Goal: Task Accomplishment & Management: Manage account settings

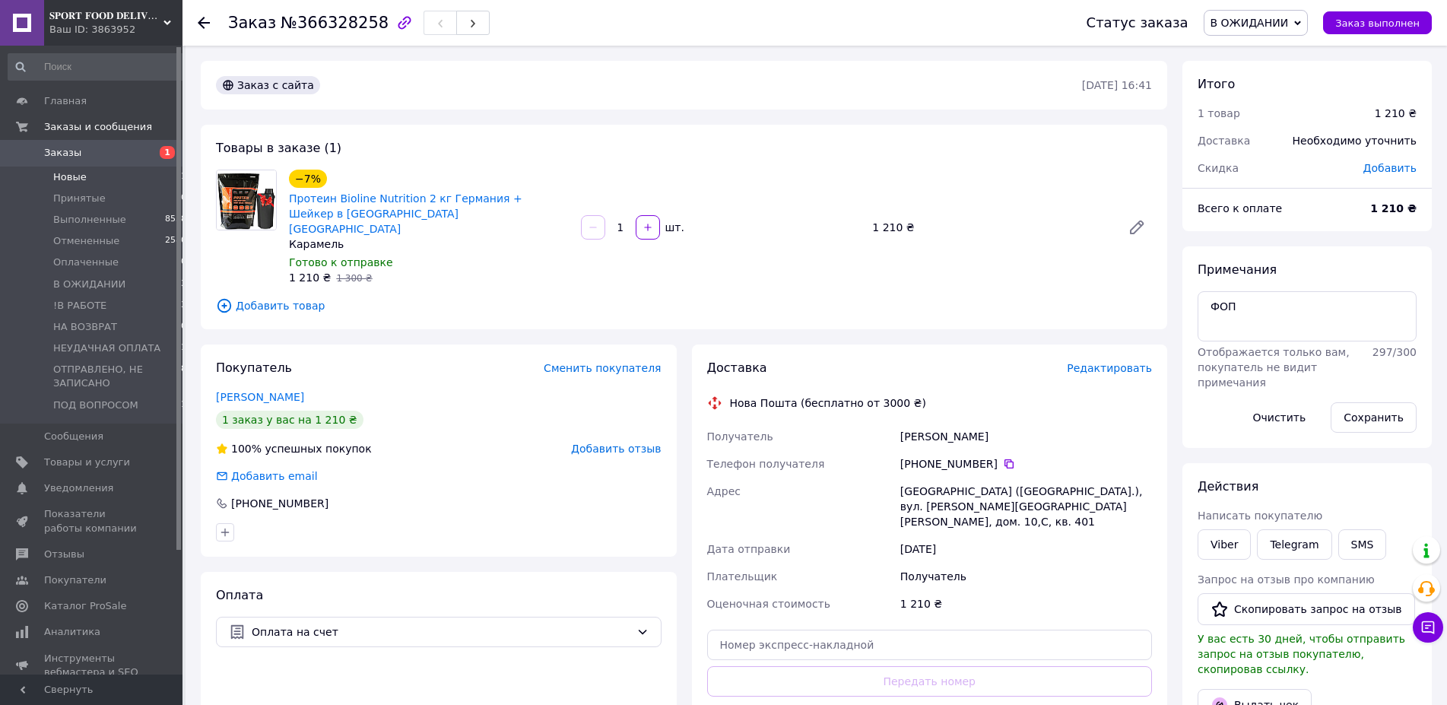
click at [138, 169] on li "Новые 1" at bounding box center [97, 177] width 195 height 21
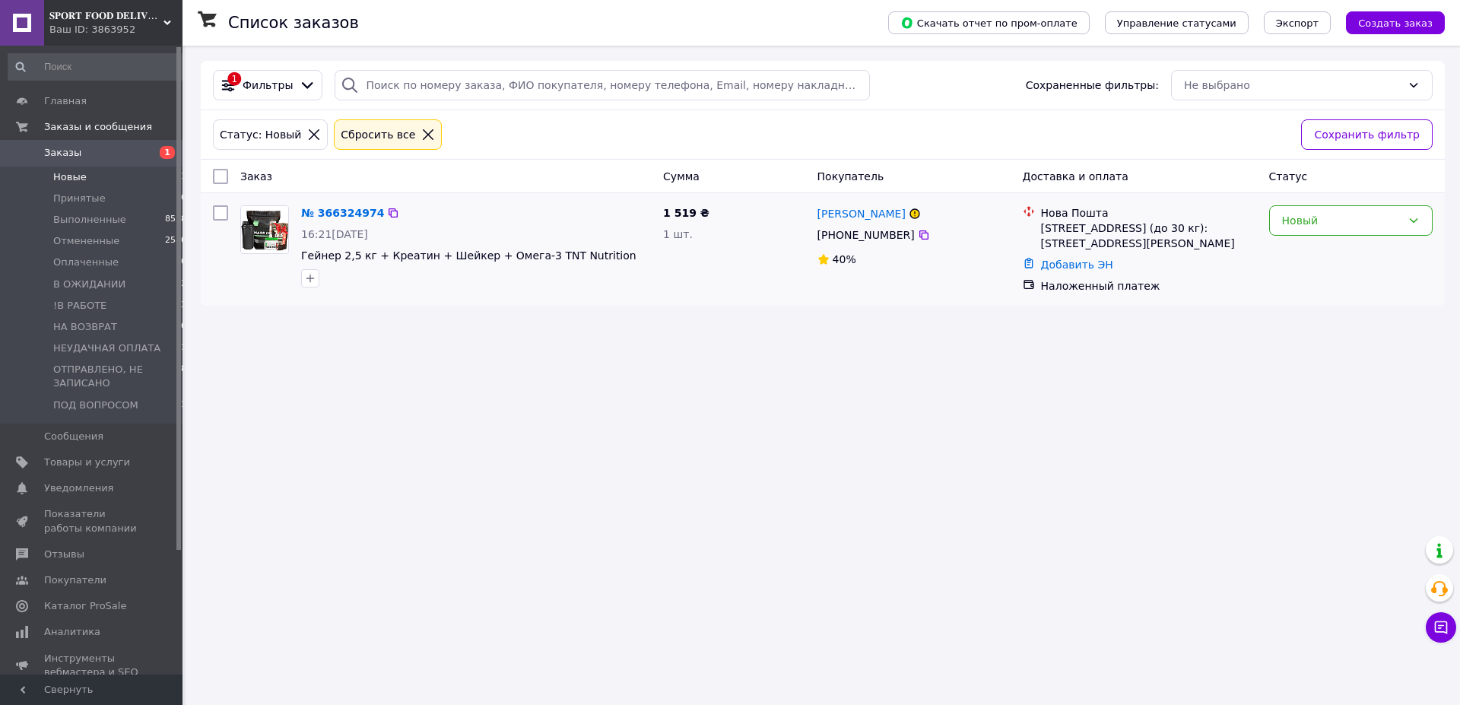
drag, startPoint x: 1382, startPoint y: 229, endPoint x: 1360, endPoint y: 239, distance: 23.5
click at [1381, 229] on div "Новый" at bounding box center [1350, 220] width 163 height 30
click at [1295, 308] on li "Отменен" at bounding box center [1351, 308] width 162 height 27
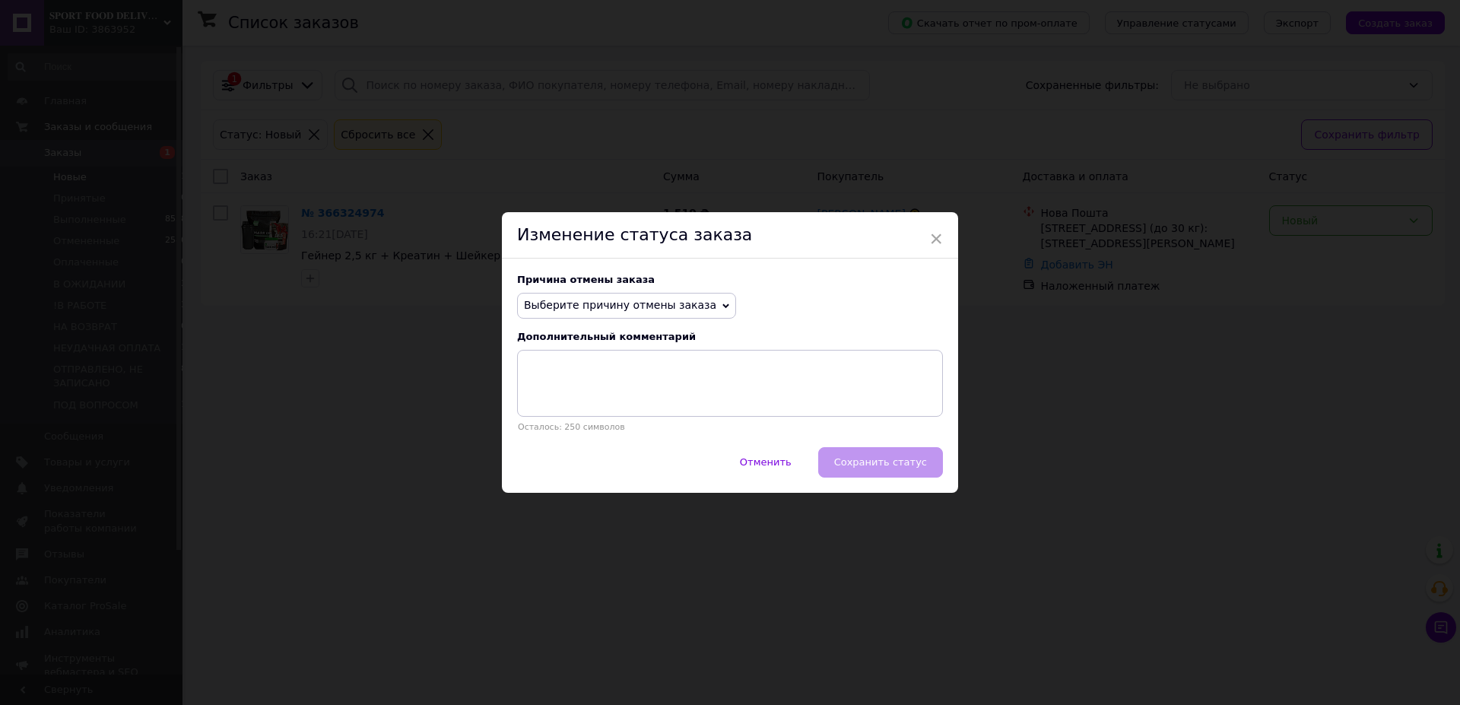
click at [562, 295] on span "Выберите причину отмены заказа" at bounding box center [626, 306] width 219 height 26
click at [598, 376] on li "Оплата не поступила" at bounding box center [626, 377] width 217 height 21
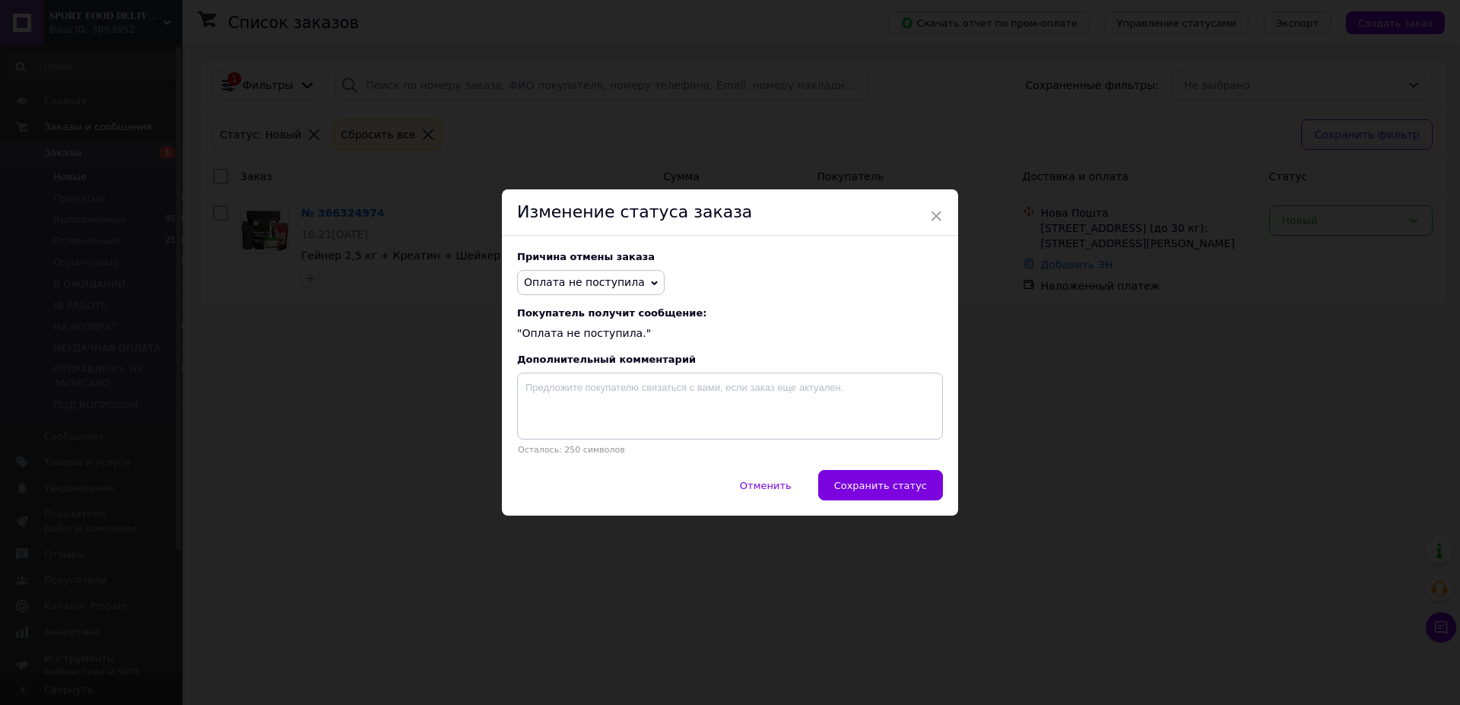
click at [906, 491] on span "Сохранить статус" at bounding box center [880, 485] width 93 height 11
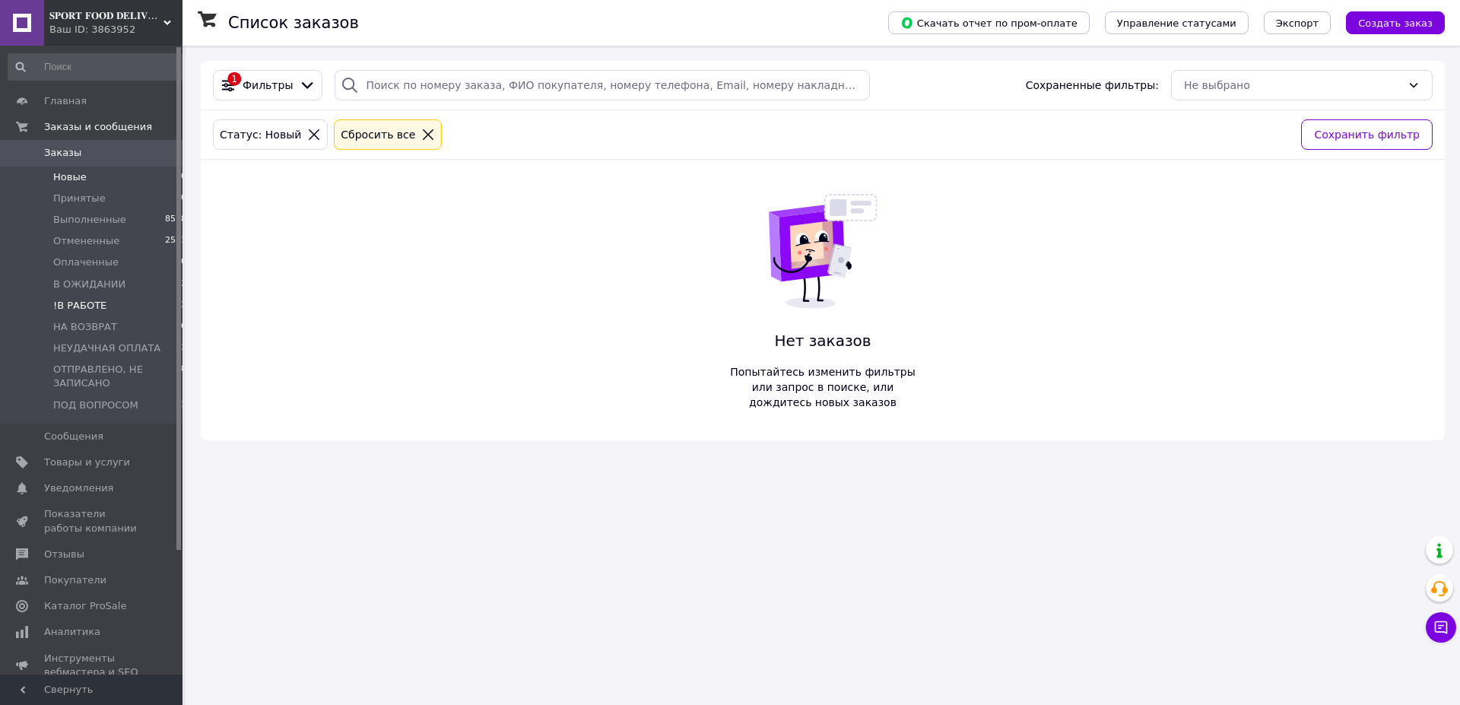
click at [100, 308] on li "!В РАБОТЕ 13" at bounding box center [97, 305] width 195 height 21
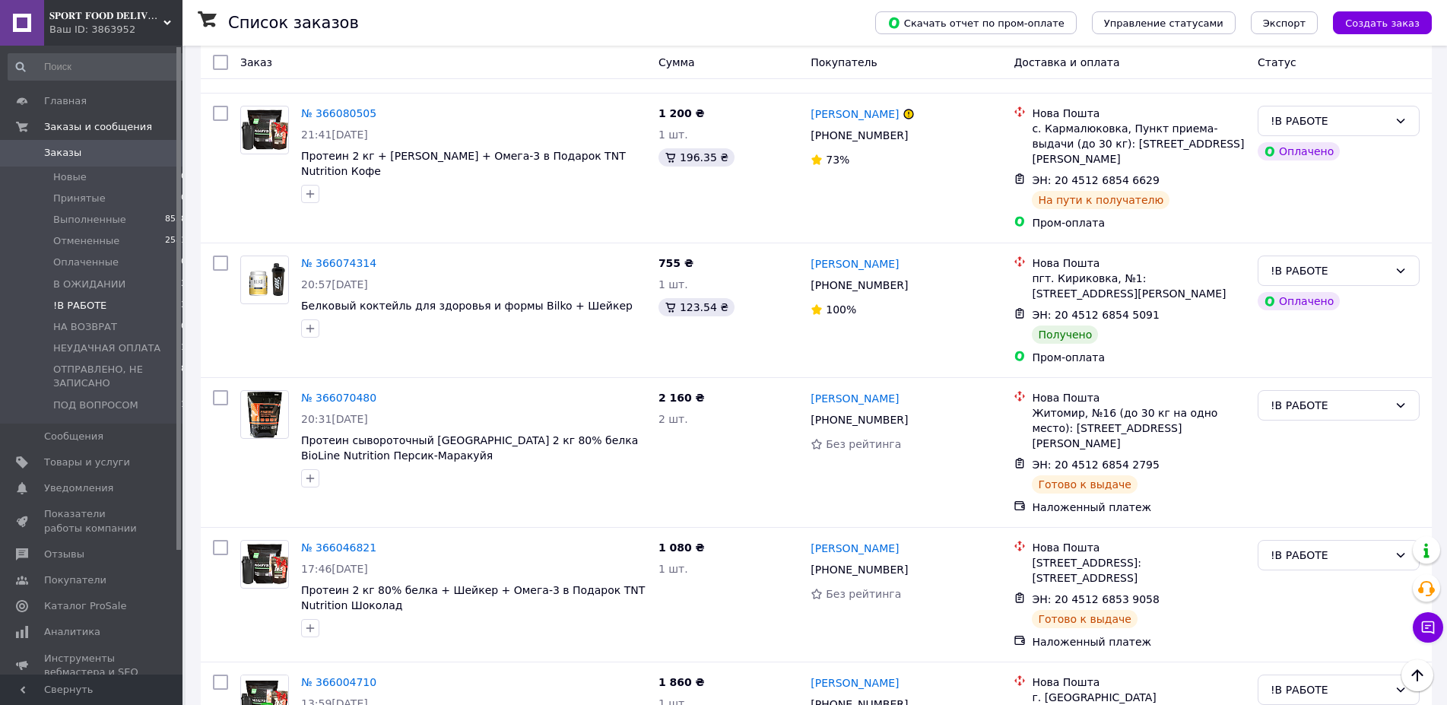
scroll to position [931, 0]
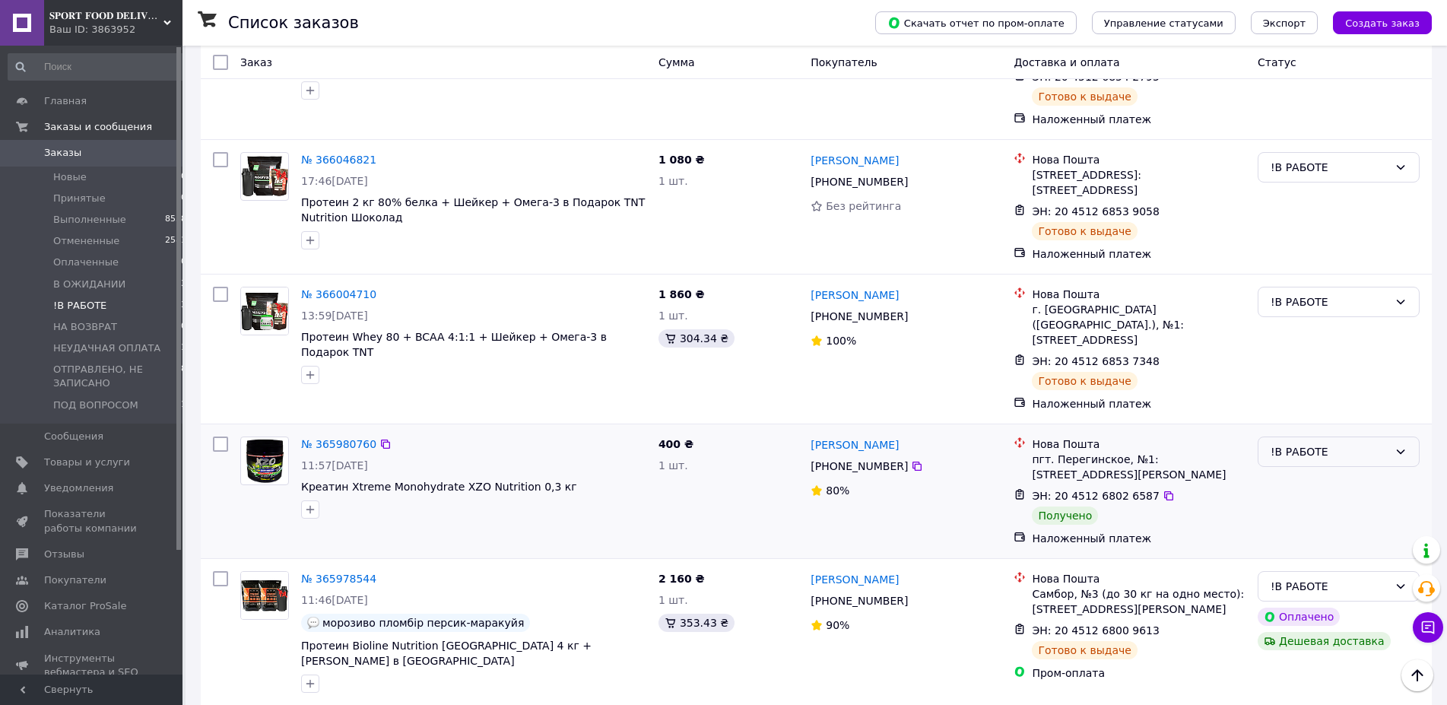
drag, startPoint x: 1302, startPoint y: 345, endPoint x: 1306, endPoint y: 365, distance: 20.1
click at [1302, 443] on div "!В РАБОТЕ" at bounding box center [1330, 451] width 118 height 17
click at [1298, 411] on li "Выполнен" at bounding box center [1338, 411] width 160 height 27
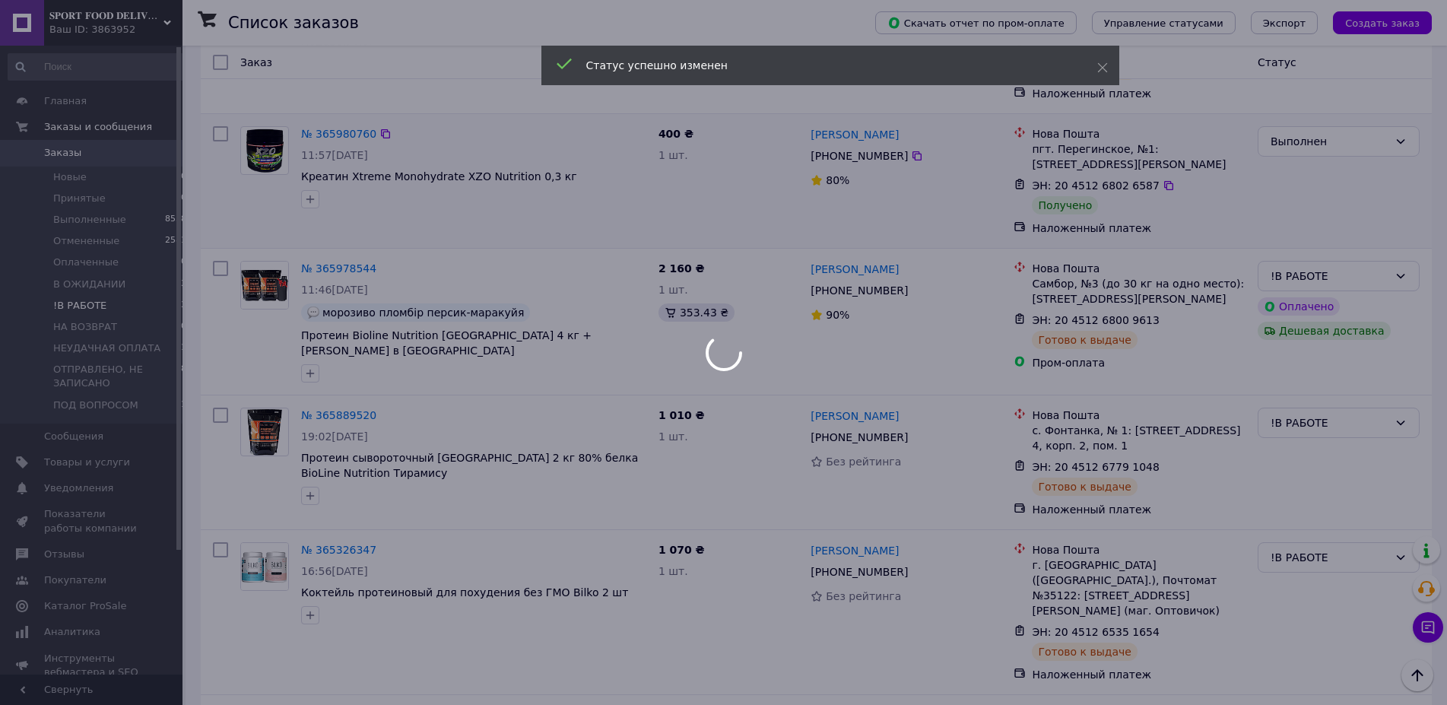
scroll to position [1253, 0]
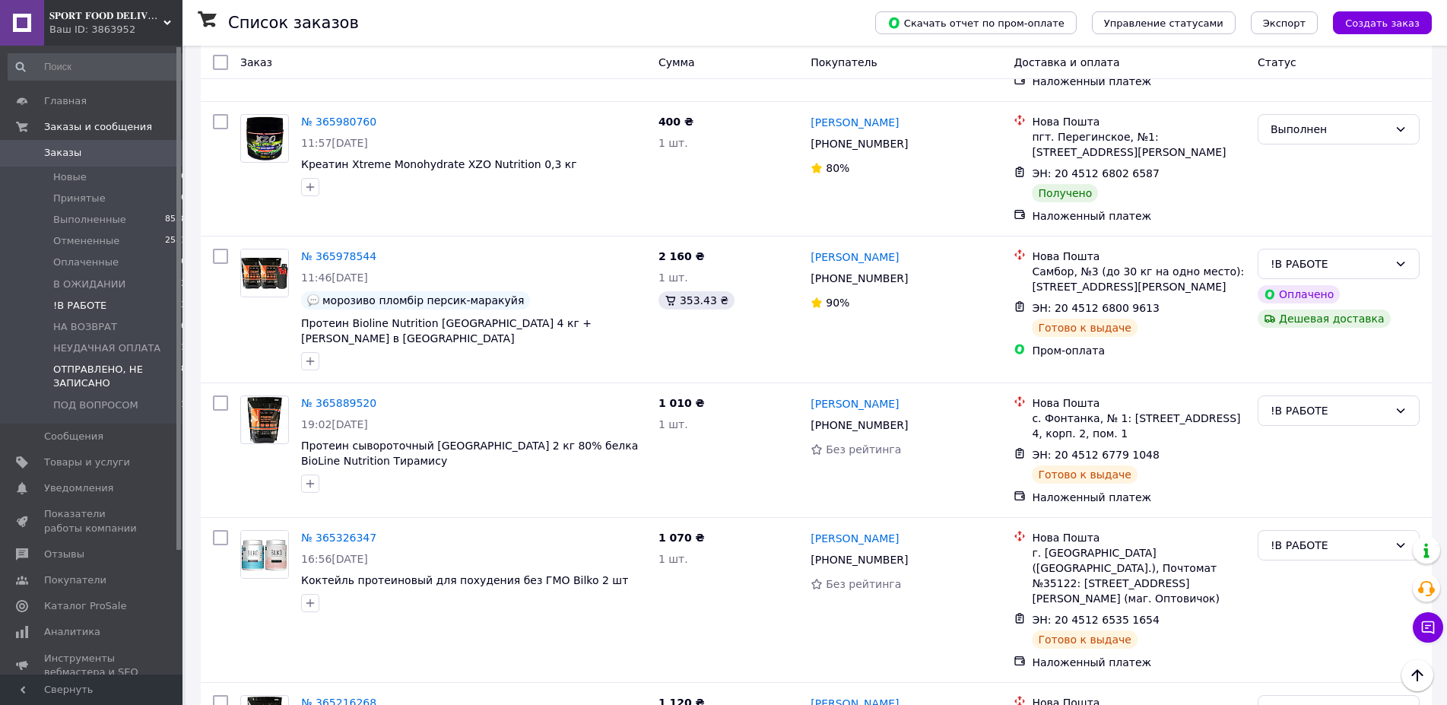
click at [107, 380] on span "ОТПРАВЛЕНО, НЕ ЗАПИСАНО" at bounding box center [117, 376] width 128 height 27
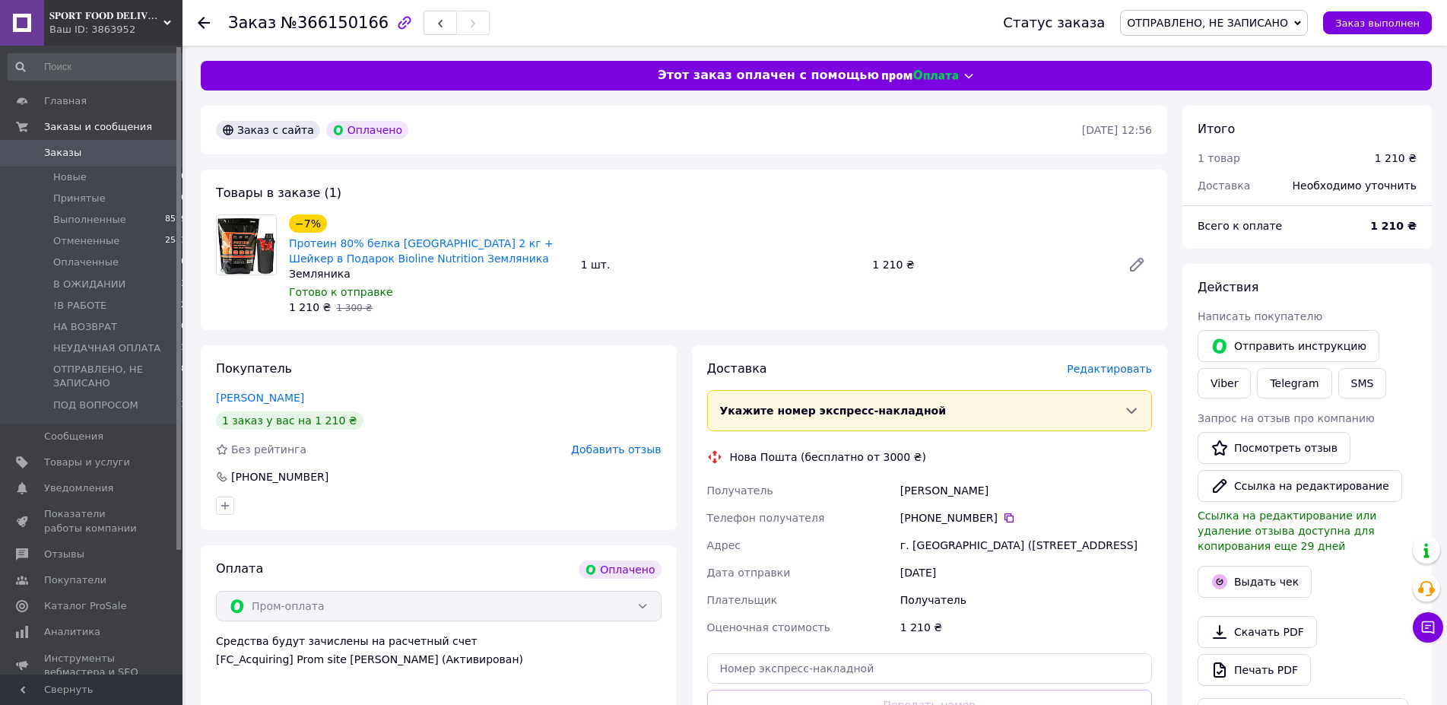
click at [978, 484] on div "Кривошея Григорій" at bounding box center [1026, 490] width 258 height 27
click at [979, 484] on div "Кривошея Григорій" at bounding box center [1026, 490] width 258 height 27
click at [1003, 515] on icon at bounding box center [1009, 518] width 12 height 12
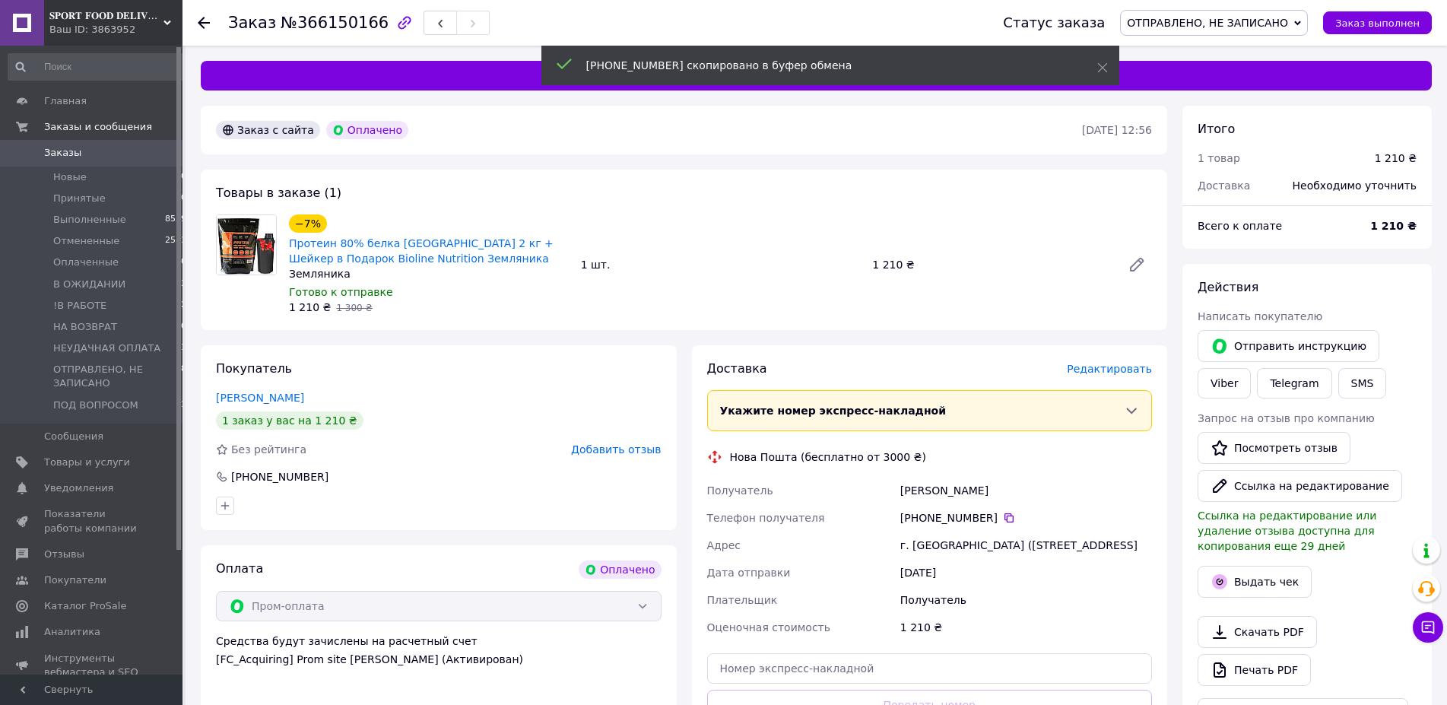
click at [919, 540] on div "г. Буча (Киевская обл., Бучанский р-н.), №1: ул. Депутатська, 34" at bounding box center [1026, 545] width 258 height 27
copy div "Буча"
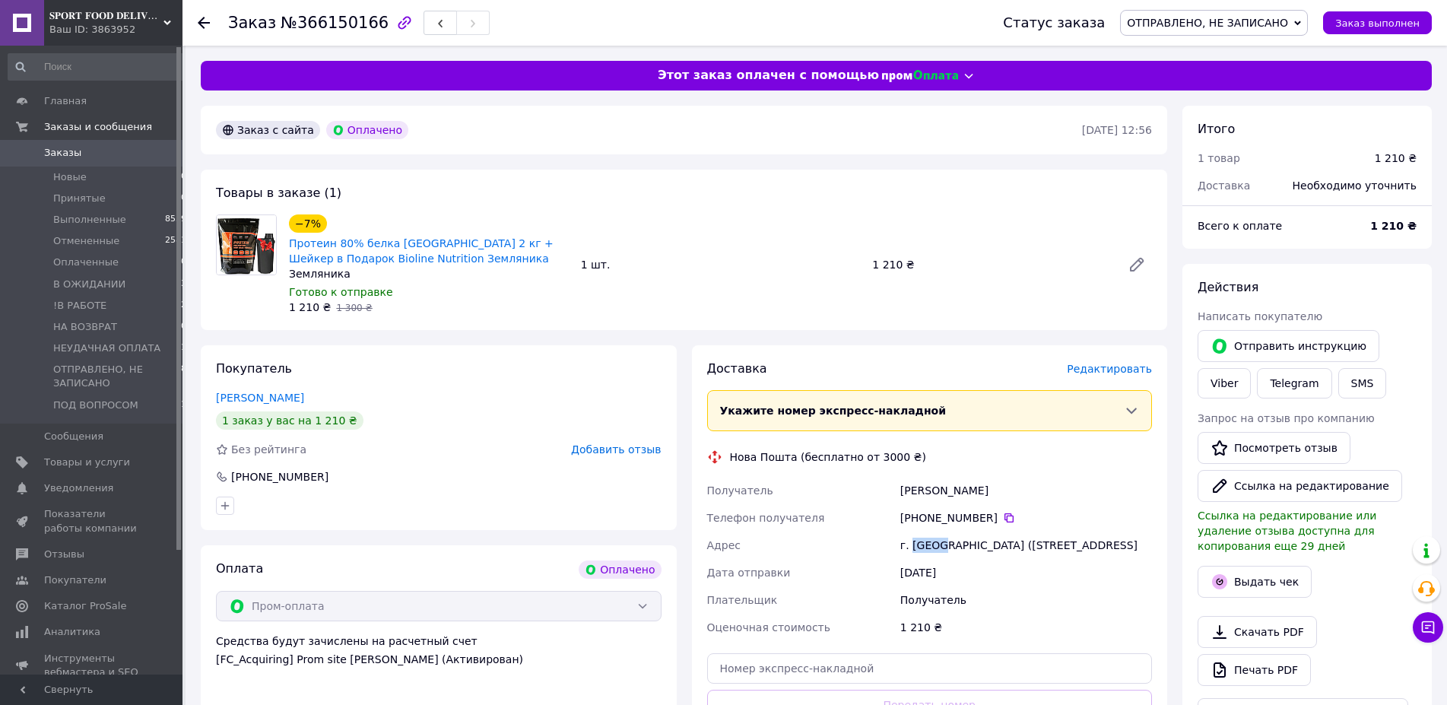
click at [1279, 20] on span "ОТПРАВЛЕНО, НЕ ЗАПИСАНО" at bounding box center [1207, 23] width 161 height 12
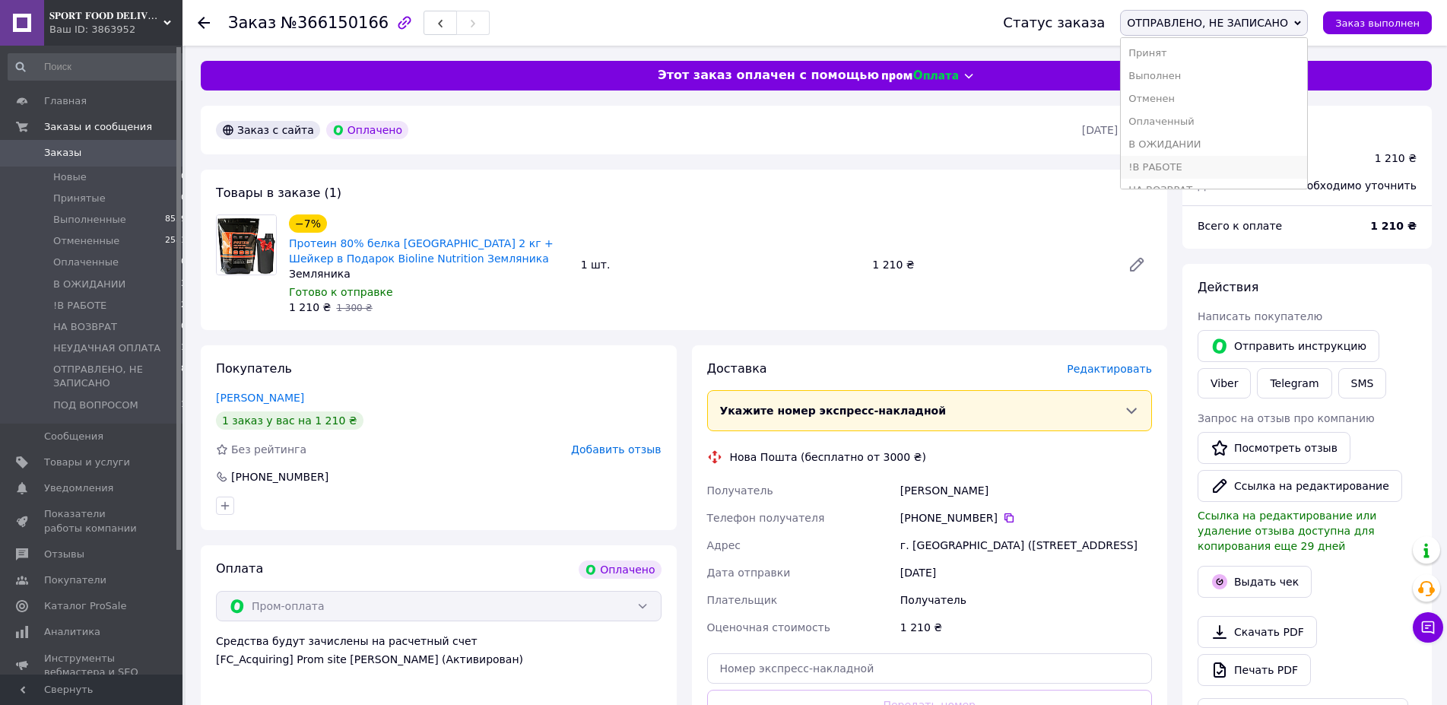
click at [1225, 163] on li "!В РАБОТЕ" at bounding box center [1214, 167] width 186 height 23
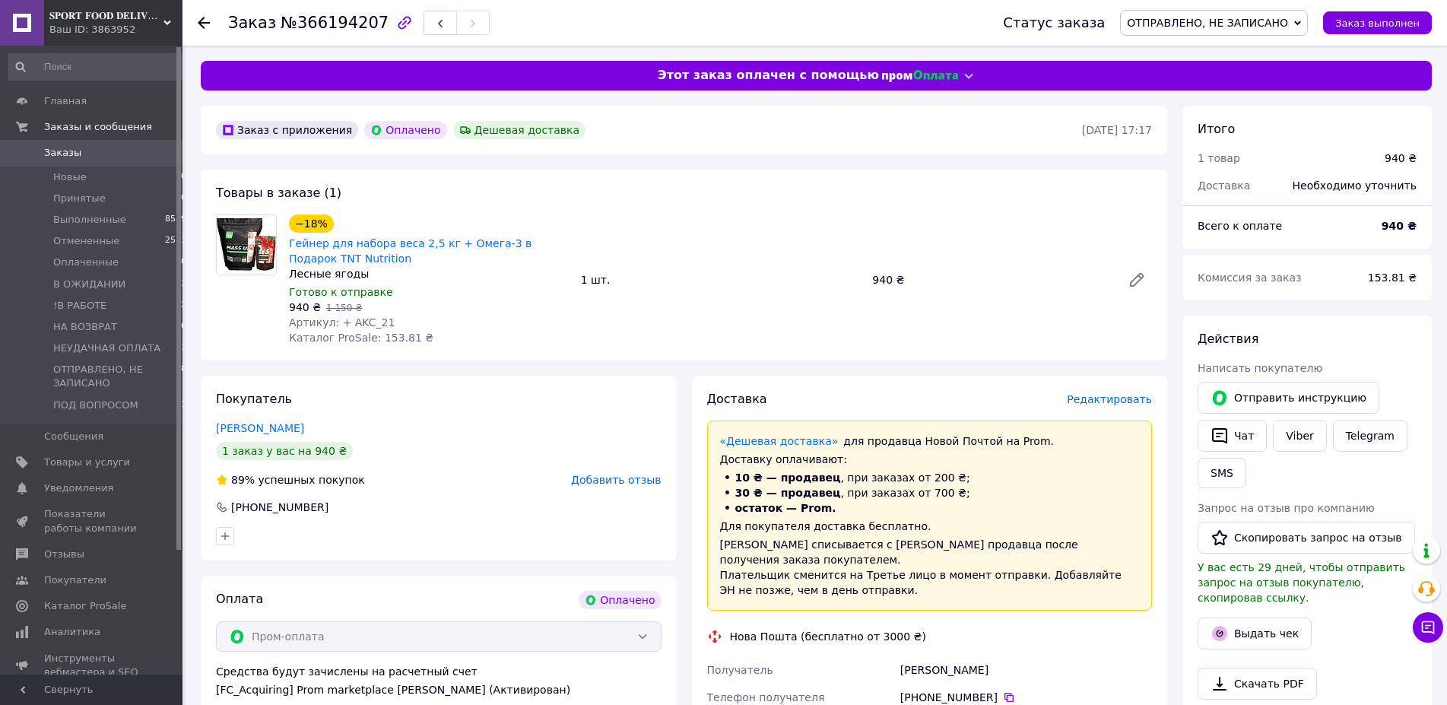
click at [940, 656] on div "[PERSON_NAME]" at bounding box center [1026, 669] width 258 height 27
click at [1003, 691] on icon at bounding box center [1009, 697] width 12 height 12
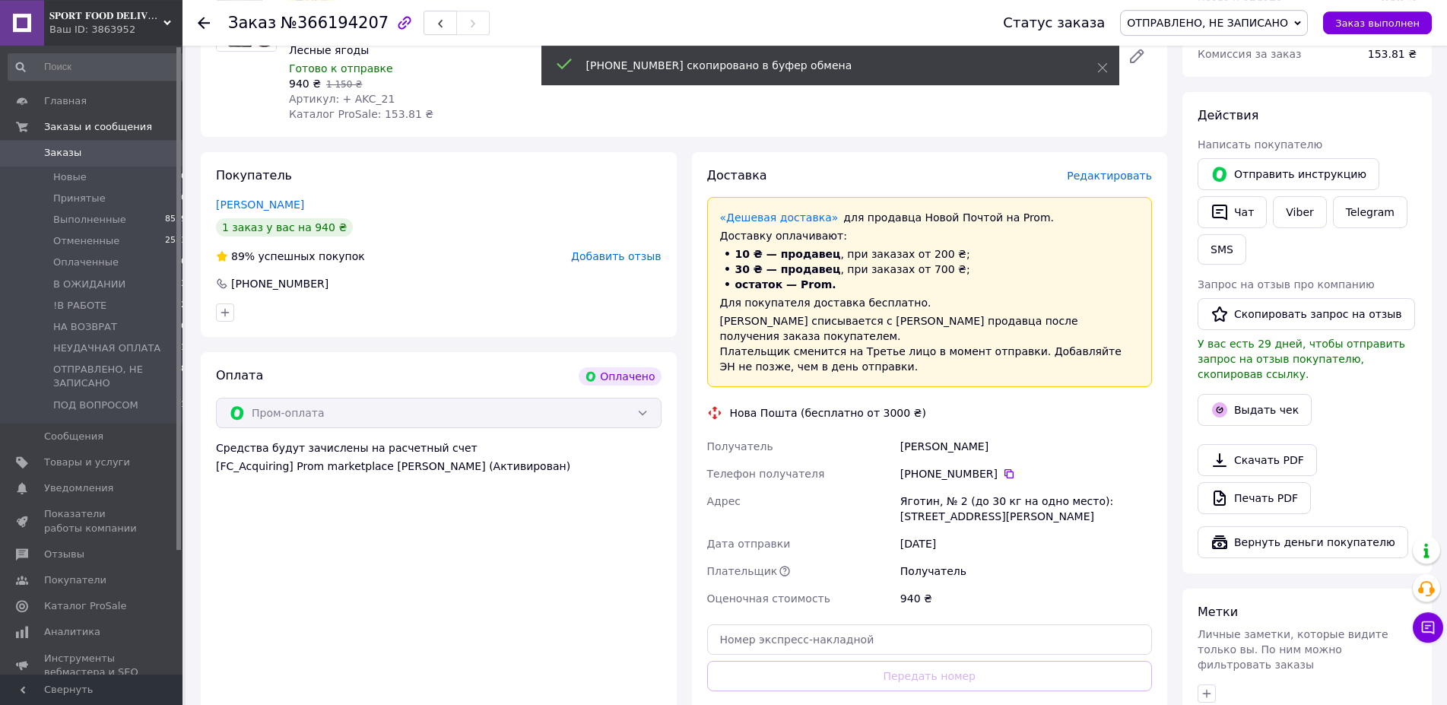
scroll to position [233, 0]
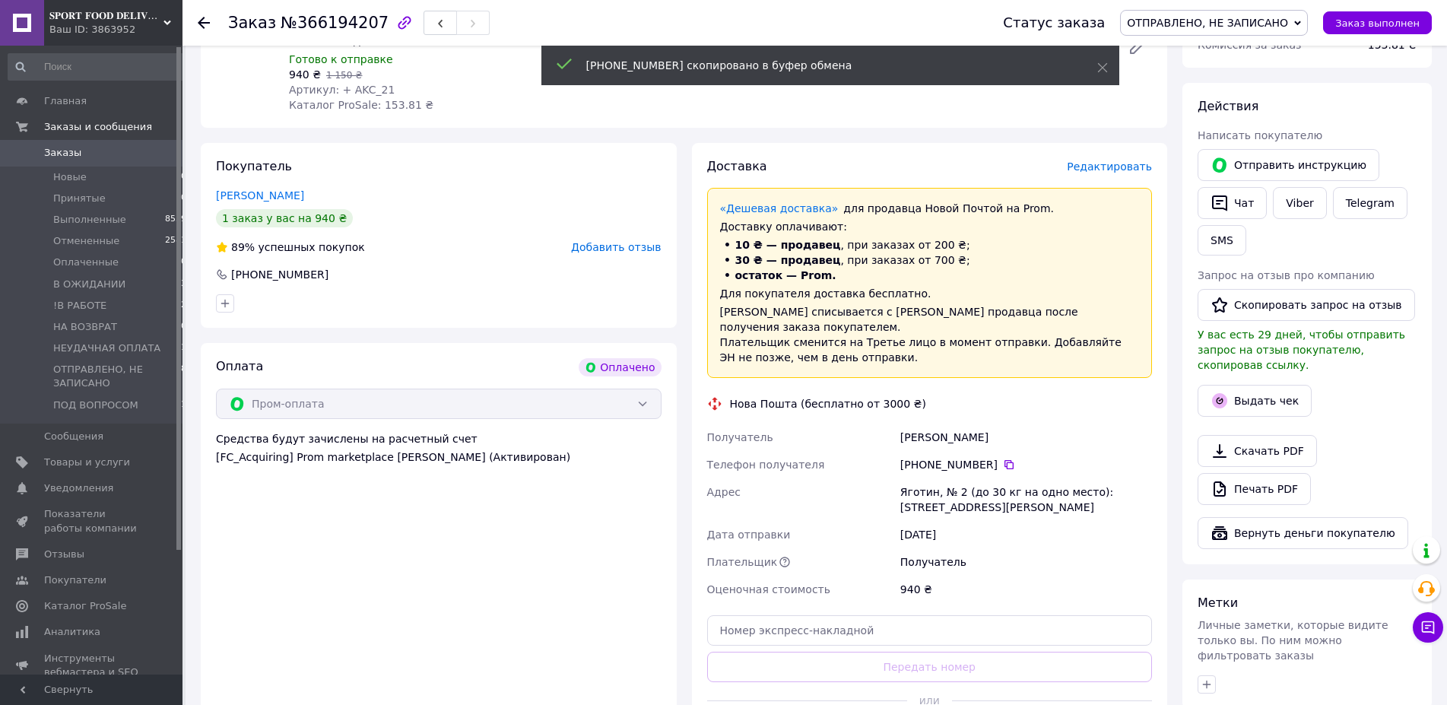
click at [960, 478] on div "Яготин, № 2 (до 30 кг на одно место): [STREET_ADDRESS][PERSON_NAME]" at bounding box center [1026, 499] width 258 height 43
click at [960, 478] on div "Яготин, № 2 (до 30 кг на одно место): ул. Котляревского, 4" at bounding box center [1026, 499] width 258 height 43
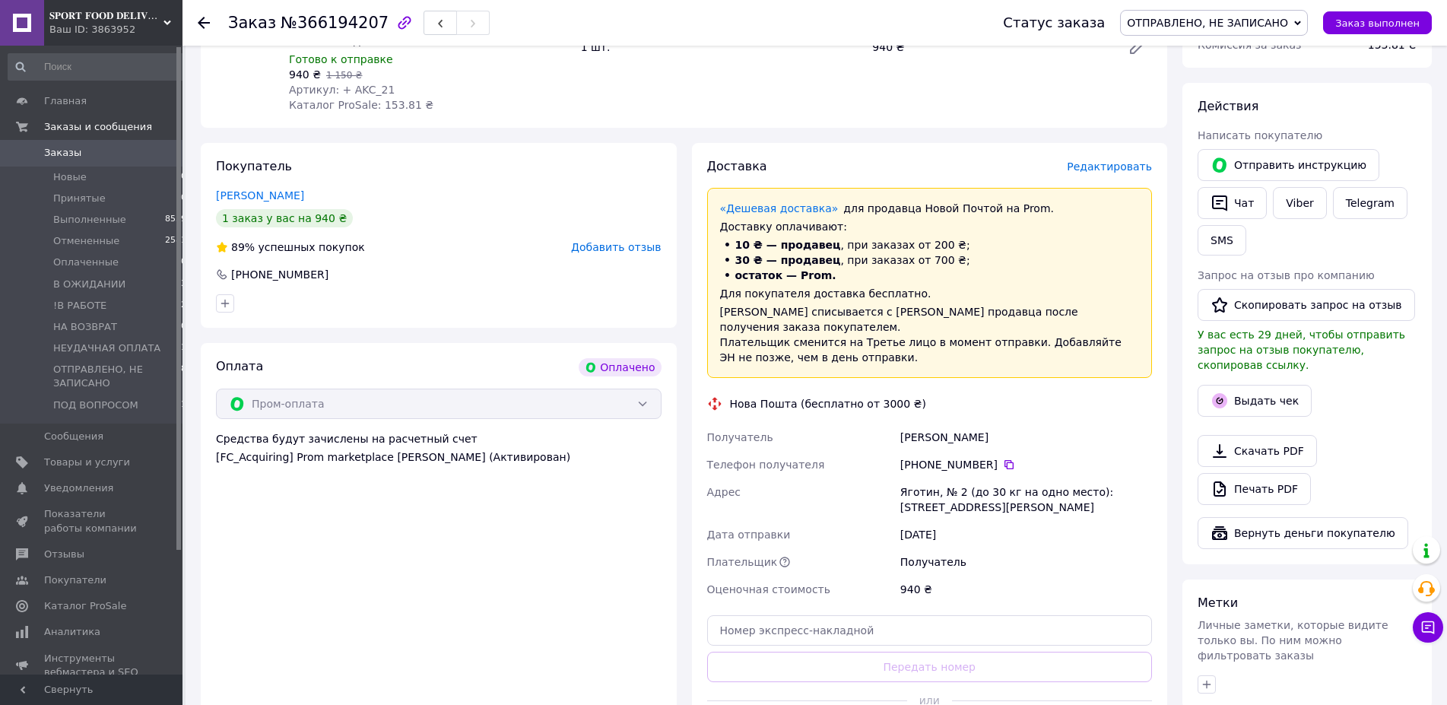
click at [960, 478] on div "Яготин, № 2 (до 30 кг на одно место): ул. Котляревского, 4" at bounding box center [1026, 499] width 258 height 43
click at [912, 478] on div "Яготин, № 2 (до 30 кг на одно место): ул. Котляревского, 4" at bounding box center [1026, 499] width 258 height 43
copy div "Яготин"
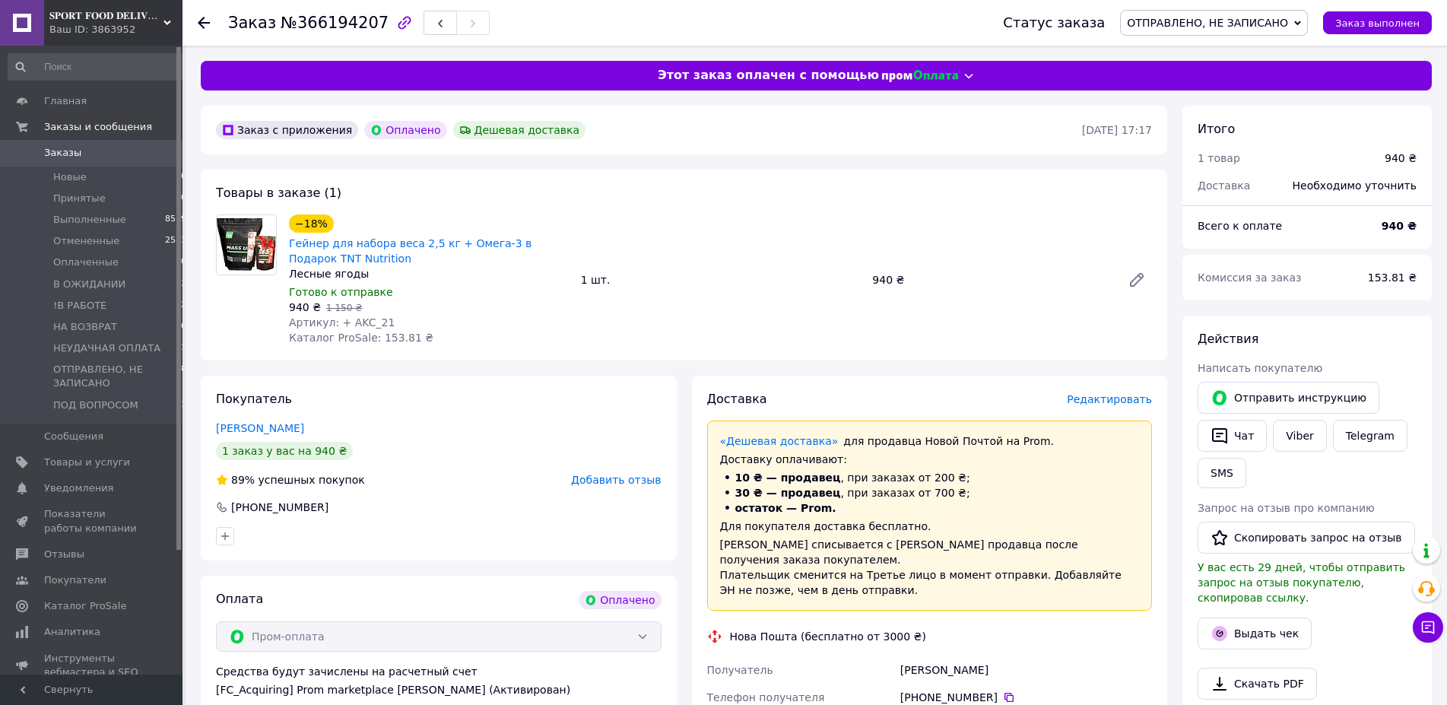
click at [1267, 18] on span "ОТПРАВЛЕНО, НЕ ЗАПИСАНО" at bounding box center [1207, 23] width 161 height 12
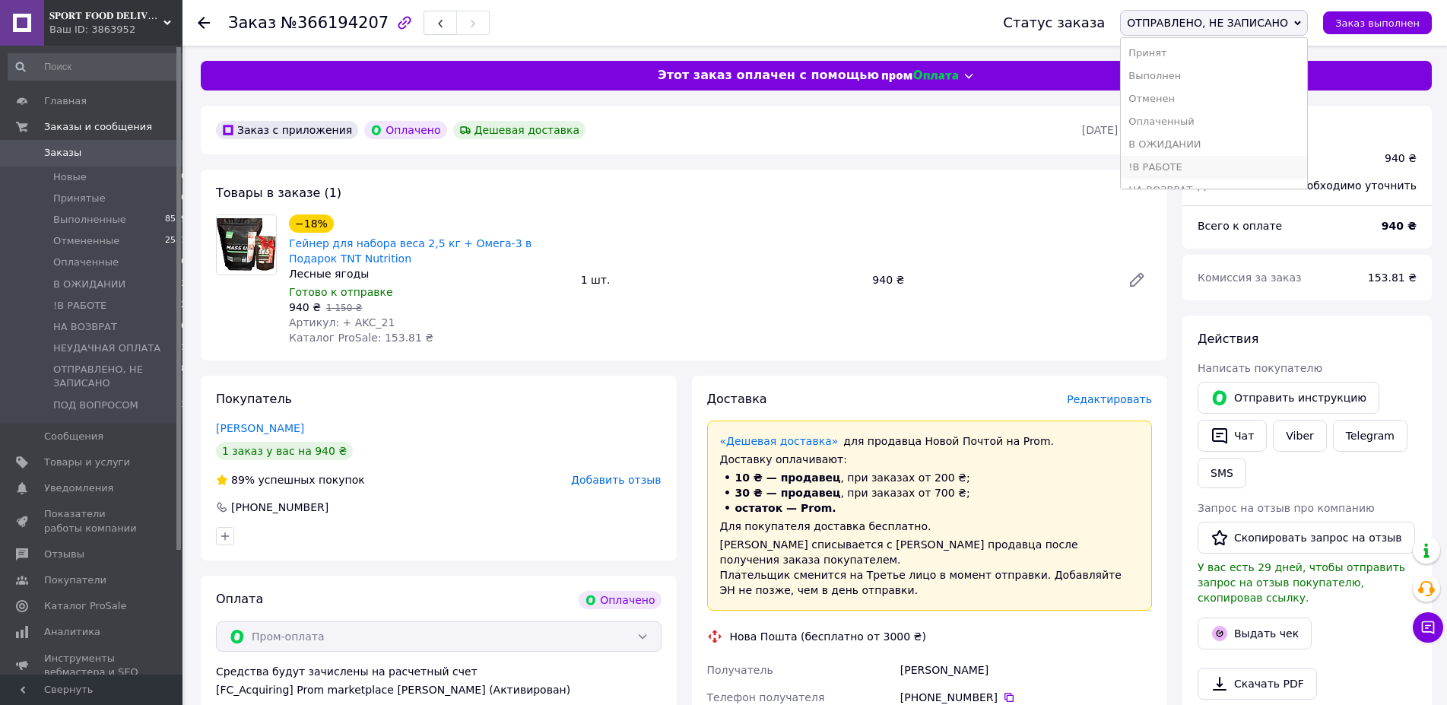
click at [1194, 164] on li "!В РАБОТЕ" at bounding box center [1214, 167] width 186 height 23
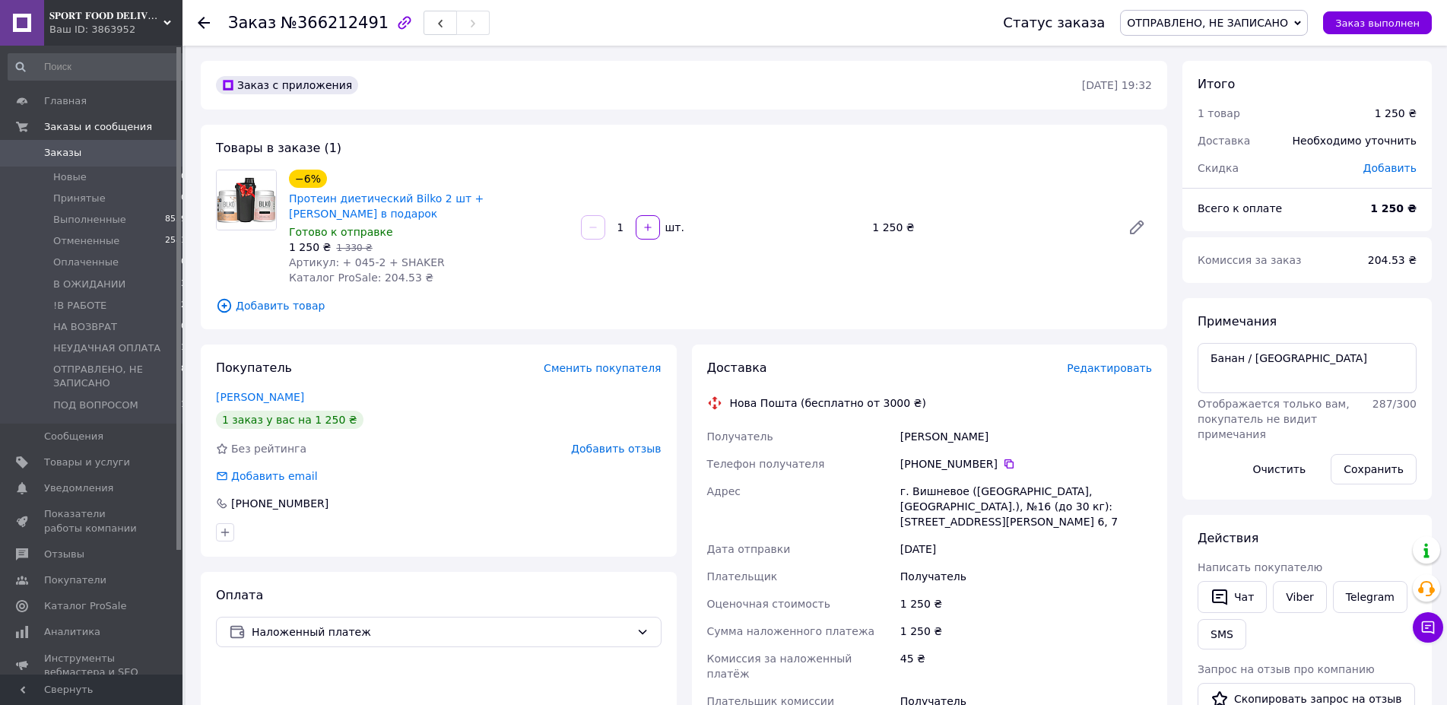
click at [968, 423] on div "[PERSON_NAME]" at bounding box center [1026, 436] width 258 height 27
click at [1005, 459] on icon at bounding box center [1009, 463] width 9 height 9
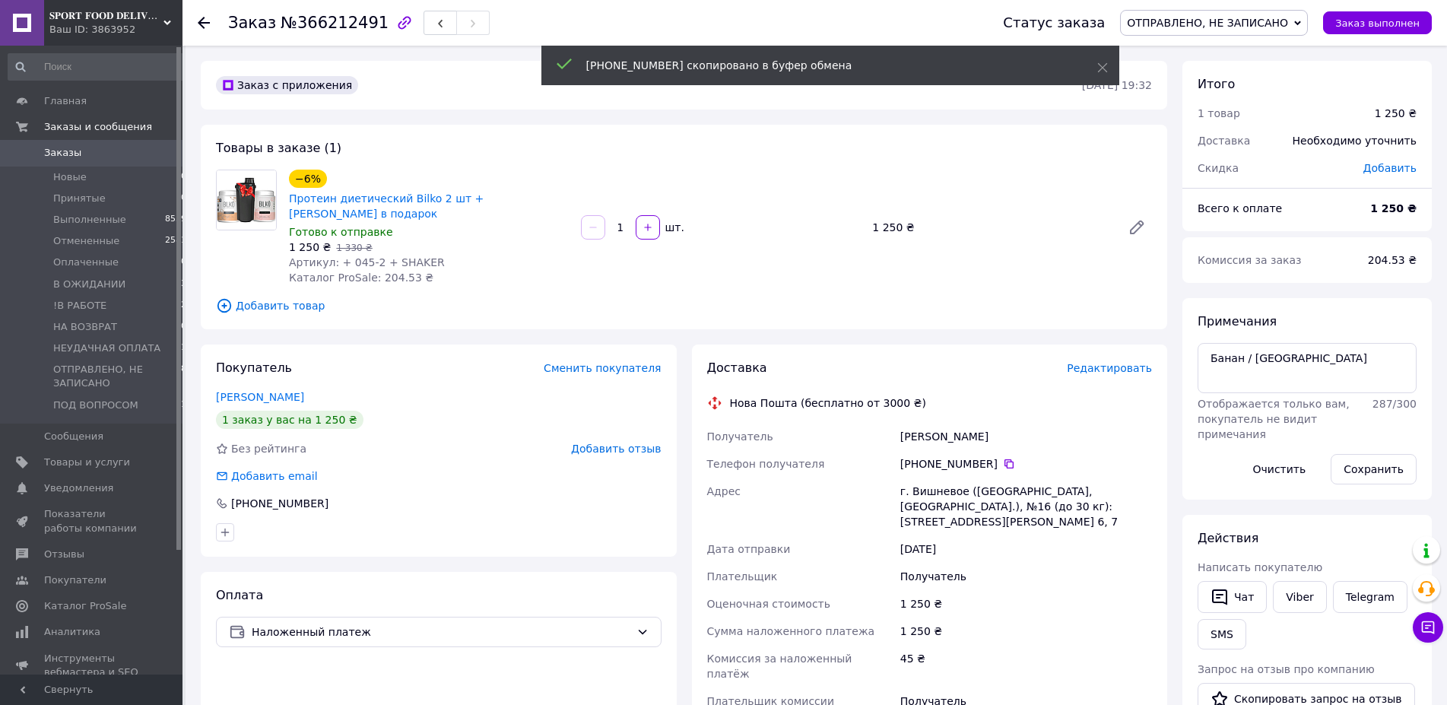
click at [934, 478] on div "г. Вишневое ([GEOGRAPHIC_DATA], [GEOGRAPHIC_DATA].), №16 (до 30 кг): [STREET_AD…" at bounding box center [1026, 507] width 258 height 58
copy div "Вишневое"
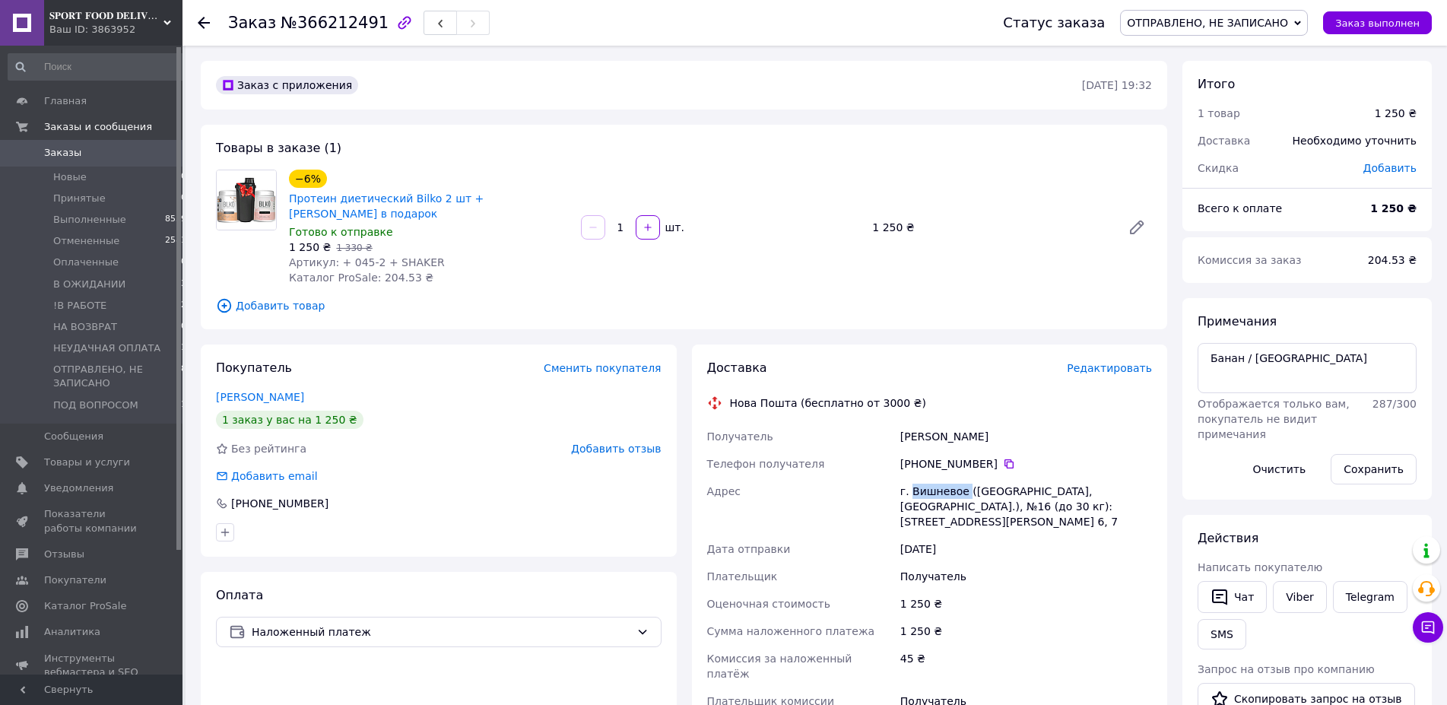
click at [1235, 23] on span "ОТПРАВЛЕНО, НЕ ЗАПИСАНО" at bounding box center [1207, 23] width 161 height 12
click at [1200, 169] on li "!В РАБОТЕ" at bounding box center [1214, 167] width 186 height 23
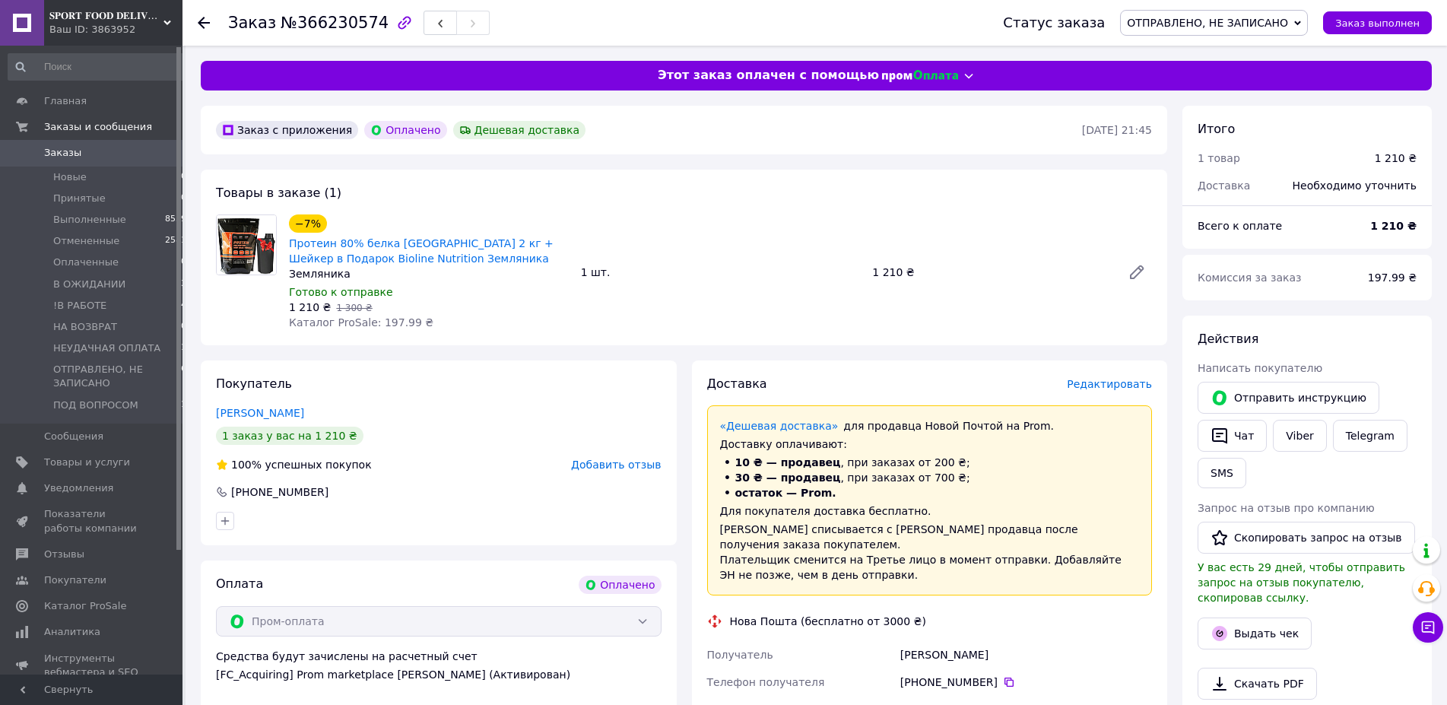
click at [910, 641] on div "[PERSON_NAME]" at bounding box center [1026, 654] width 258 height 27
click at [910, 641] on div "Козирь Ганна" at bounding box center [1026, 654] width 258 height 27
click at [1003, 676] on icon at bounding box center [1009, 682] width 12 height 12
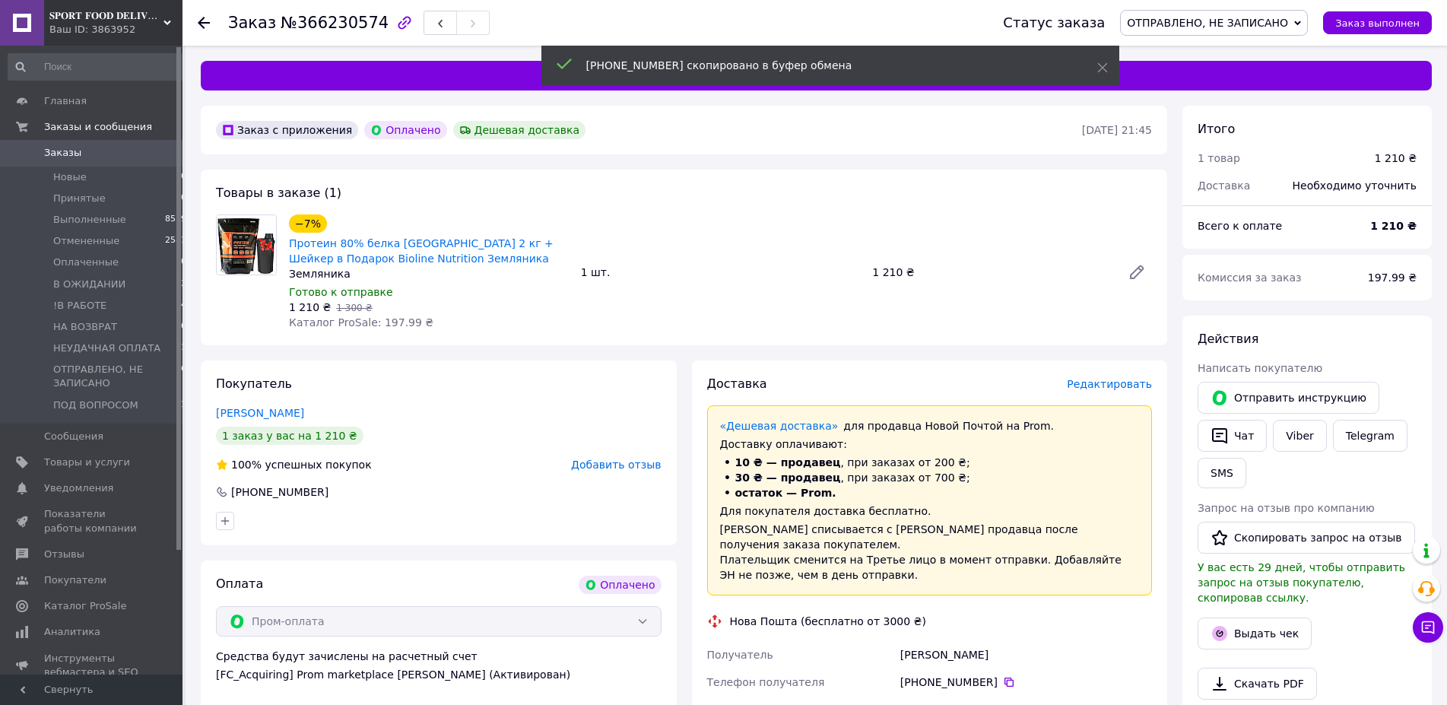
copy div "Стрижавка"
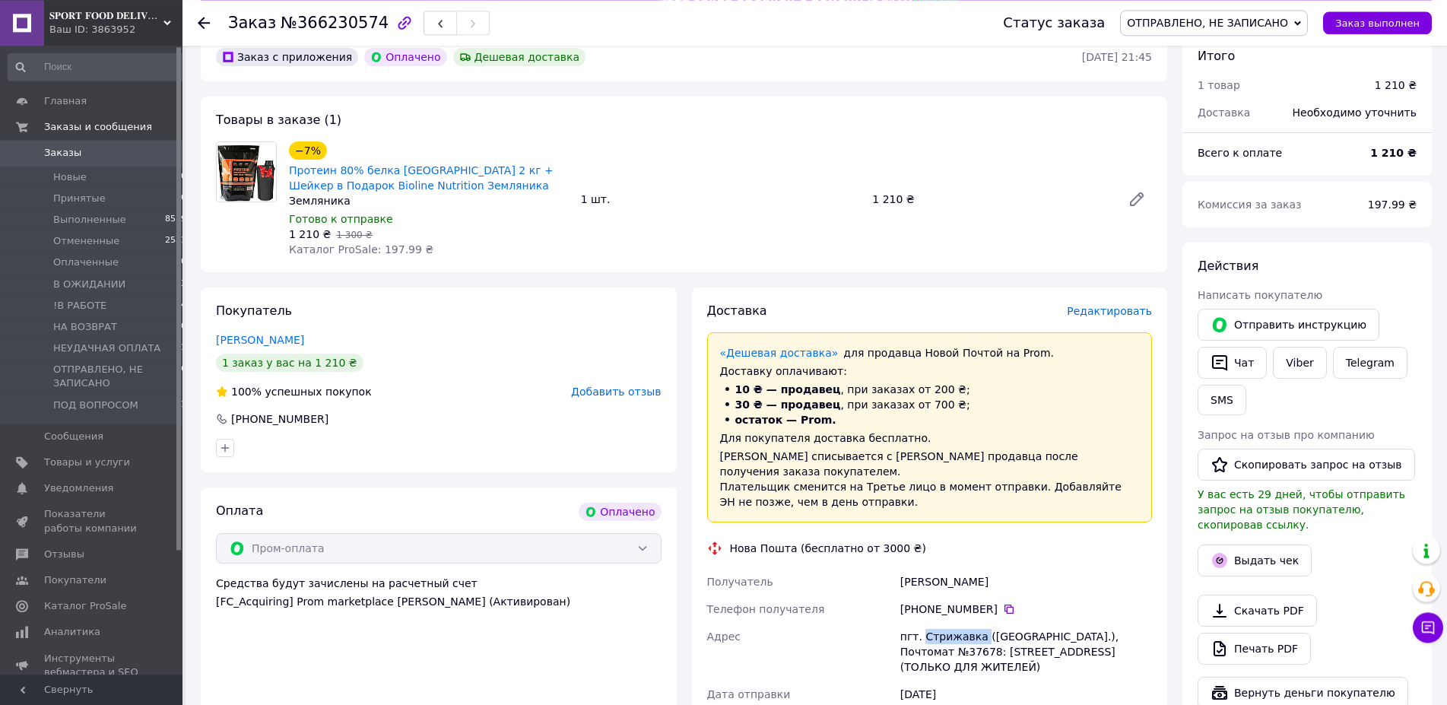
scroll to position [78, 0]
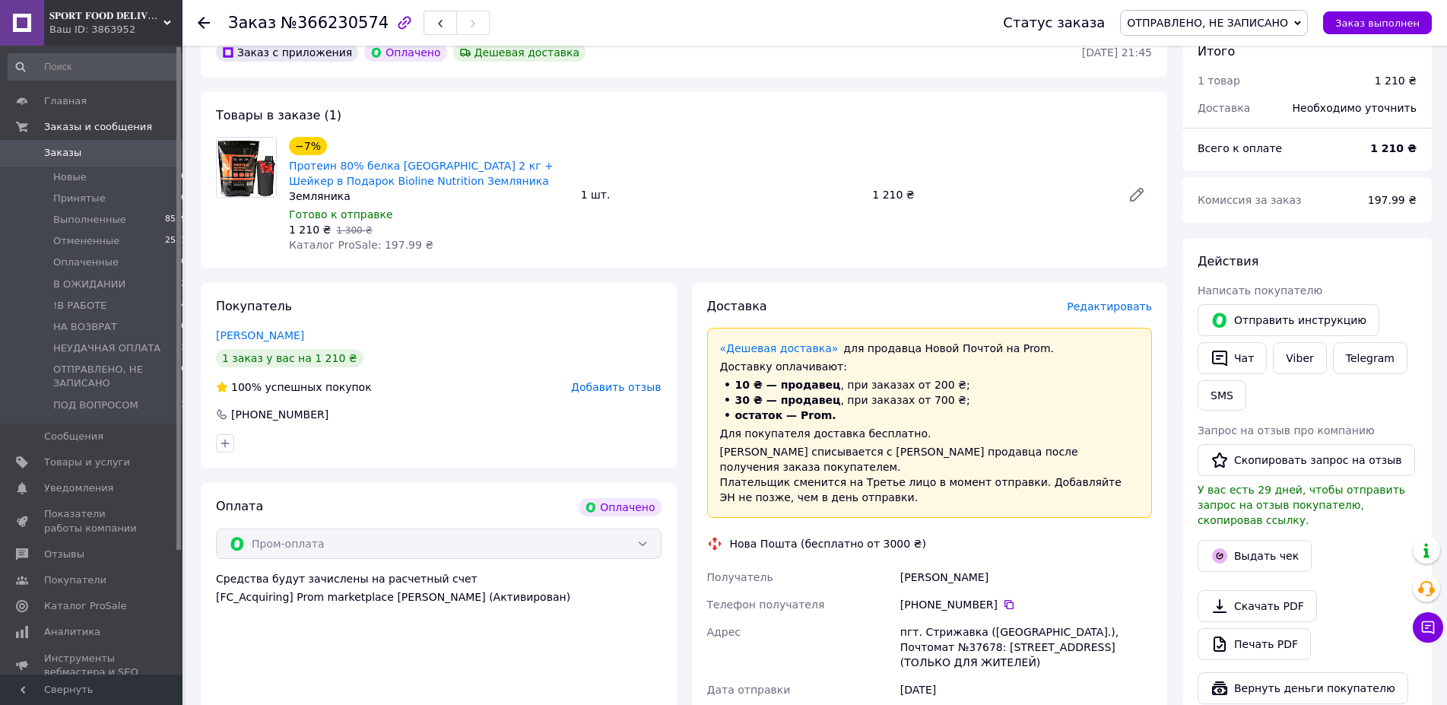
click at [1065, 618] on div "пгт. Стрижавка ([GEOGRAPHIC_DATA].), Почтомат №37678: ул. Аллеи, 35/1, Корпус 4…" at bounding box center [1026, 647] width 258 height 58
drag, startPoint x: 1067, startPoint y: 593, endPoint x: 1058, endPoint y: 649, distance: 56.9
click at [1058, 649] on div "Получатель Козирь Ганна Телефон получателя +380 68 995 57 02   Адрес пгт. Стриж…" at bounding box center [930, 660] width 452 height 195
click at [1058, 649] on div "пгт. Стрижавка ([GEOGRAPHIC_DATA].), Почтомат №37678: ул. Аллеи, 35/1, Корпус 4…" at bounding box center [1026, 647] width 258 height 58
drag, startPoint x: 1048, startPoint y: 649, endPoint x: 900, endPoint y: 615, distance: 151.3
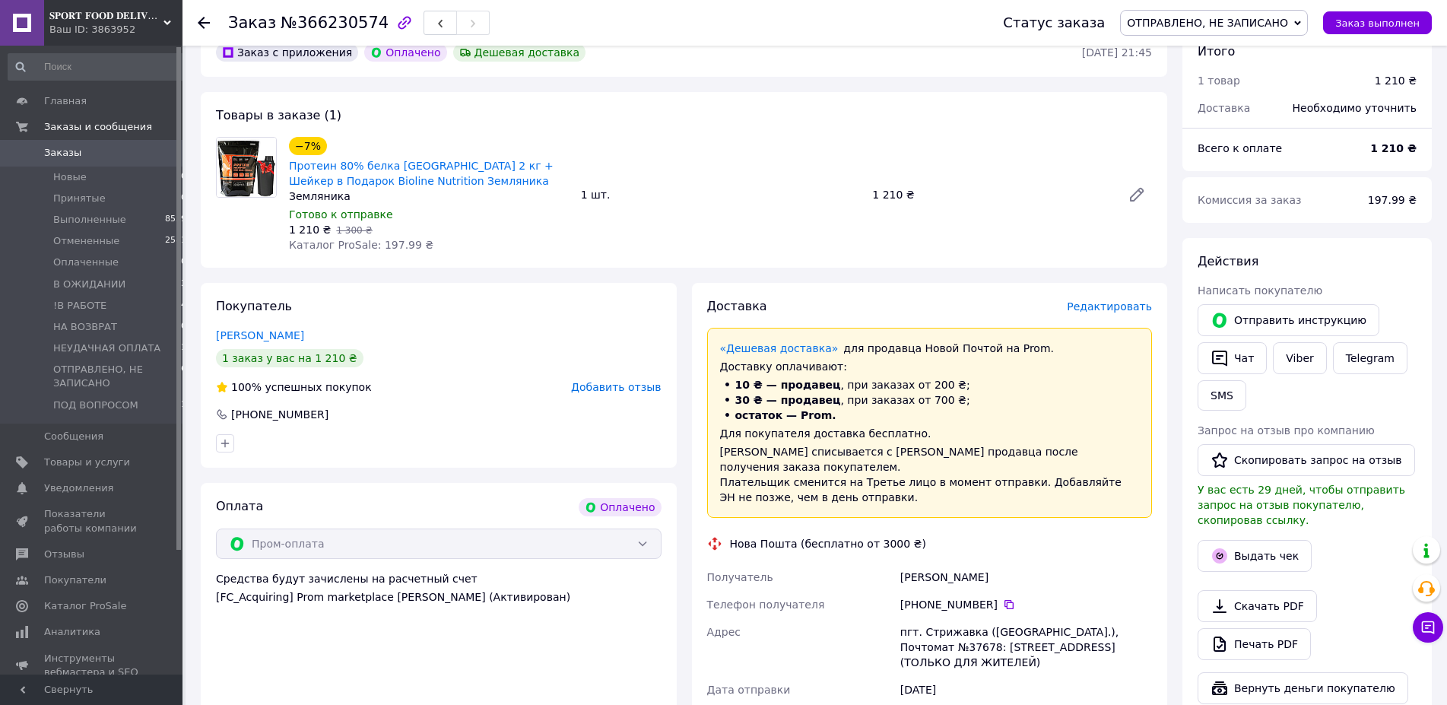
click at [900, 618] on div "пгт. Стрижавка ([GEOGRAPHIC_DATA].), Почтомат №37678: ул. Аллеи, 35/1, Корпус 4…" at bounding box center [1026, 647] width 258 height 58
click at [1273, 14] on span "ОТПРАВЛЕНО, НЕ ЗАПИСАНО" at bounding box center [1214, 23] width 188 height 26
click at [1203, 167] on li "!В РАБОТЕ" at bounding box center [1214, 167] width 186 height 23
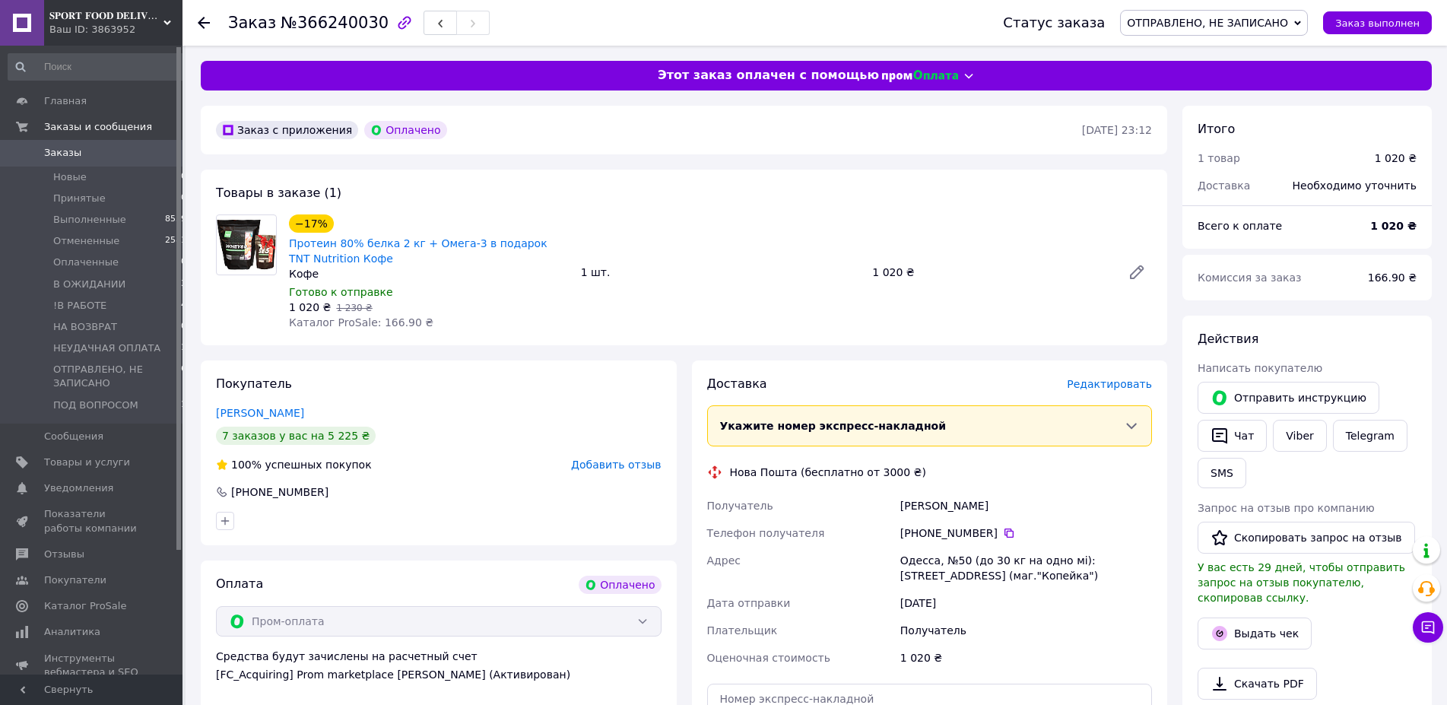
click at [976, 506] on div "[PERSON_NAME]" at bounding box center [1026, 505] width 258 height 27
click at [976, 506] on div "Цибуляк Анастасія" at bounding box center [1026, 505] width 258 height 27
click at [1003, 530] on icon at bounding box center [1009, 533] width 12 height 12
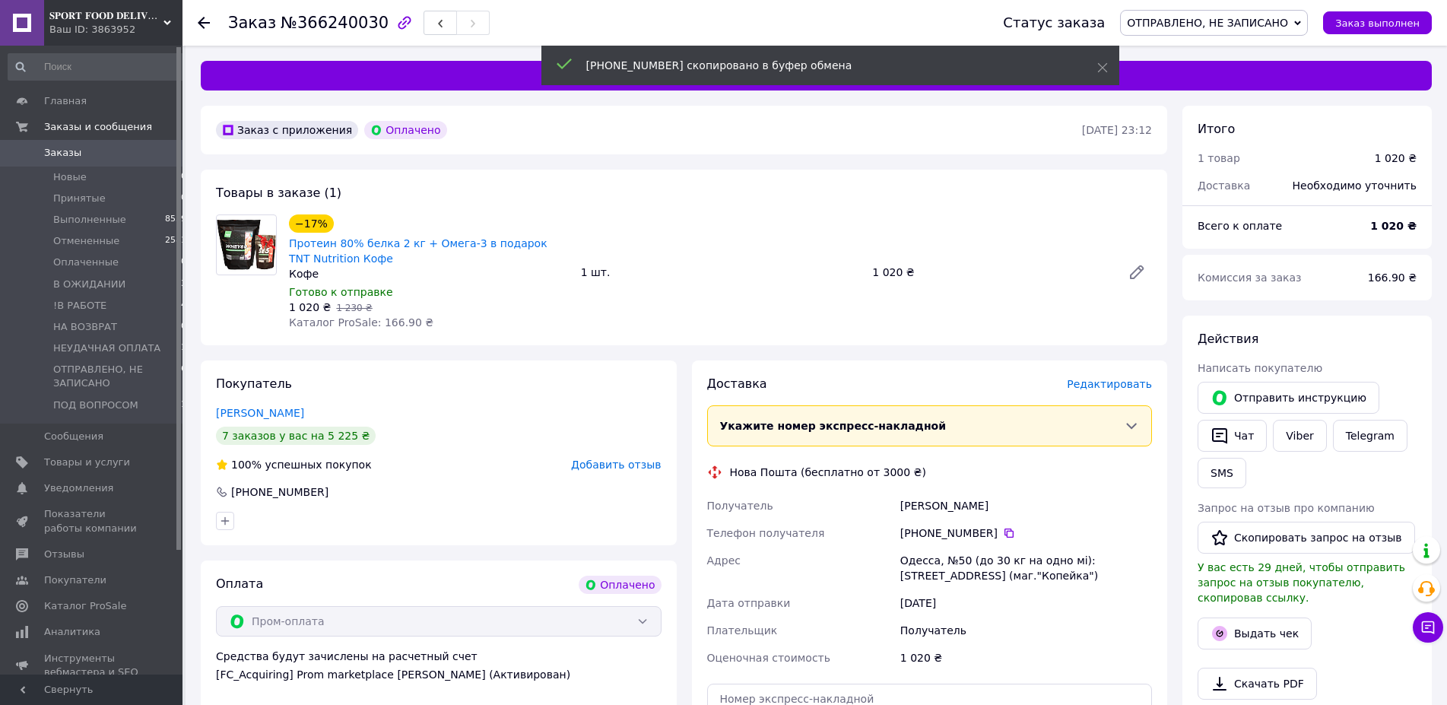
click at [919, 560] on div "Одесса, №50 (до 30 кг на одно мі): ул. [STREET_ADDRESS] (маг."Копейка")" at bounding box center [1026, 568] width 258 height 43
drag, startPoint x: 919, startPoint y: 560, endPoint x: 897, endPoint y: 568, distance: 23.3
click at [918, 561] on div "Одесса, №50 (до 30 кг на одно мі): [STREET_ADDRESS] (маг."Копейка")" at bounding box center [1026, 568] width 258 height 43
copy div "Одесса"
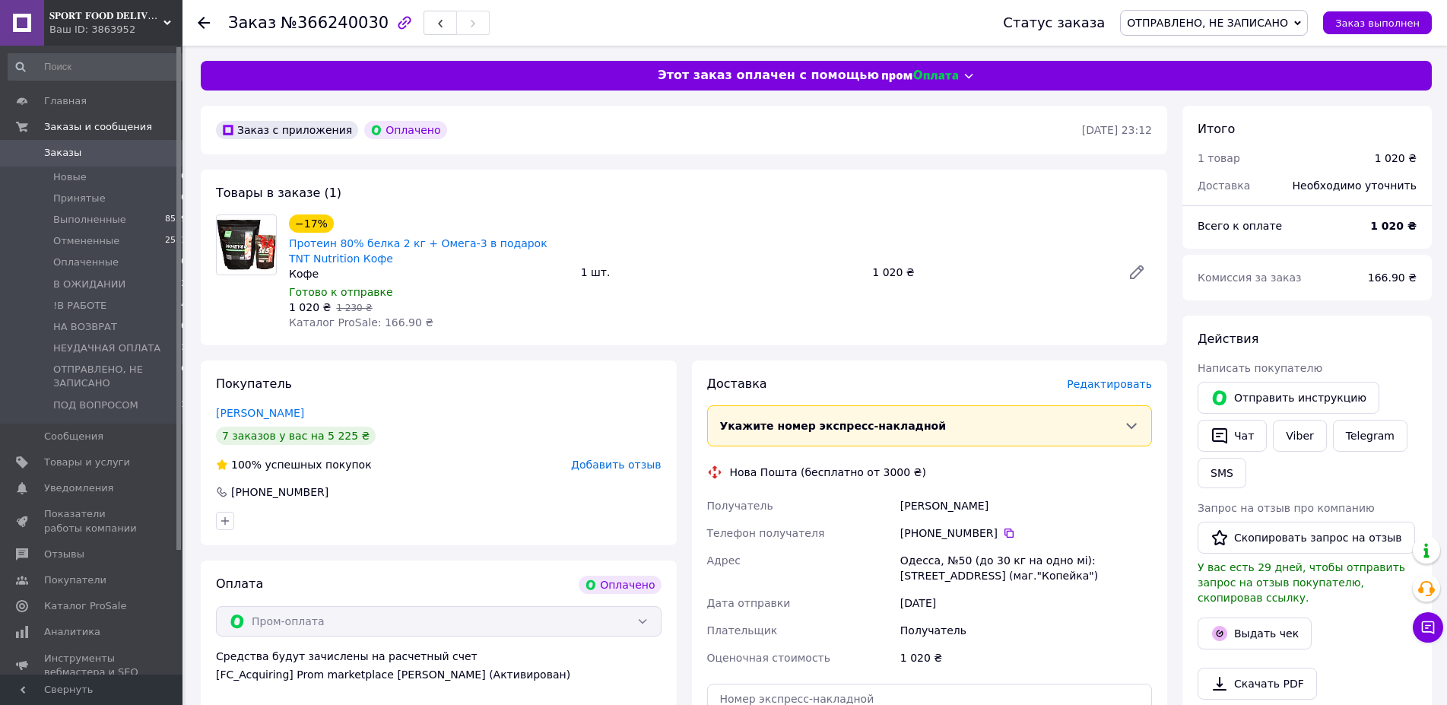
click at [1276, 7] on div "Статус заказа ОТПРАВЛЕНО, НЕ ЗАПИСАНО Принят Выполнен Отменен Оплаченный В ОЖИД…" at bounding box center [1202, 23] width 459 height 46
click at [1261, 36] on div "Статус заказа ОТПРАВЛЕНО, НЕ ЗАПИСАНО Принят Выполнен Отменен Оплаченный В ОЖИД…" at bounding box center [1202, 23] width 459 height 46
drag, startPoint x: 1262, startPoint y: 19, endPoint x: 1262, endPoint y: 55, distance: 35.7
click at [1262, 24] on span "ОТПРАВЛЕНО, НЕ ЗАПИСАНО" at bounding box center [1207, 23] width 161 height 12
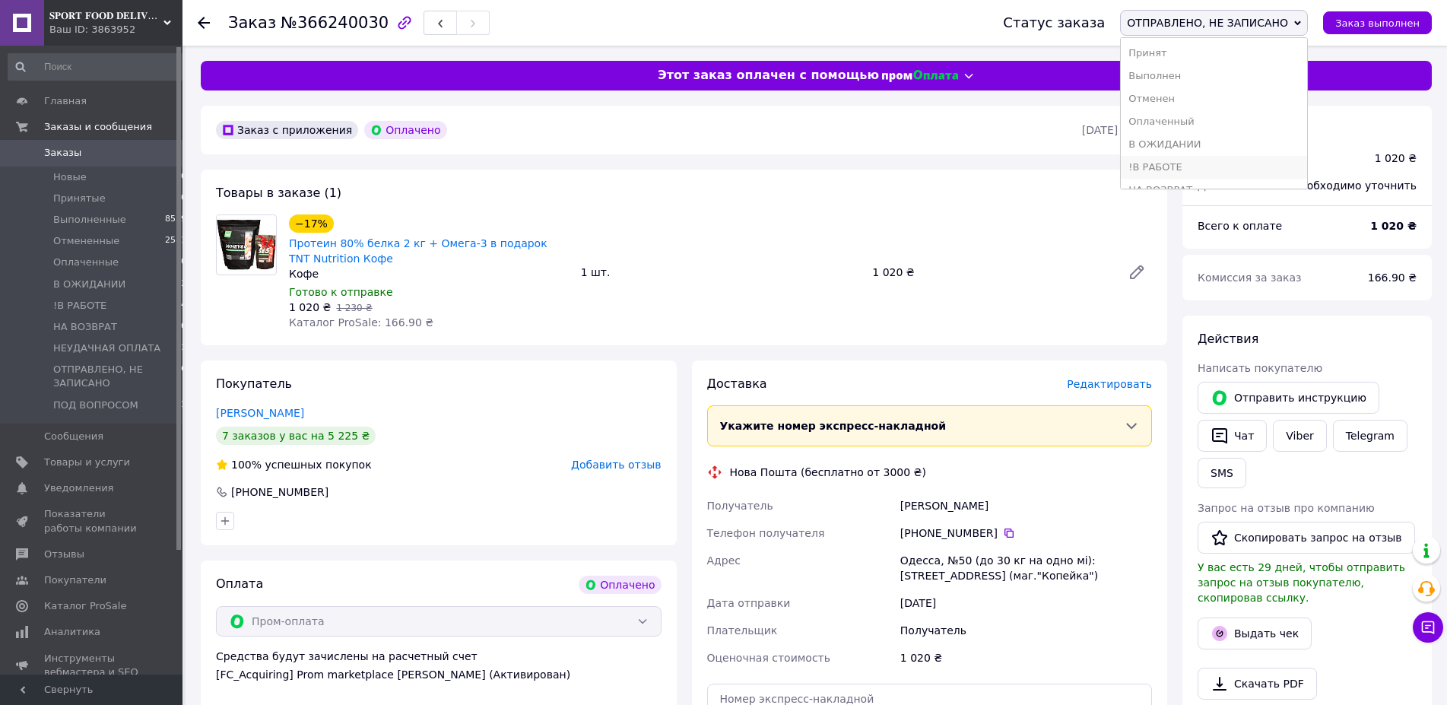
click at [1215, 163] on li "!В РАБОТЕ" at bounding box center [1214, 167] width 186 height 23
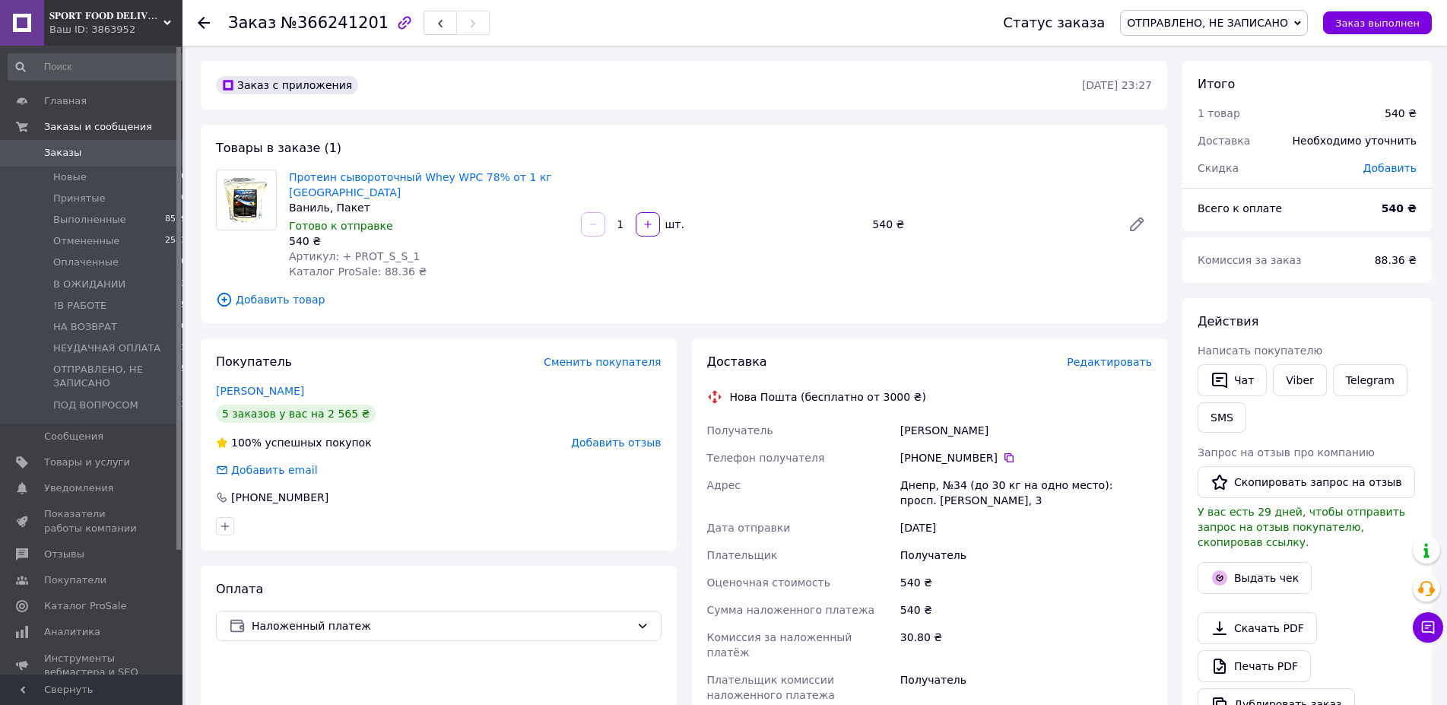
click at [954, 417] on div "[PERSON_NAME]" at bounding box center [1026, 430] width 258 height 27
drag, startPoint x: 954, startPoint y: 411, endPoint x: 961, endPoint y: 401, distance: 13.1
click at [955, 417] on div "[PERSON_NAME]" at bounding box center [1026, 430] width 258 height 27
click at [1005, 453] on icon at bounding box center [1009, 457] width 9 height 9
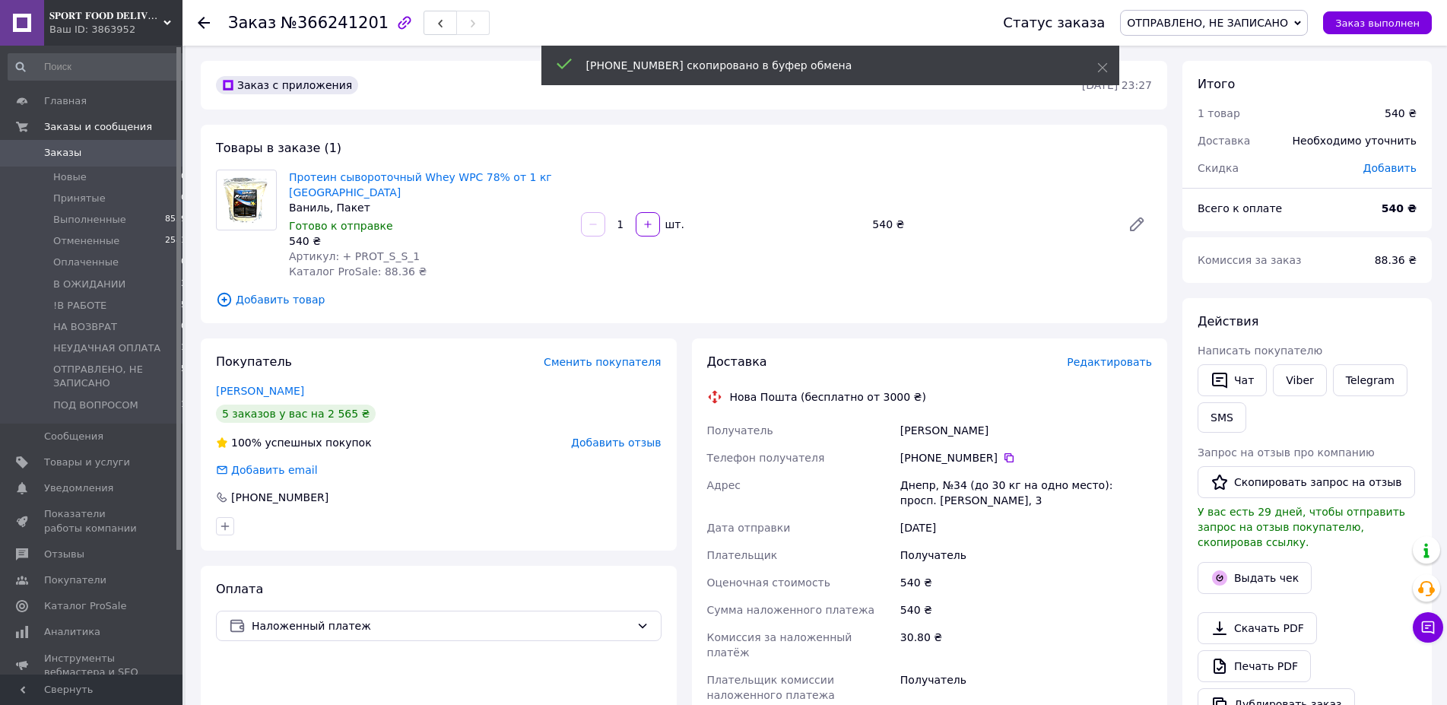
click at [913, 471] on div "Днепр, №34 (до 30 кг на одно место): просп. [PERSON_NAME], 3" at bounding box center [1026, 492] width 258 height 43
copy div "Днепр"
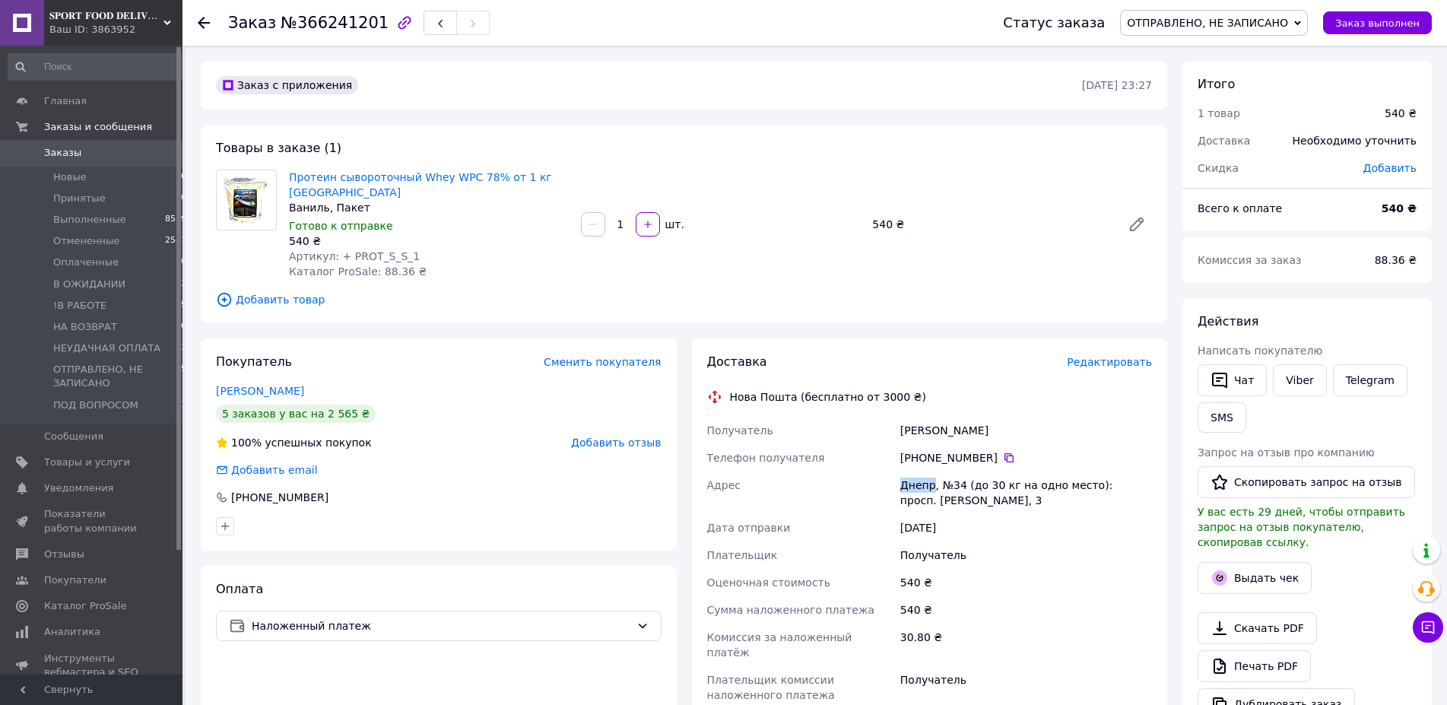
click at [1232, 22] on span "ОТПРАВЛЕНО, НЕ ЗАПИСАНО" at bounding box center [1207, 23] width 161 height 12
click at [1198, 163] on li "!В РАБОТЕ" at bounding box center [1214, 167] width 186 height 23
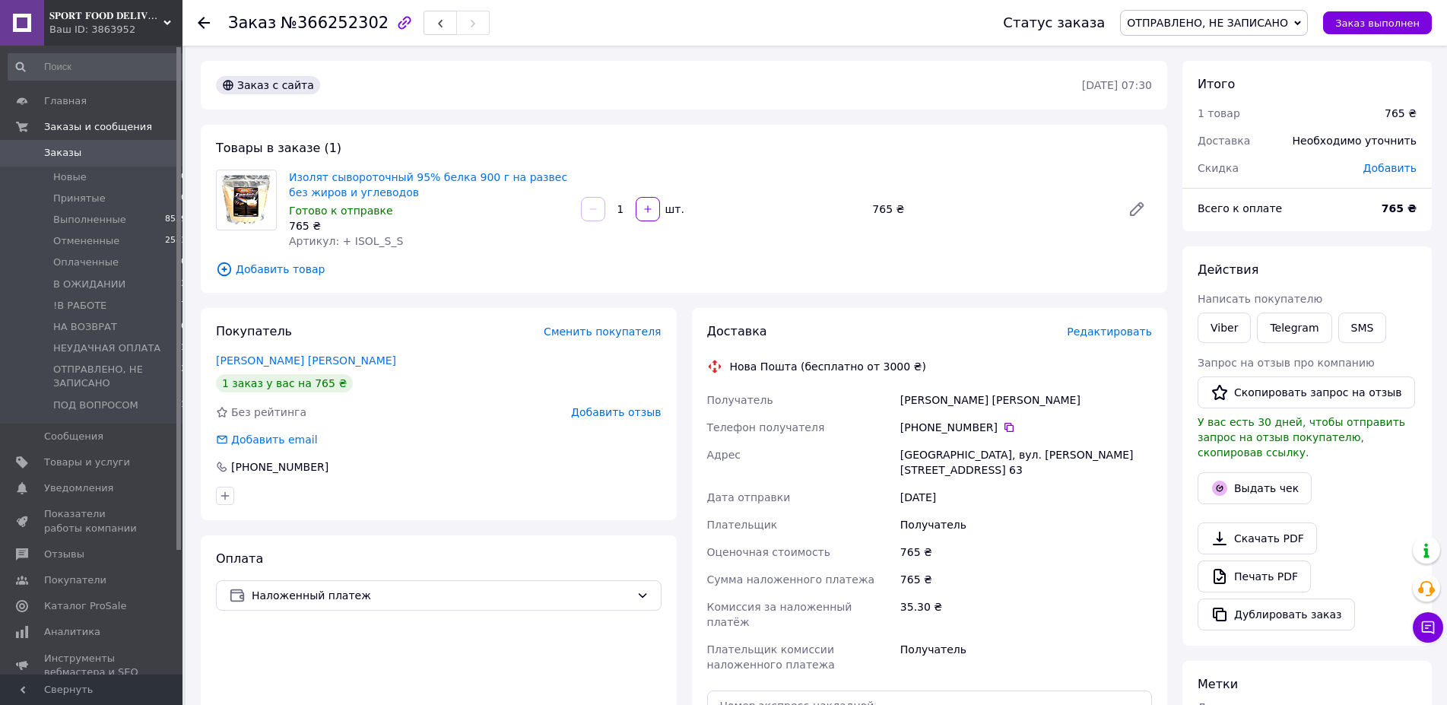
click at [982, 392] on div "[PERSON_NAME] [PERSON_NAME]" at bounding box center [1026, 399] width 258 height 27
click at [982, 392] on div "Мистеревич Татьяна" at bounding box center [1026, 399] width 258 height 27
click at [1003, 432] on icon at bounding box center [1009, 427] width 12 height 12
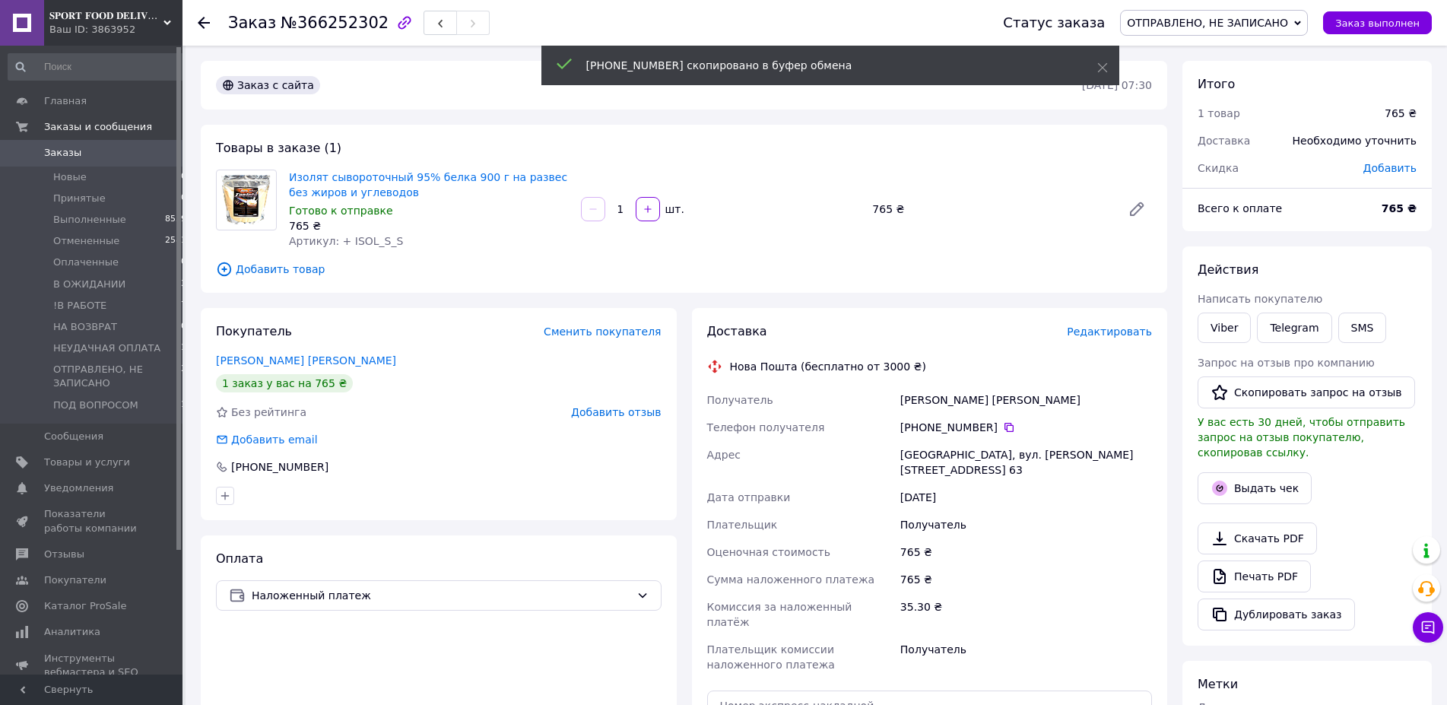
click at [926, 458] on div "Харьков, вул. Дизельна, дом. 1а, кв. 63" at bounding box center [1026, 462] width 258 height 43
copy div "Харьков"
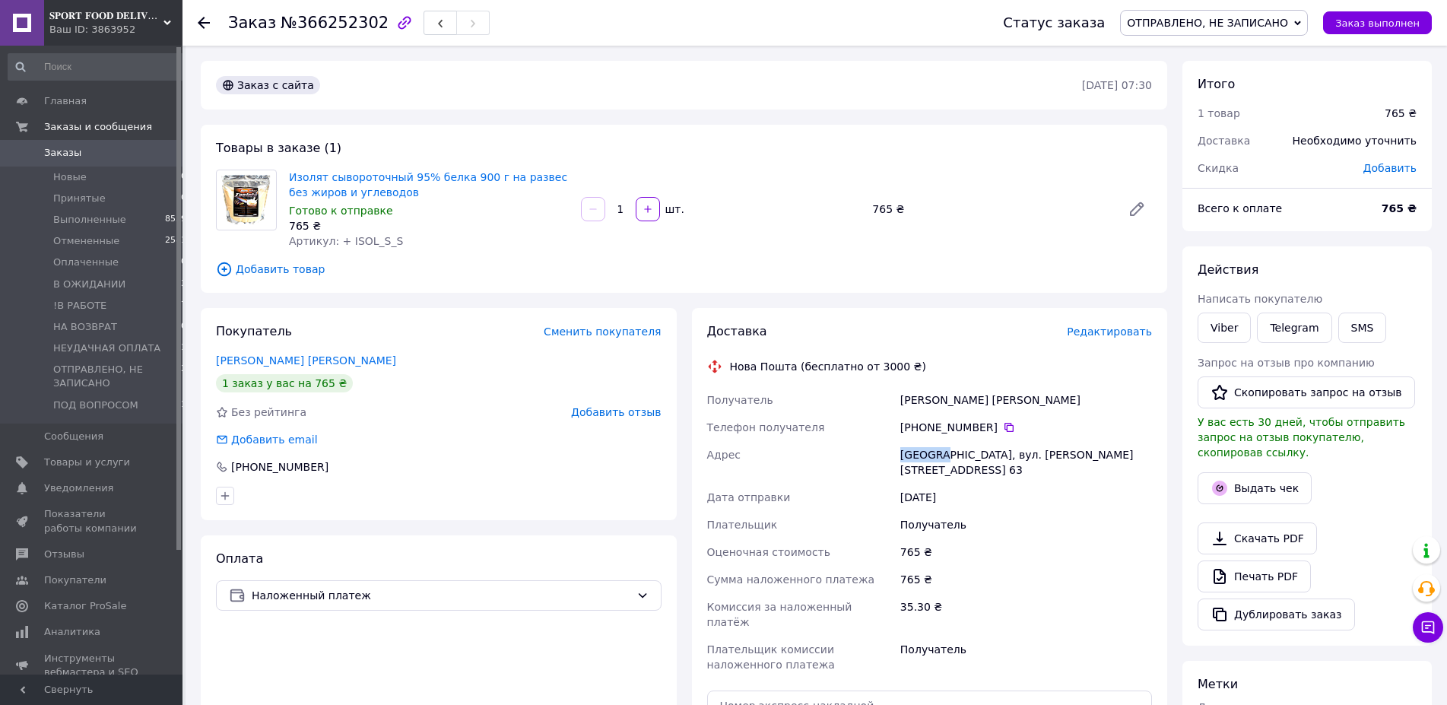
click at [1276, 21] on span "ОТПРАВЛЕНО, НЕ ЗАПИСАНО" at bounding box center [1207, 23] width 161 height 12
drag, startPoint x: 1208, startPoint y: 167, endPoint x: 1077, endPoint y: 186, distance: 133.0
click at [1208, 167] on li "!В РАБОТЕ" at bounding box center [1214, 167] width 186 height 23
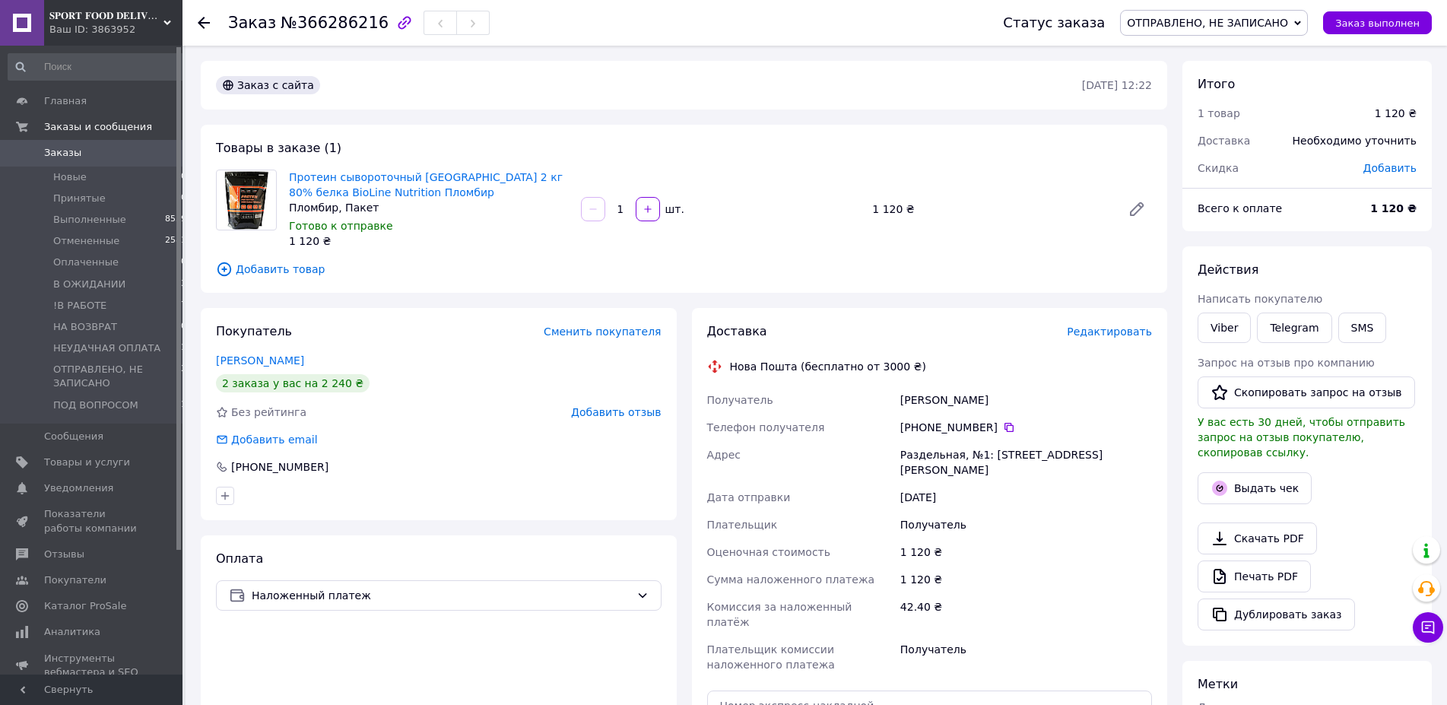
click at [926, 399] on div "[PERSON_NAME]" at bounding box center [1026, 399] width 258 height 27
copy div "[PERSON_NAME]"
click at [945, 397] on div "[PERSON_NAME]" at bounding box center [1026, 399] width 258 height 27
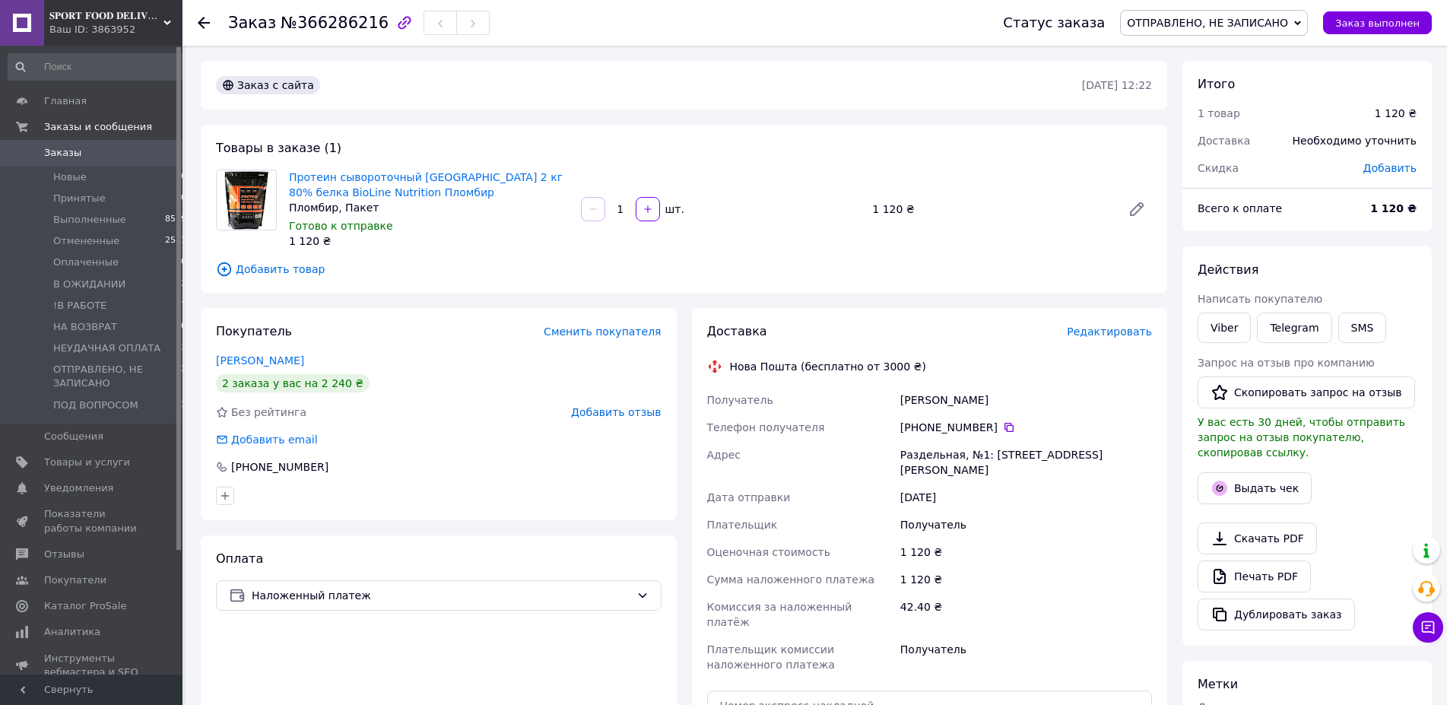
click at [945, 397] on div "[PERSON_NAME]" at bounding box center [1026, 399] width 258 height 27
click at [1003, 426] on icon at bounding box center [1009, 427] width 12 height 12
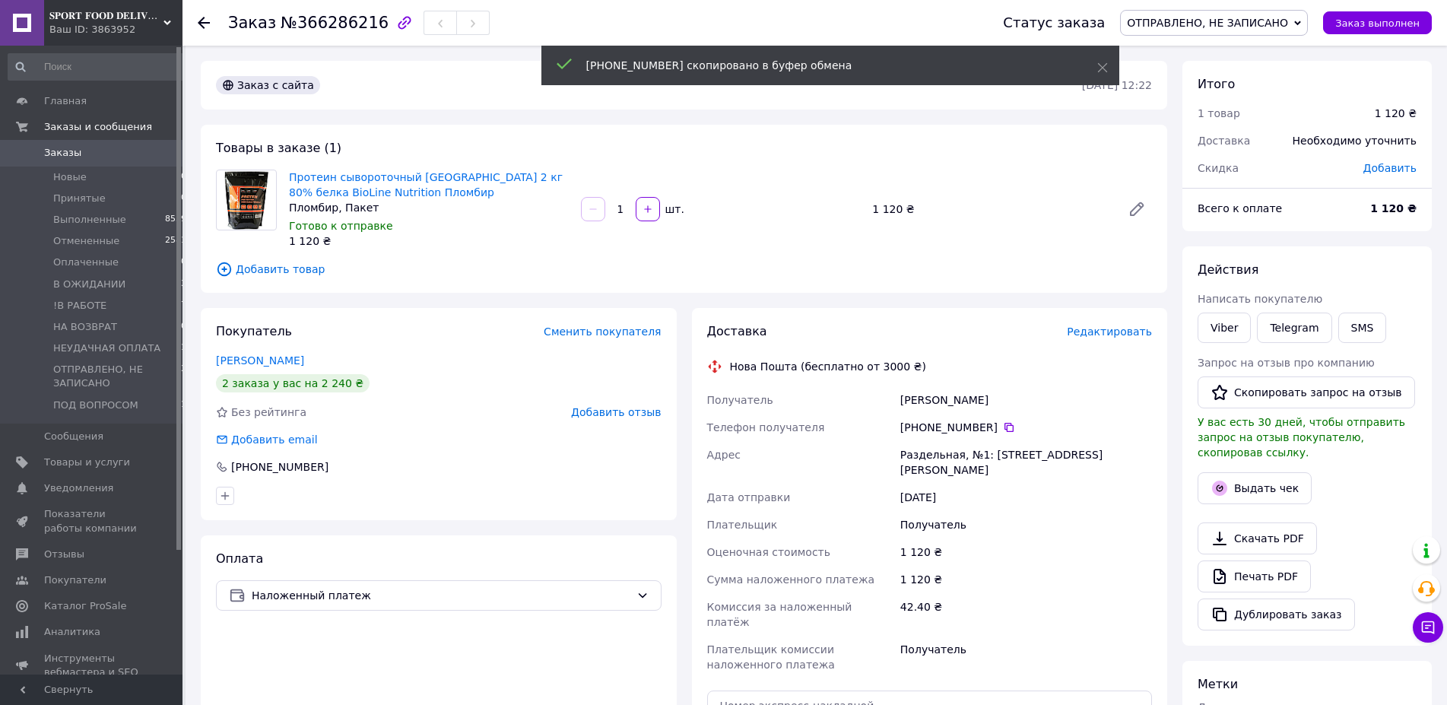
click at [926, 449] on div "Раздельная, №1: [STREET_ADDRESS][PERSON_NAME]" at bounding box center [1026, 462] width 258 height 43
copy div "Раздельная"
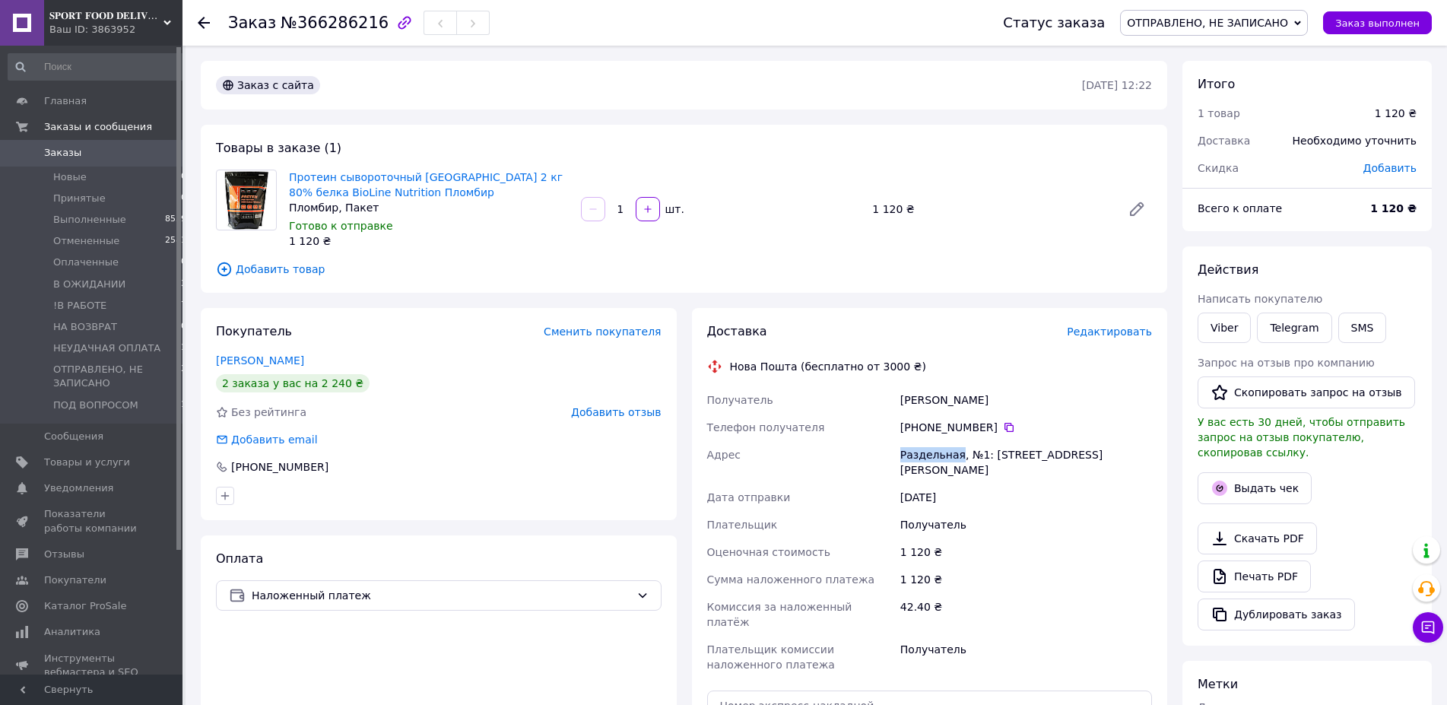
click at [1254, 24] on span "ОТПРАВЛЕНО, НЕ ЗАПИСАНО" at bounding box center [1207, 23] width 161 height 12
click at [1218, 163] on li "!В РАБОТЕ" at bounding box center [1214, 167] width 186 height 23
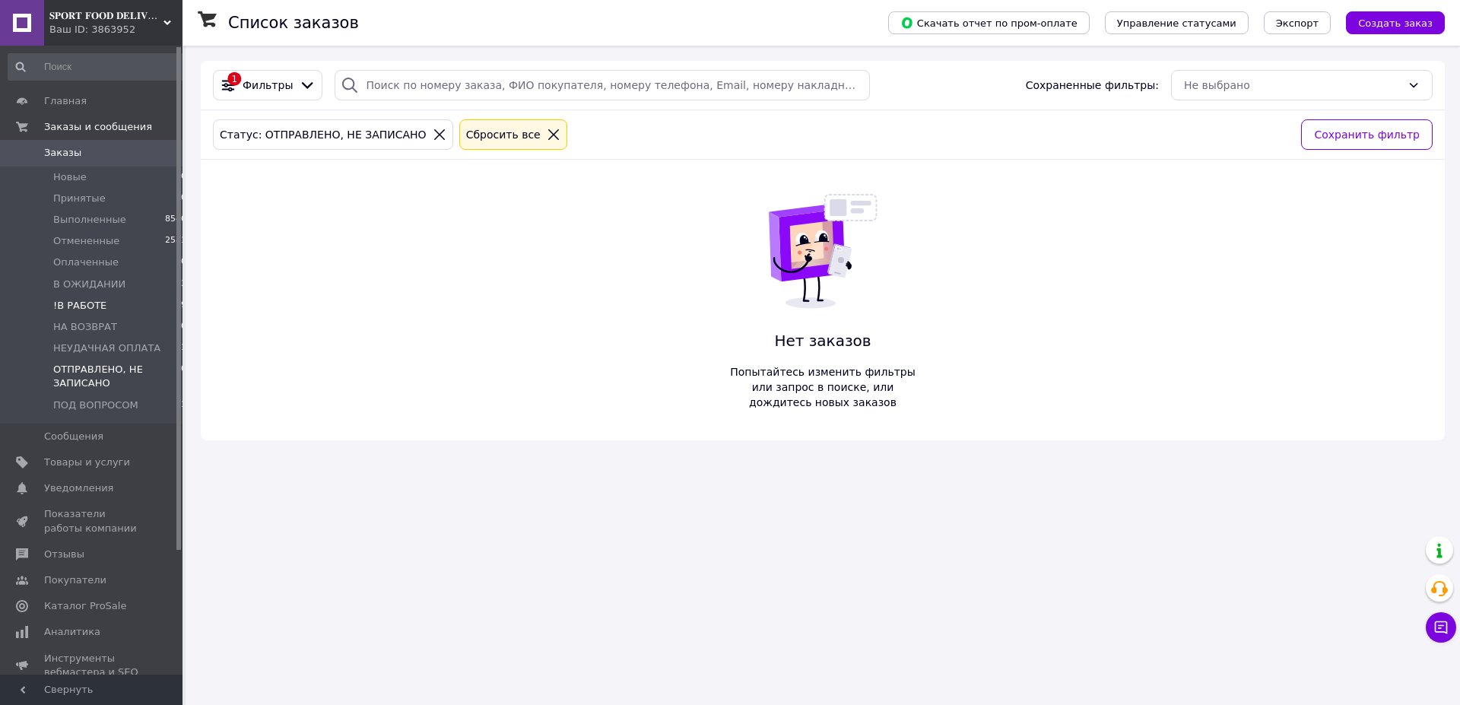
click at [99, 302] on span "!В РАБОТЕ" at bounding box center [79, 306] width 53 height 14
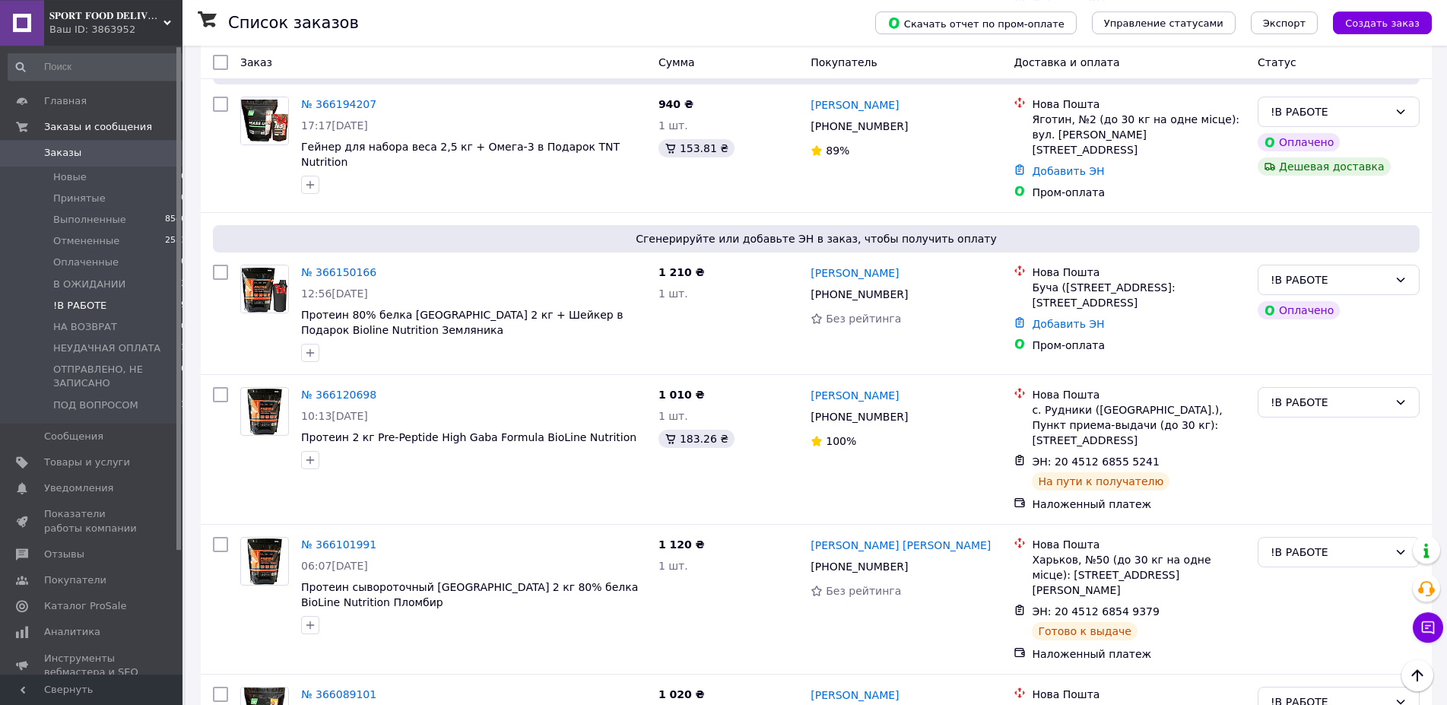
scroll to position [881, 0]
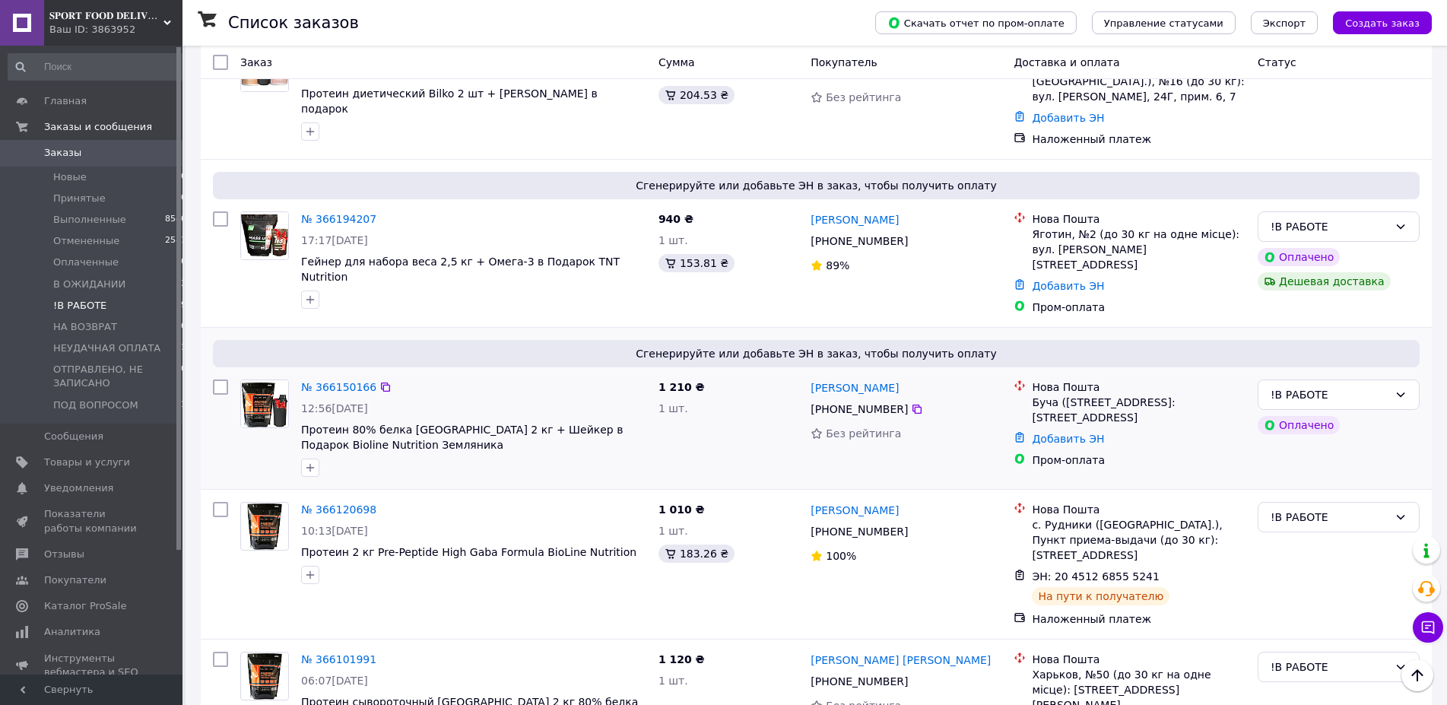
drag, startPoint x: 928, startPoint y: 336, endPoint x: 914, endPoint y: 344, distance: 16.0
click at [920, 378] on div "[PERSON_NAME]" at bounding box center [906, 387] width 194 height 19
click at [1074, 433] on link "Добавить ЭН" at bounding box center [1068, 439] width 72 height 12
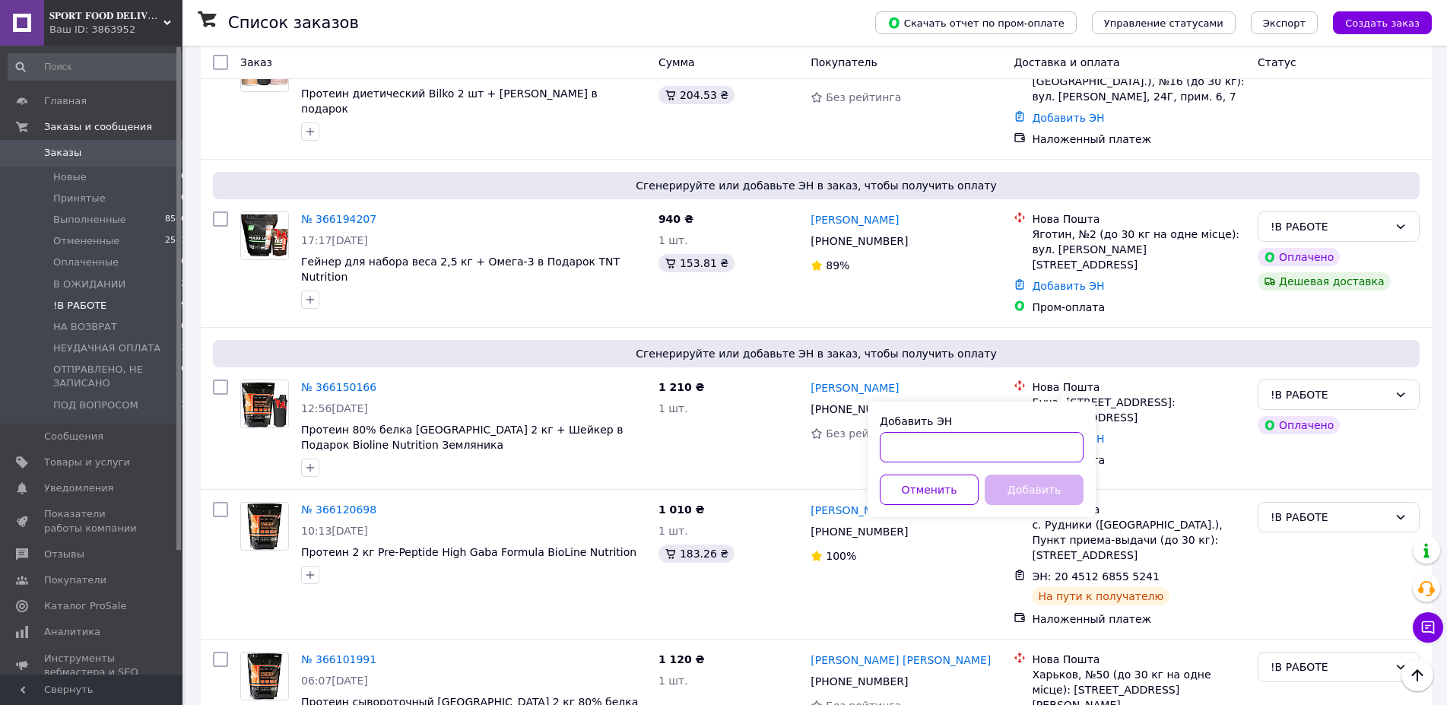
click at [1001, 450] on input "Добавить ЭН" at bounding box center [982, 447] width 204 height 30
paste input "20451269062123"
type input "20451269062123"
click at [1033, 490] on button "Добавить" at bounding box center [1034, 489] width 99 height 30
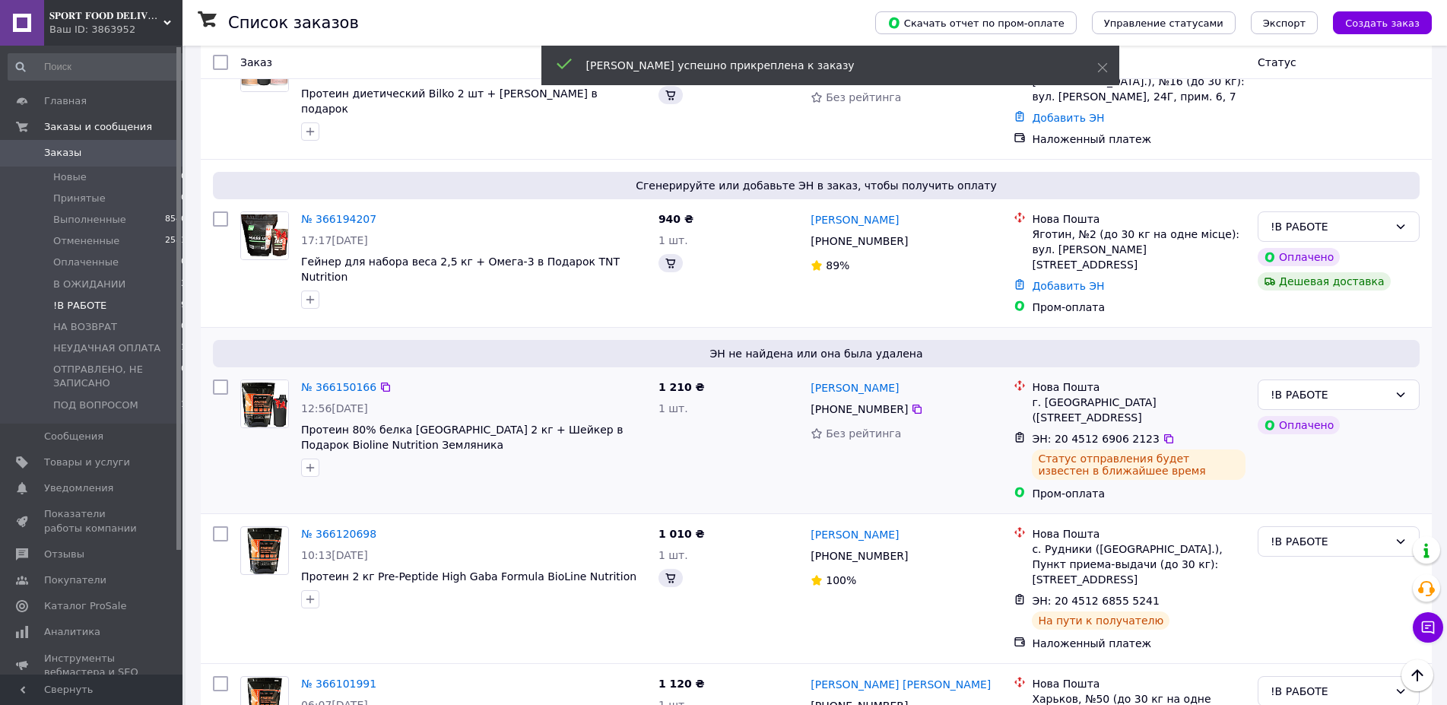
click at [843, 403] on span "[PHONE_NUMBER]" at bounding box center [859, 409] width 97 height 12
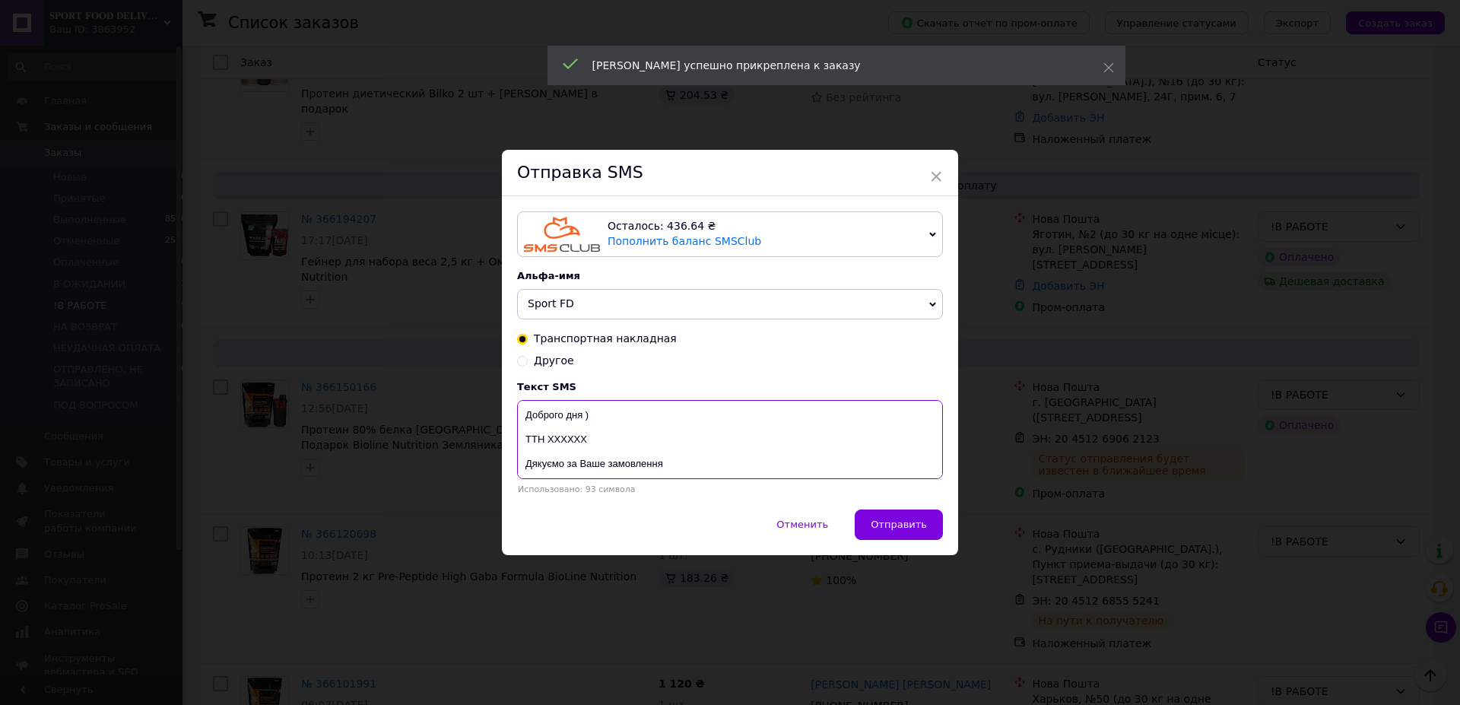
click at [576, 443] on textarea "Доброго дня ) ТТН ХХХХХХ Дякуємо за Ваше замовлення Магазин спортивного харчува…" at bounding box center [730, 439] width 426 height 79
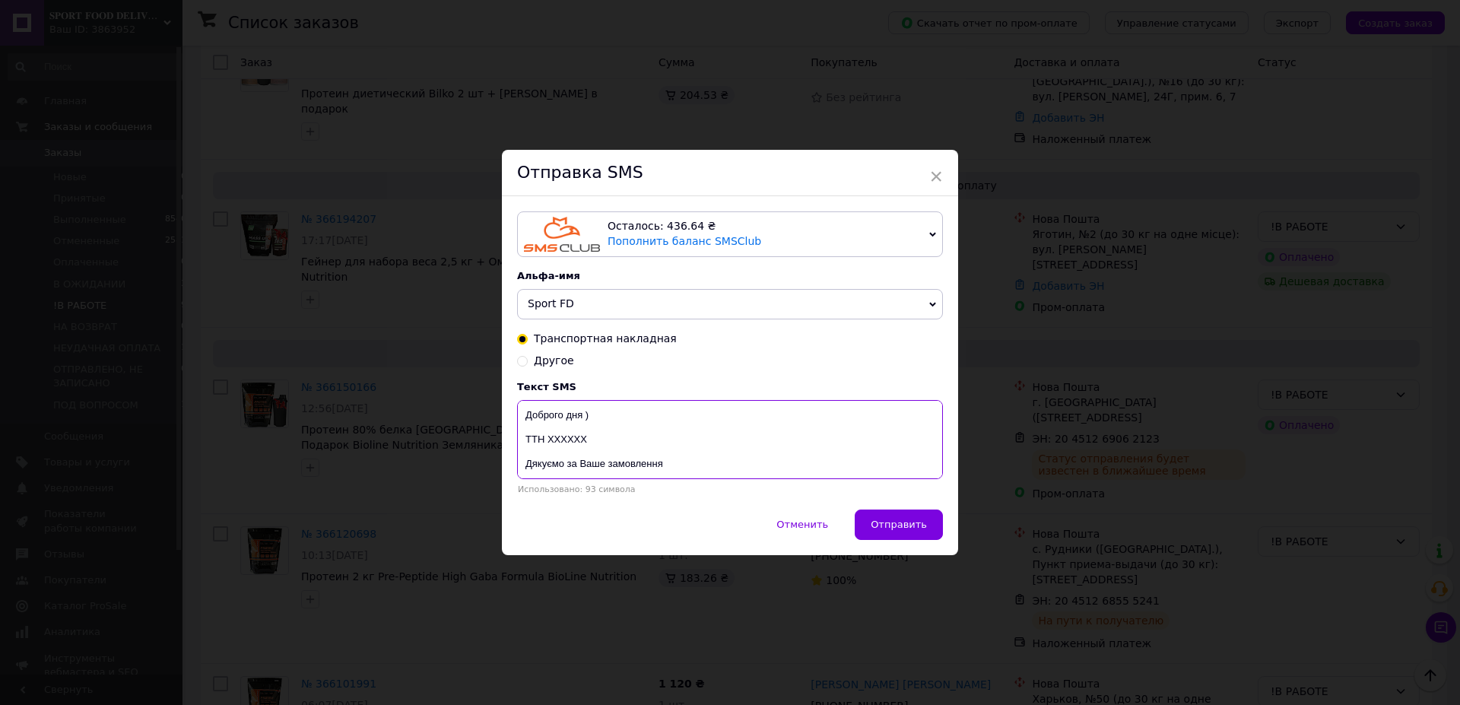
click at [576, 443] on textarea "Доброго дня ) ТТН ХХХХХХ Дякуємо за Ваше замовлення Магазин спортивного харчува…" at bounding box center [730, 439] width 426 height 79
paste textarea "20451269062123"
type textarea "Доброго дня ) ТТН 20451269062123 Дякуємо за Ваше замовлення Магазин спортивного…"
click at [906, 528] on span "Отправить" at bounding box center [899, 524] width 56 height 11
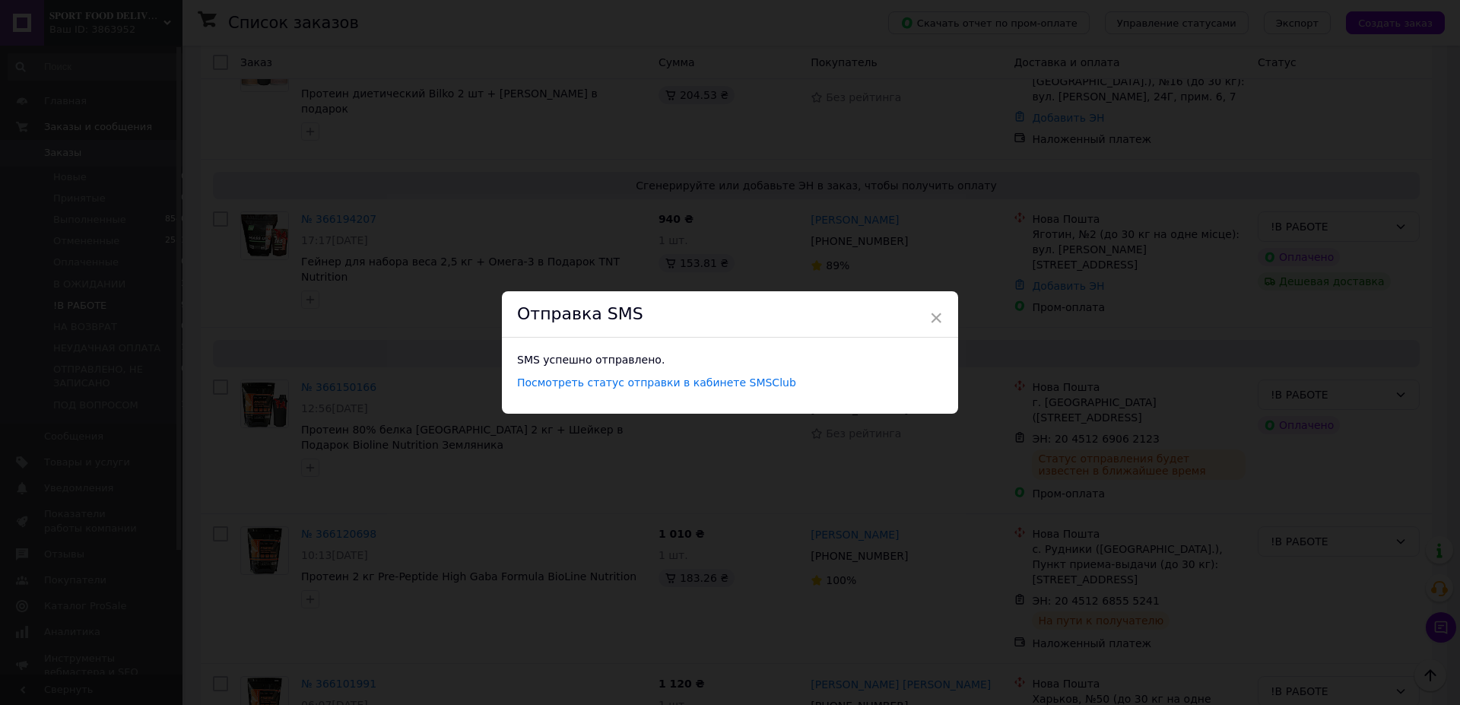
click at [1032, 151] on div "× Отправка SMS SMS успешно отправлено. Посмотреть статус отправки в кабинете SM…" at bounding box center [730, 352] width 1460 height 705
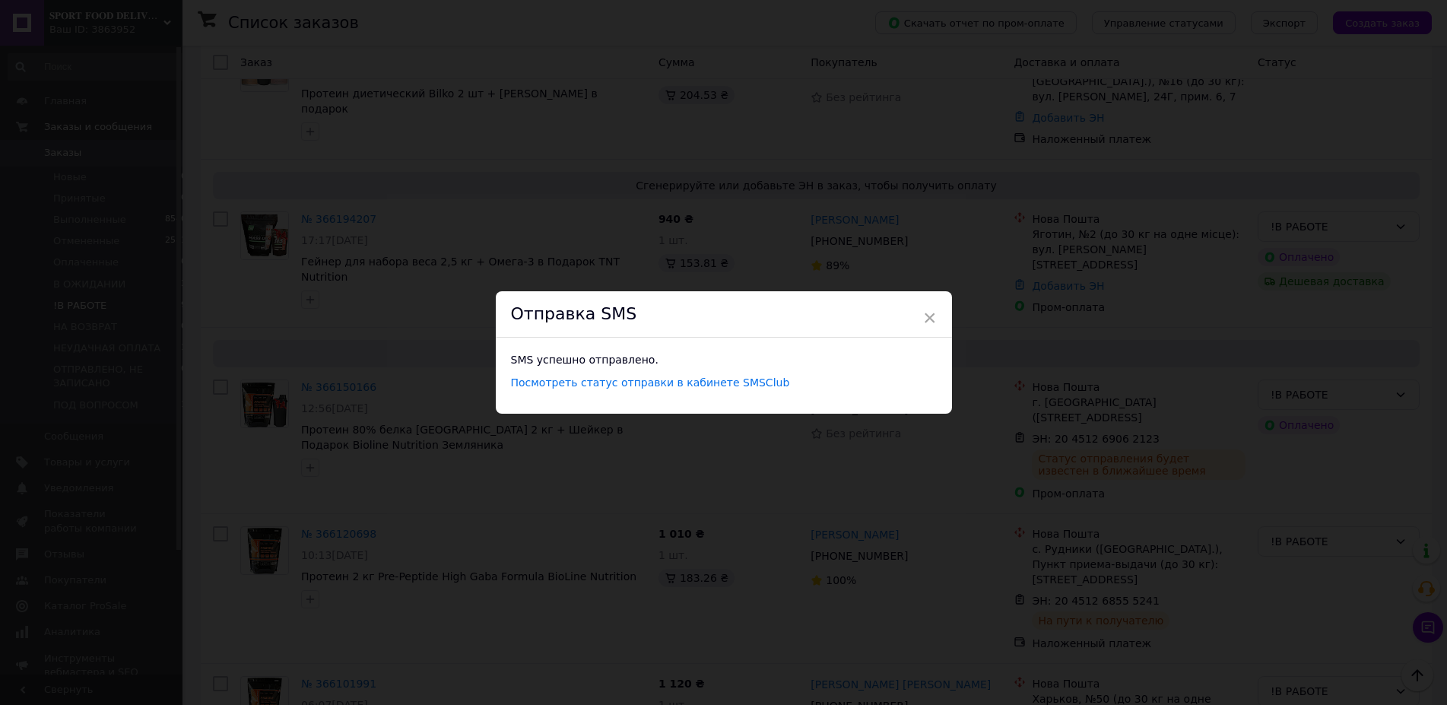
click at [877, 173] on div "× Отправка SMS SMS успешно отправлено. Посмотреть статус отправки в кабинете SM…" at bounding box center [723, 352] width 1447 height 705
click at [923, 318] on span "×" at bounding box center [930, 318] width 14 height 26
click at [923, 316] on span "×" at bounding box center [930, 318] width 14 height 26
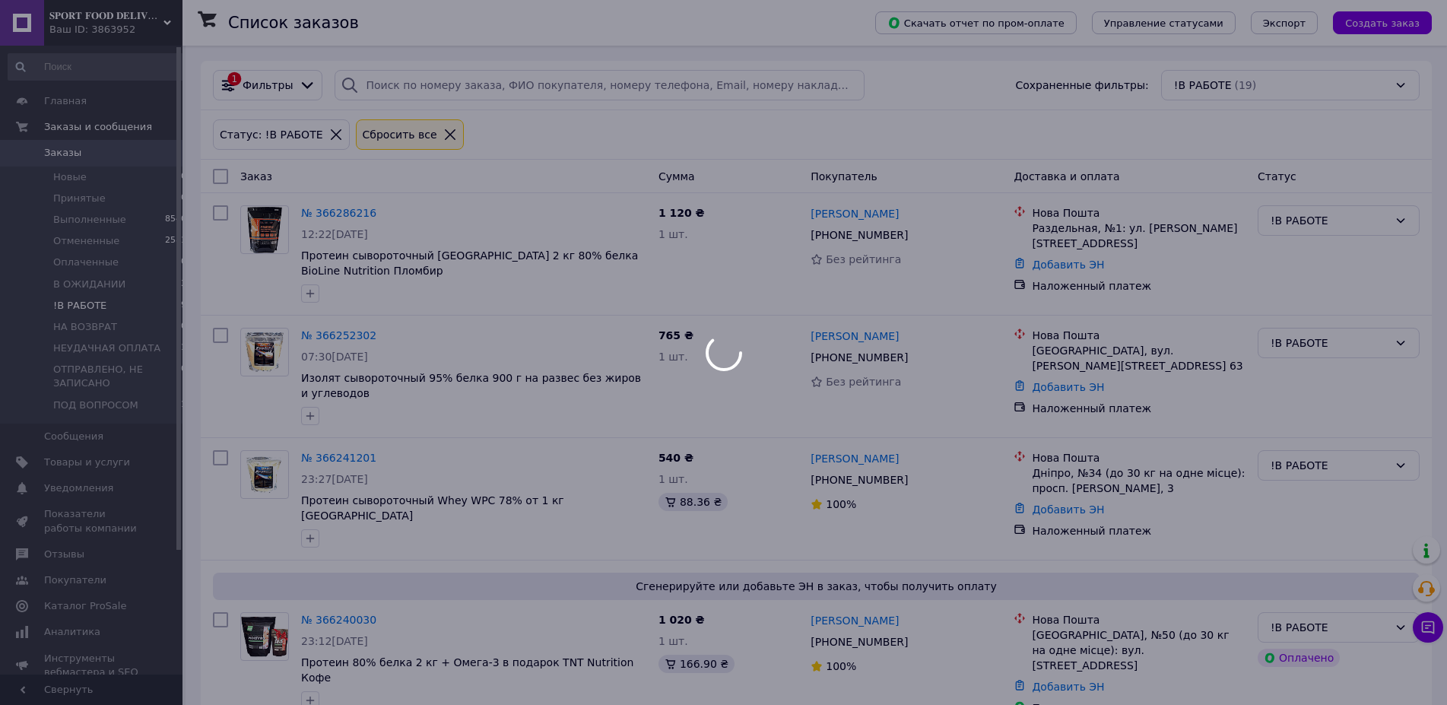
click at [976, 332] on div at bounding box center [723, 352] width 1447 height 705
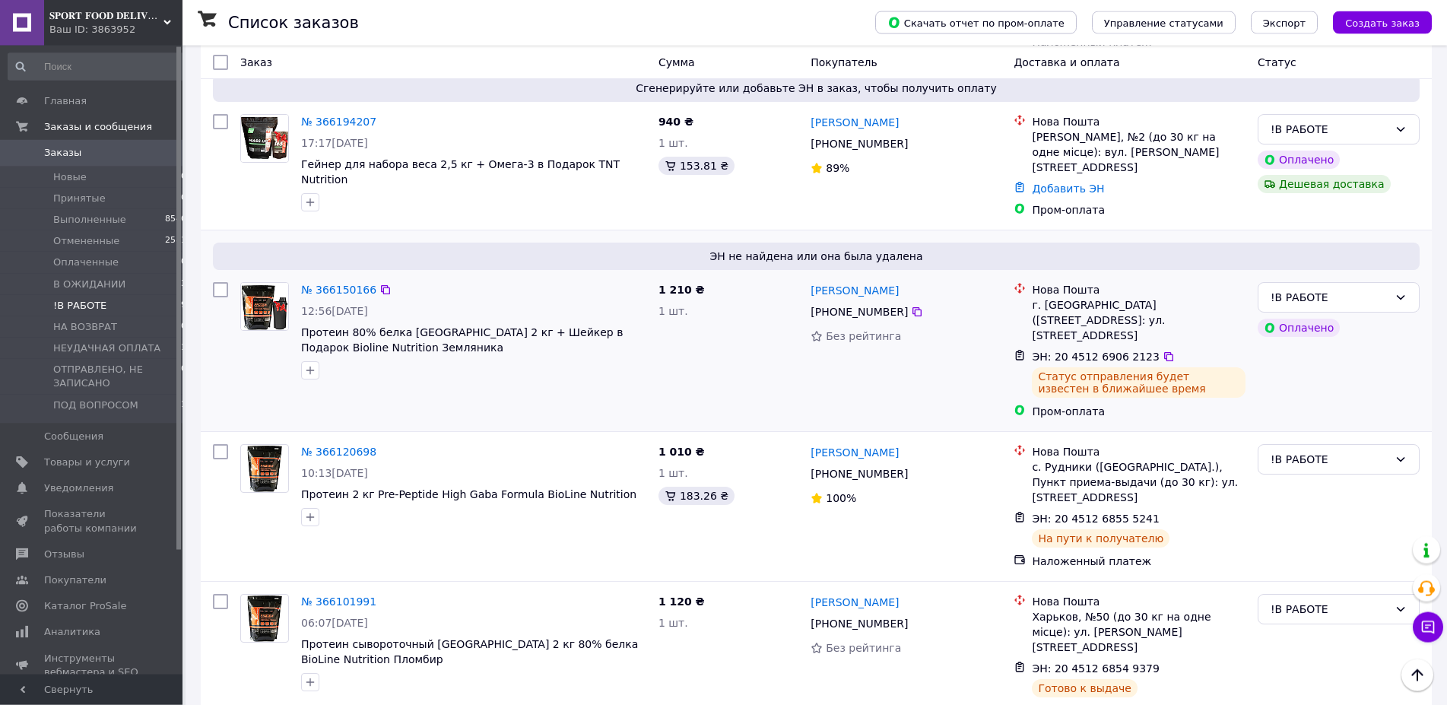
scroll to position [1008, 0]
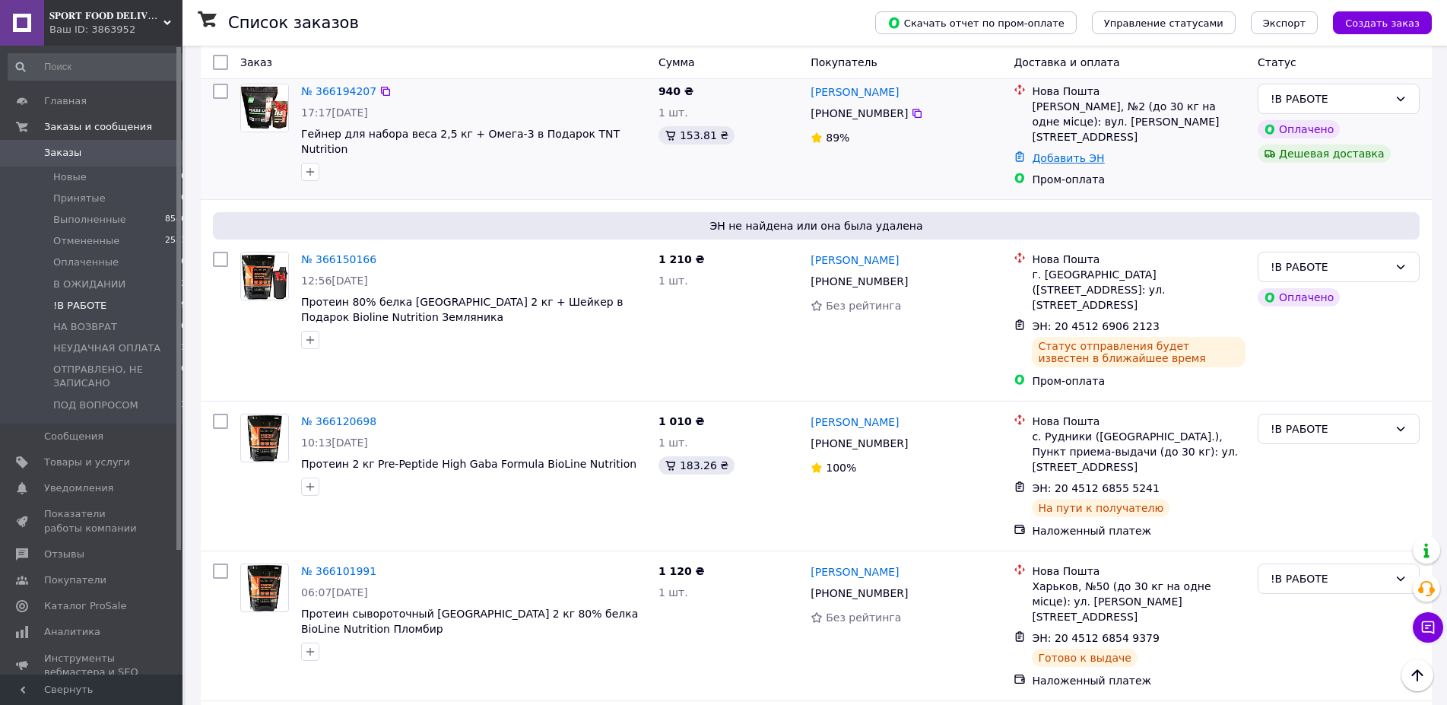
click at [1053, 152] on link "Добавить ЭН" at bounding box center [1068, 158] width 72 height 12
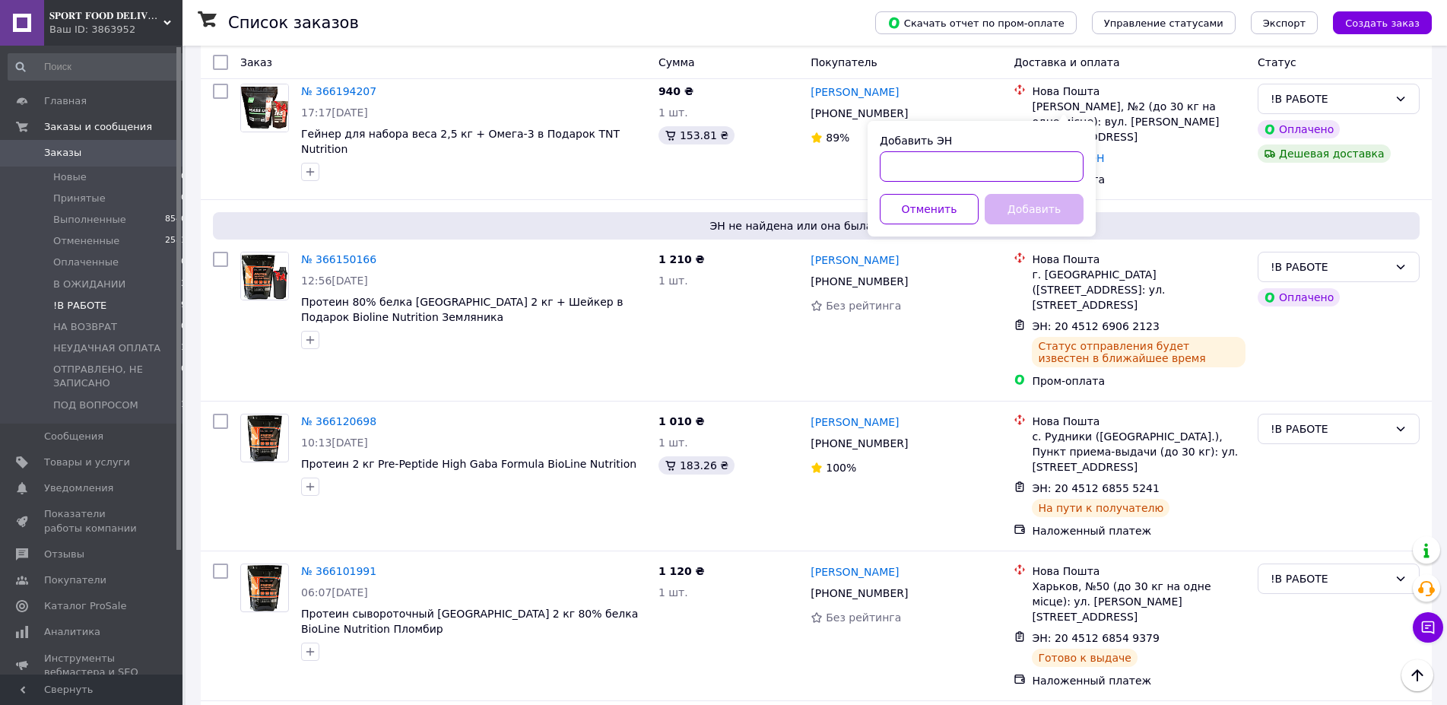
click at [935, 157] on input "Добавить ЭН" at bounding box center [982, 166] width 204 height 30
paste input "20451269062779"
type input "20451269062779"
click at [1018, 205] on button "Добавить" at bounding box center [1034, 209] width 99 height 30
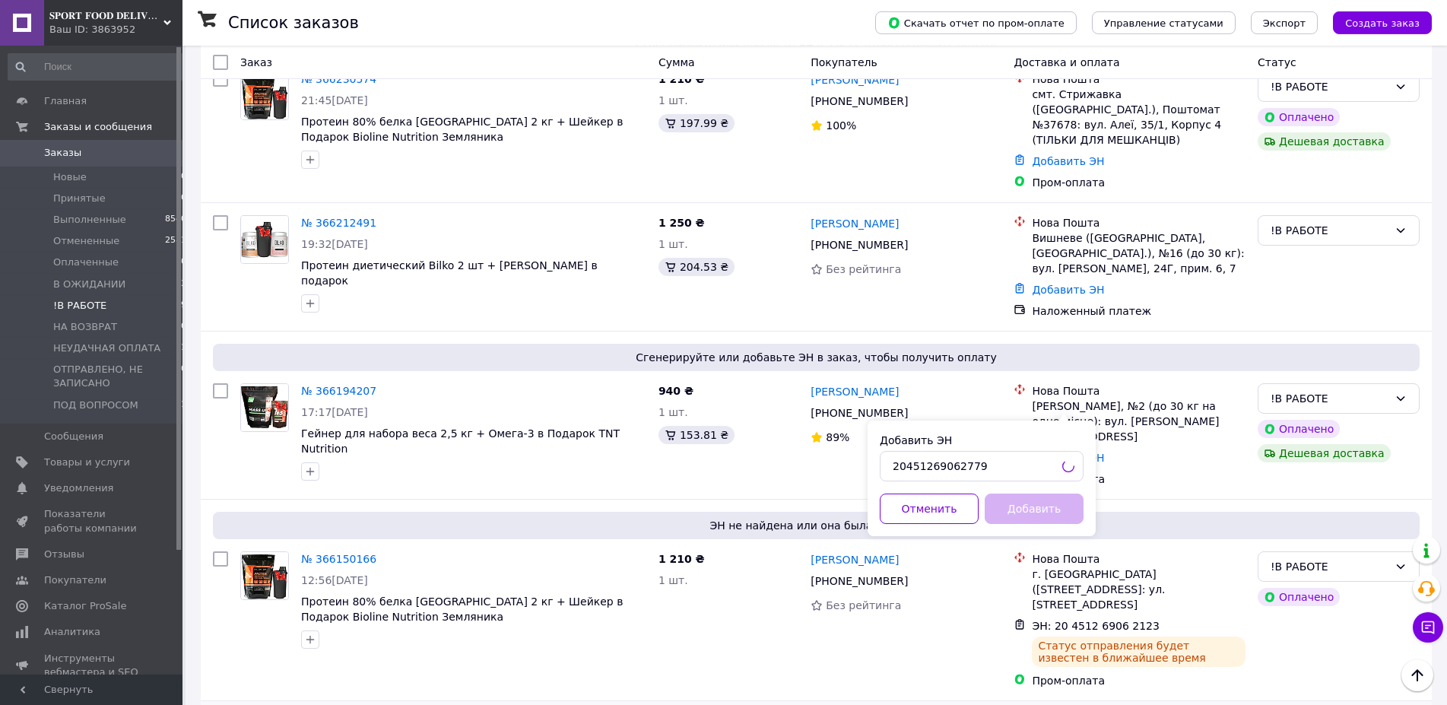
scroll to position [698, 0]
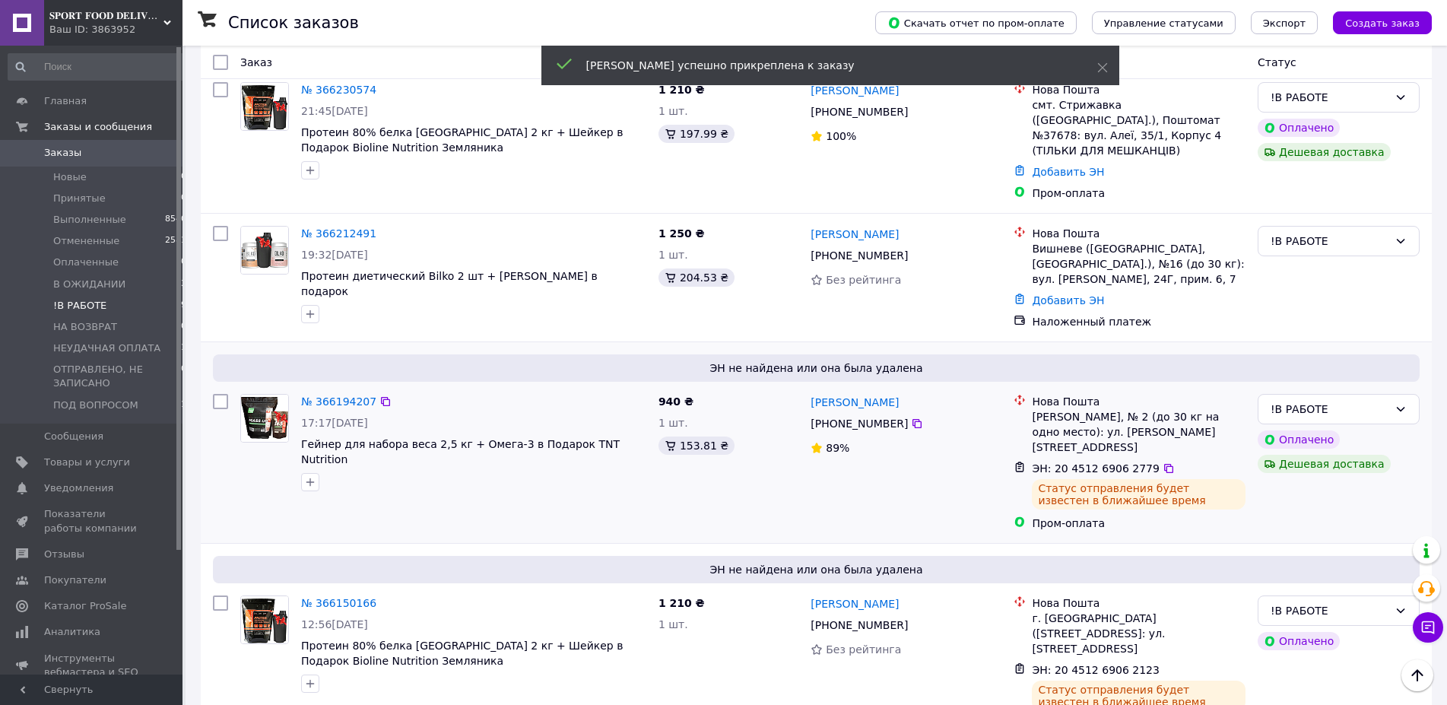
click at [840, 417] on span "[PHONE_NUMBER]" at bounding box center [859, 423] width 97 height 12
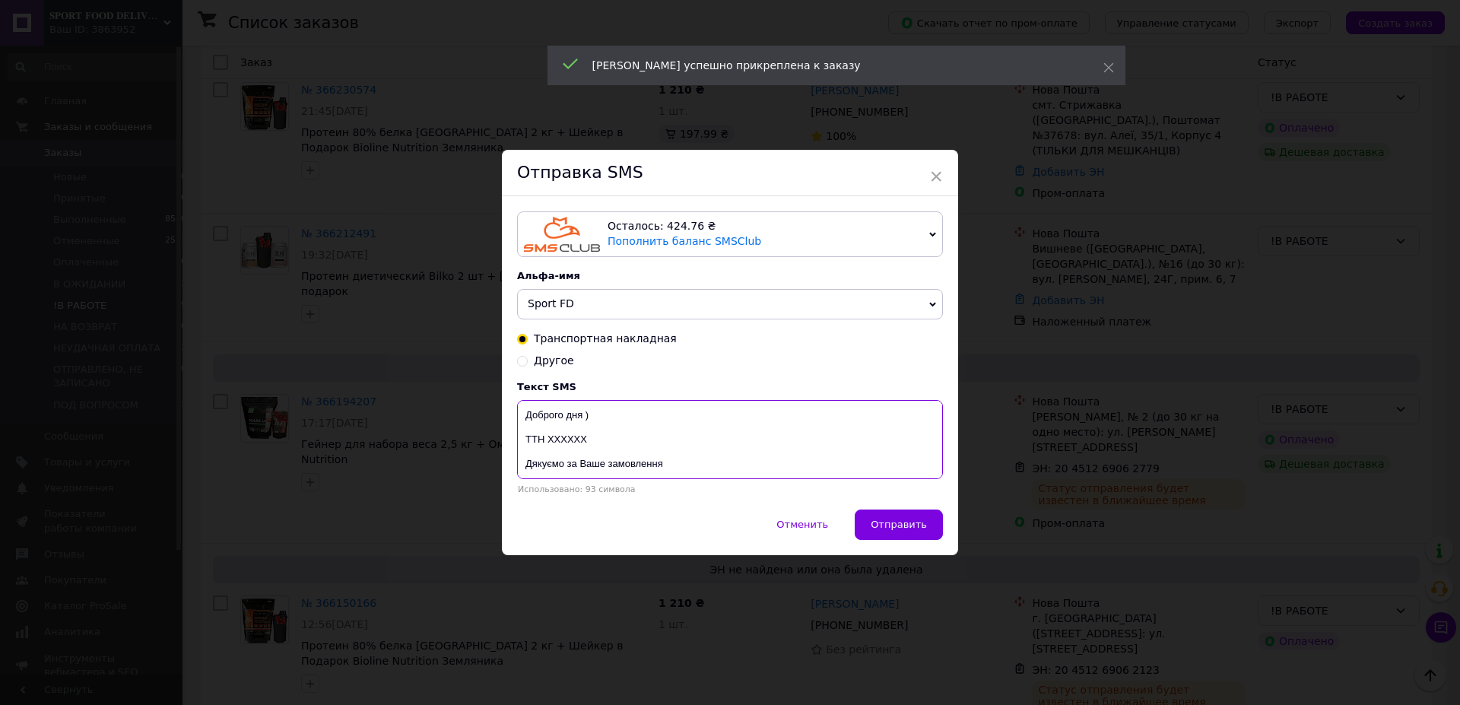
click at [557, 446] on textarea "Доброго дня ) ТТН ХХХХХХ Дякуємо за Ваше замовлення Магазин спортивного харчува…" at bounding box center [730, 439] width 426 height 79
paste textarea "20451269062779"
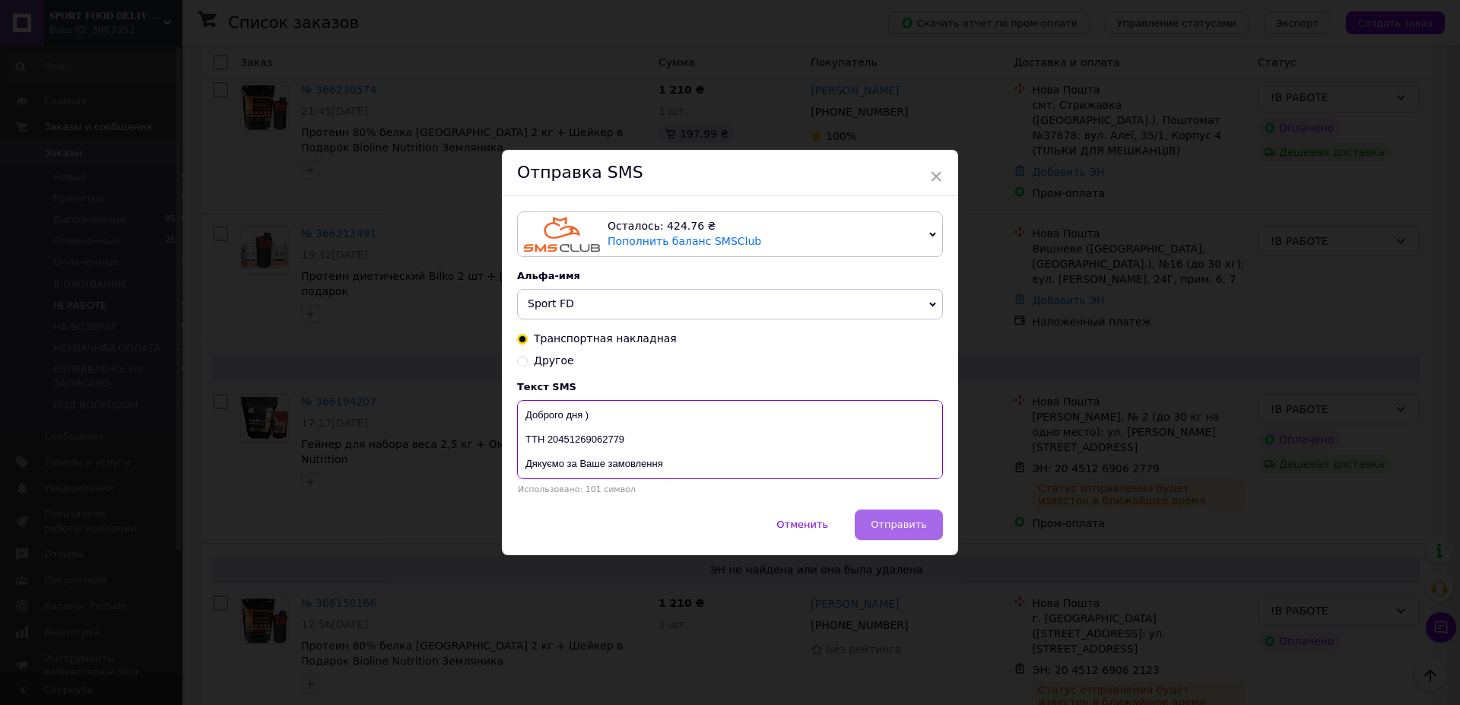
type textarea "Доброго дня ) ТТН 20451269062779 Дякуємо за Ваше замовлення Магазин спортивного…"
drag, startPoint x: 876, startPoint y: 522, endPoint x: 596, endPoint y: 646, distance: 306.1
click at [877, 522] on span "Отправить" at bounding box center [899, 524] width 56 height 11
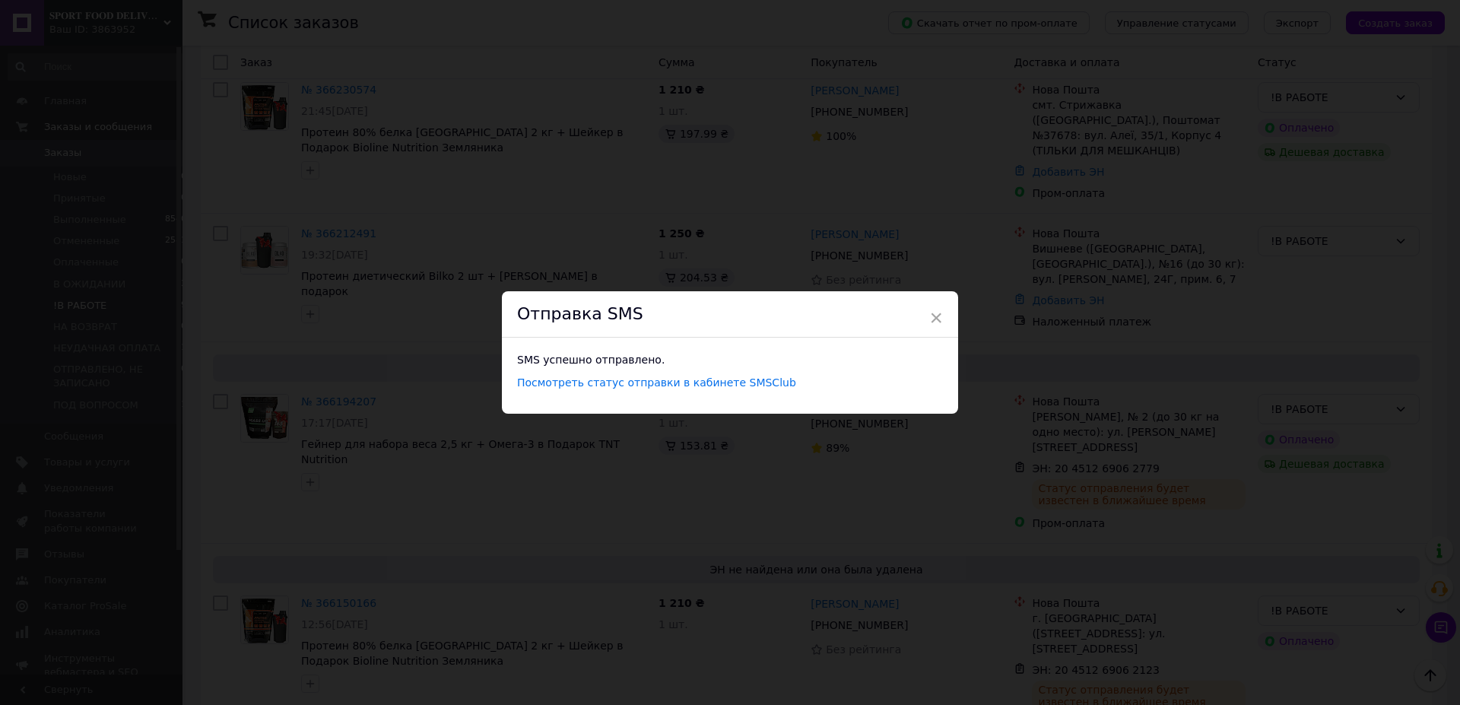
click at [963, 149] on div "× Отправка SMS SMS успешно отправлено. Посмотреть статус отправки в кабинете SM…" at bounding box center [730, 352] width 1460 height 705
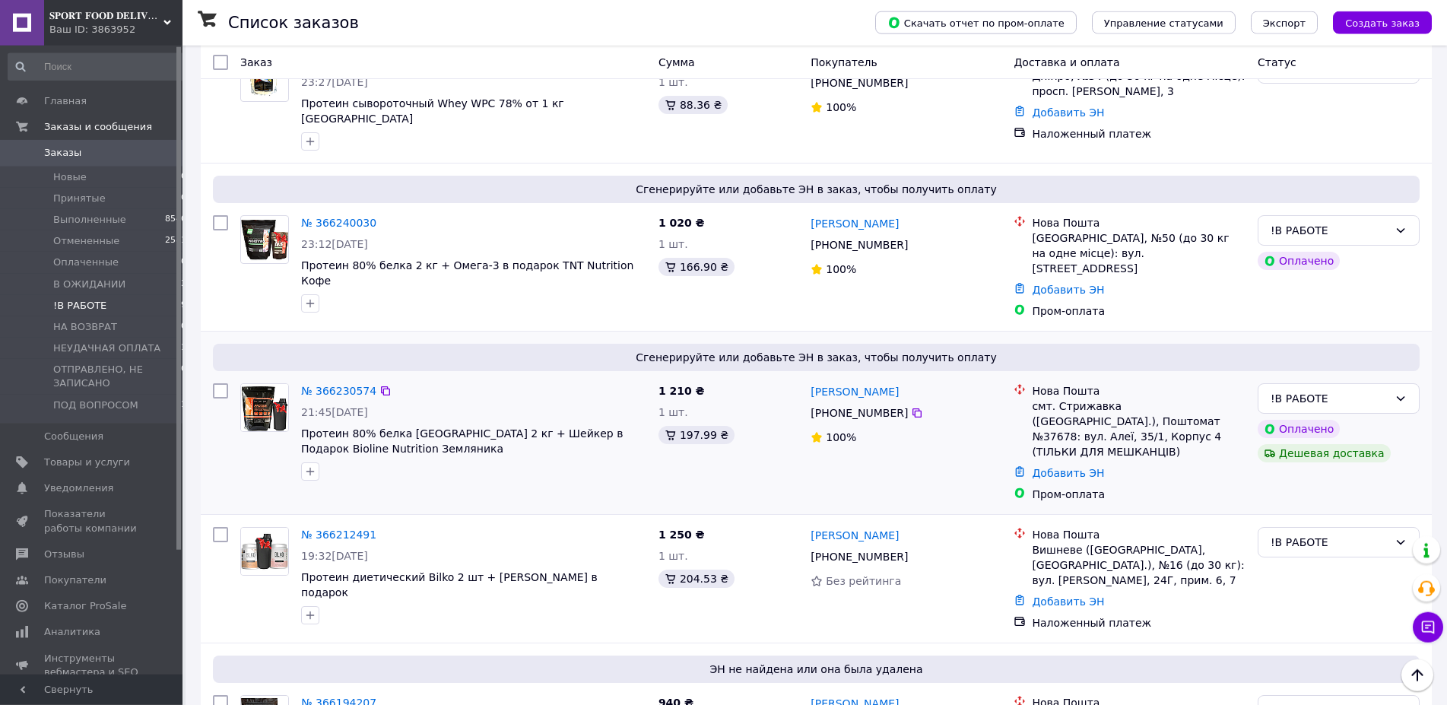
scroll to position [388, 0]
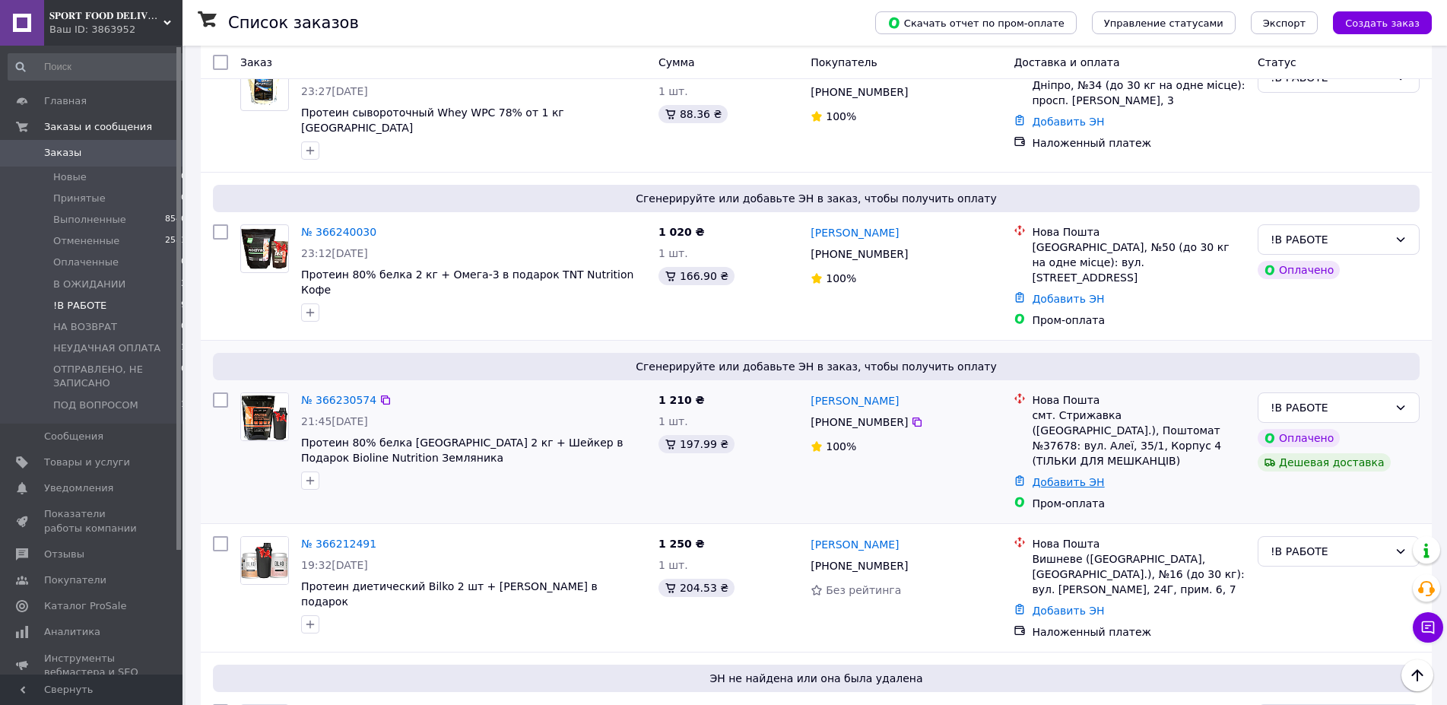
click at [1058, 476] on link "Добавить ЭН" at bounding box center [1068, 482] width 72 height 12
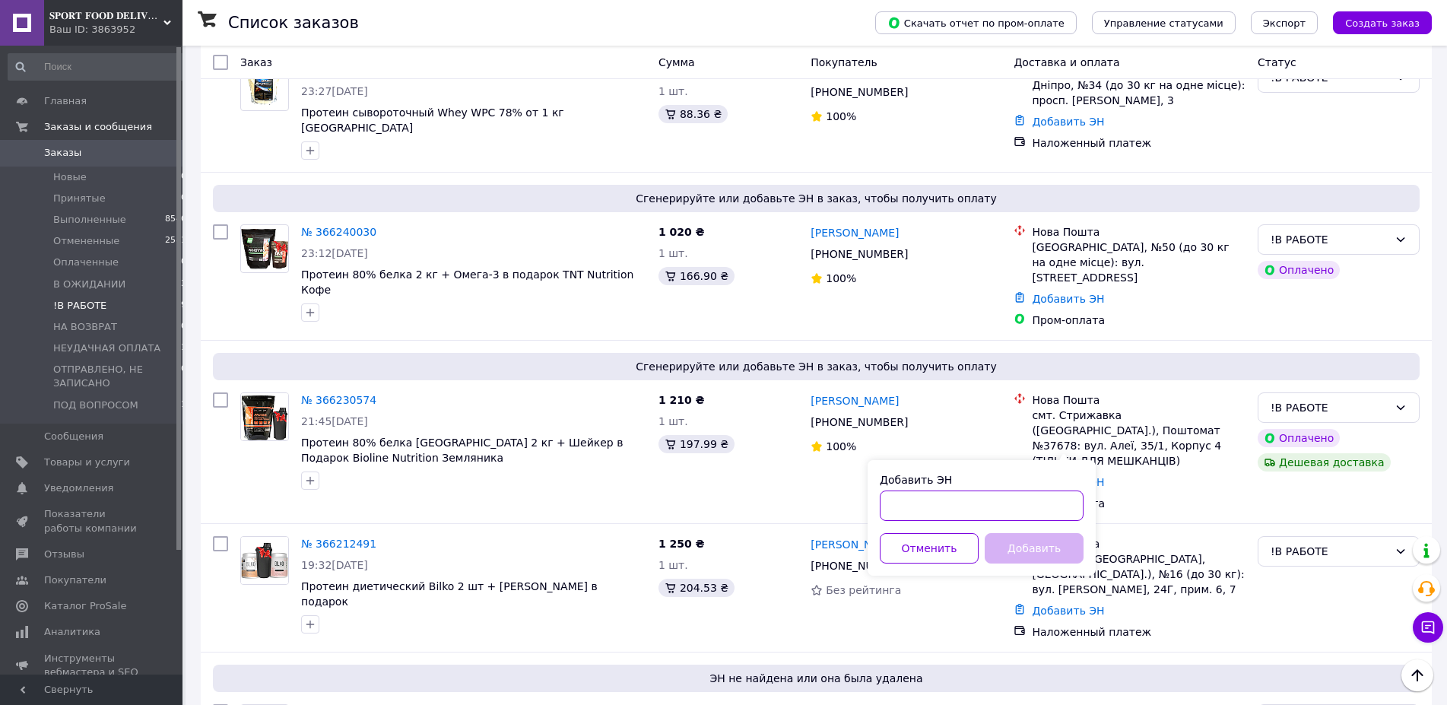
click at [935, 503] on input "Добавить ЭН" at bounding box center [982, 505] width 204 height 30
paste input "20451269064167"
type input "20451269064167"
click at [1033, 550] on button "Добавить" at bounding box center [1034, 548] width 99 height 30
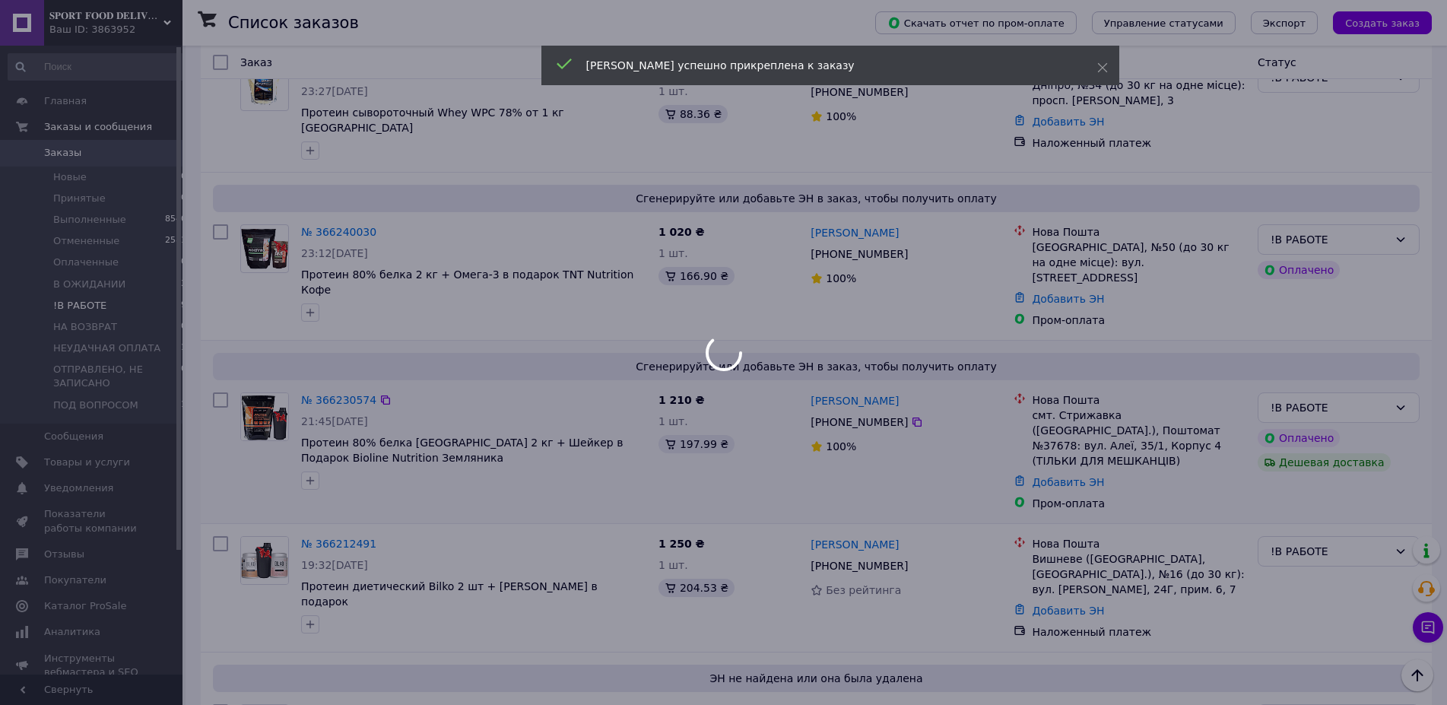
click at [849, 401] on div "[PERSON_NAME] [PHONE_NUMBER]%" at bounding box center [906, 451] width 203 height 131
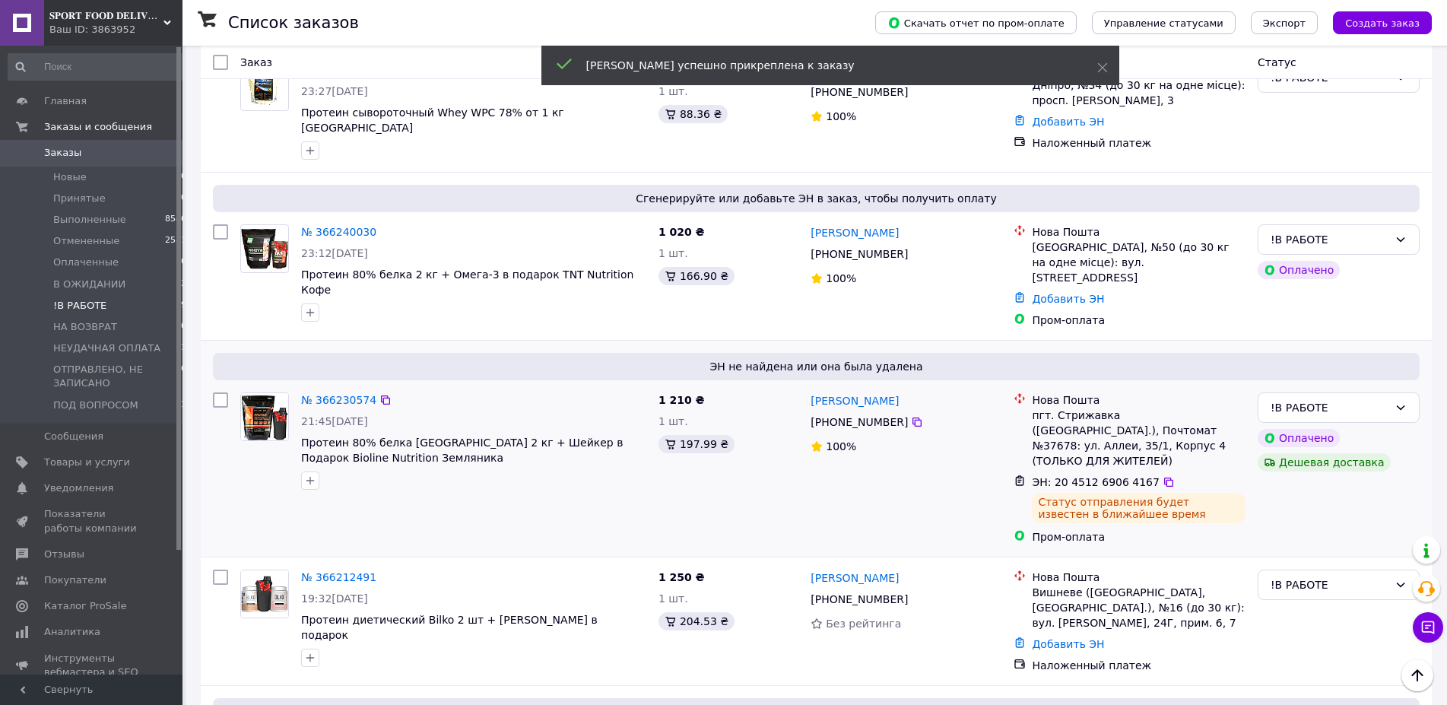
click at [849, 416] on span "[PHONE_NUMBER]" at bounding box center [859, 422] width 97 height 12
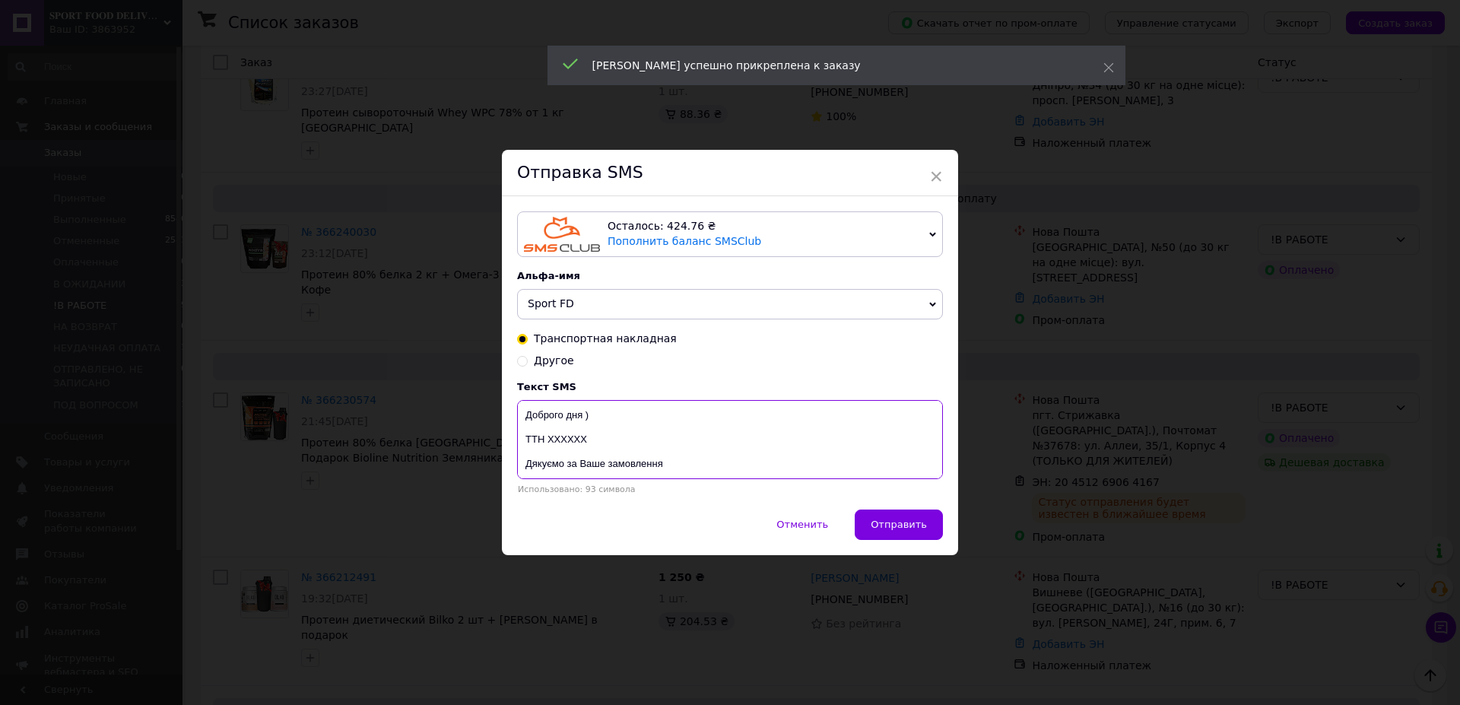
click at [552, 446] on textarea "Доброго дня ) ТТН ХХХХХХ Дякуємо за Ваше замовлення Магазин спортивного харчува…" at bounding box center [730, 439] width 426 height 79
paste textarea "20451269064167"
type textarea "Доброго дня ) ТТН 20451269064167 Дякуємо за Ваше замовлення Магазин спортивного…"
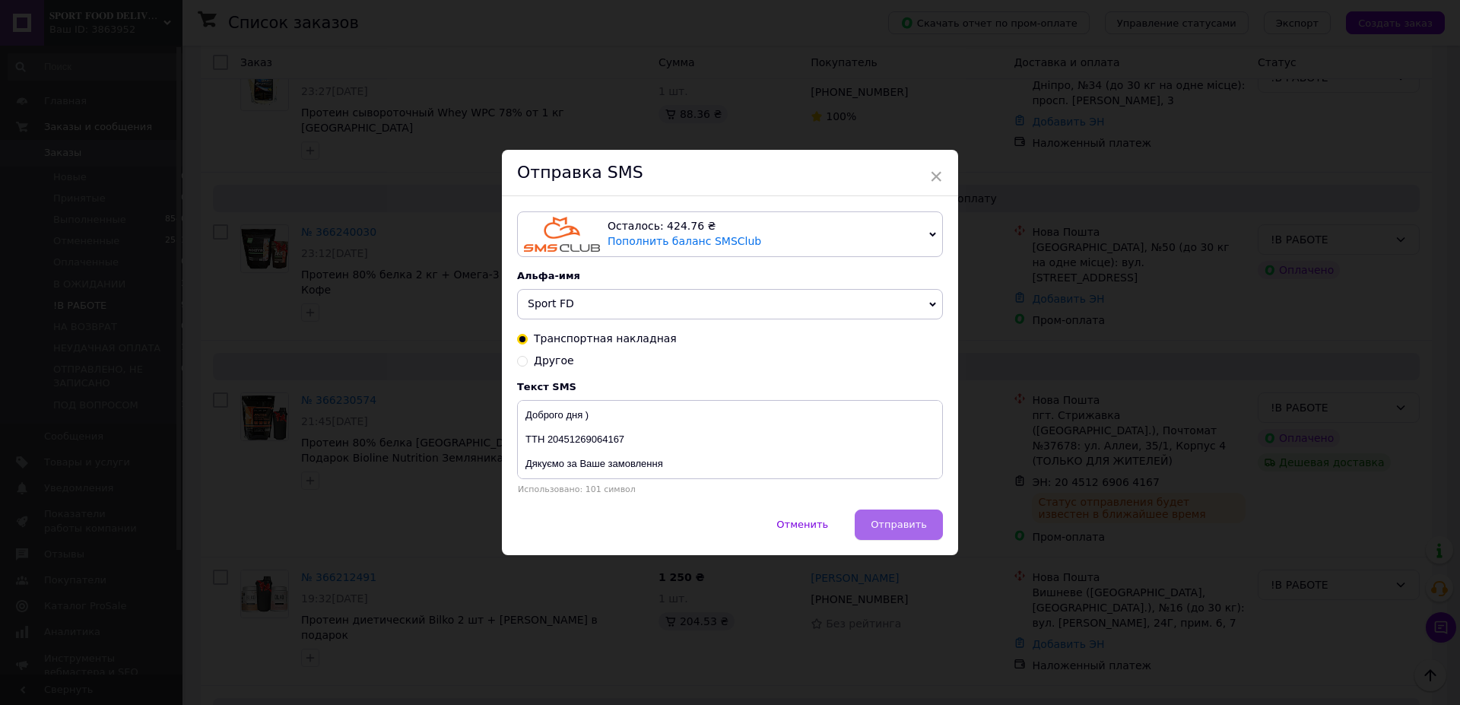
click at [904, 519] on button "Отправить" at bounding box center [899, 524] width 88 height 30
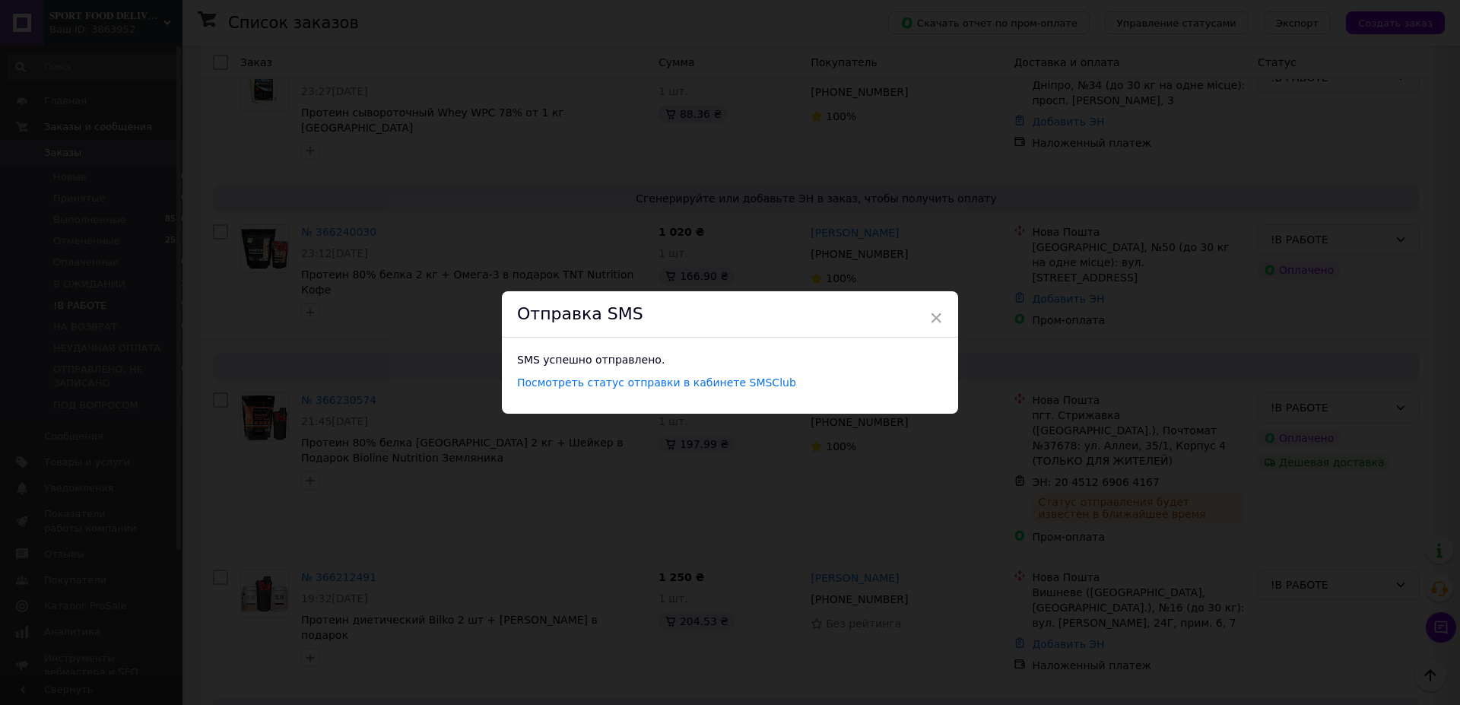
click at [862, 171] on div "× Отправка SMS SMS успешно отправлено. Посмотреть статус отправки в кабинете SM…" at bounding box center [730, 352] width 1460 height 705
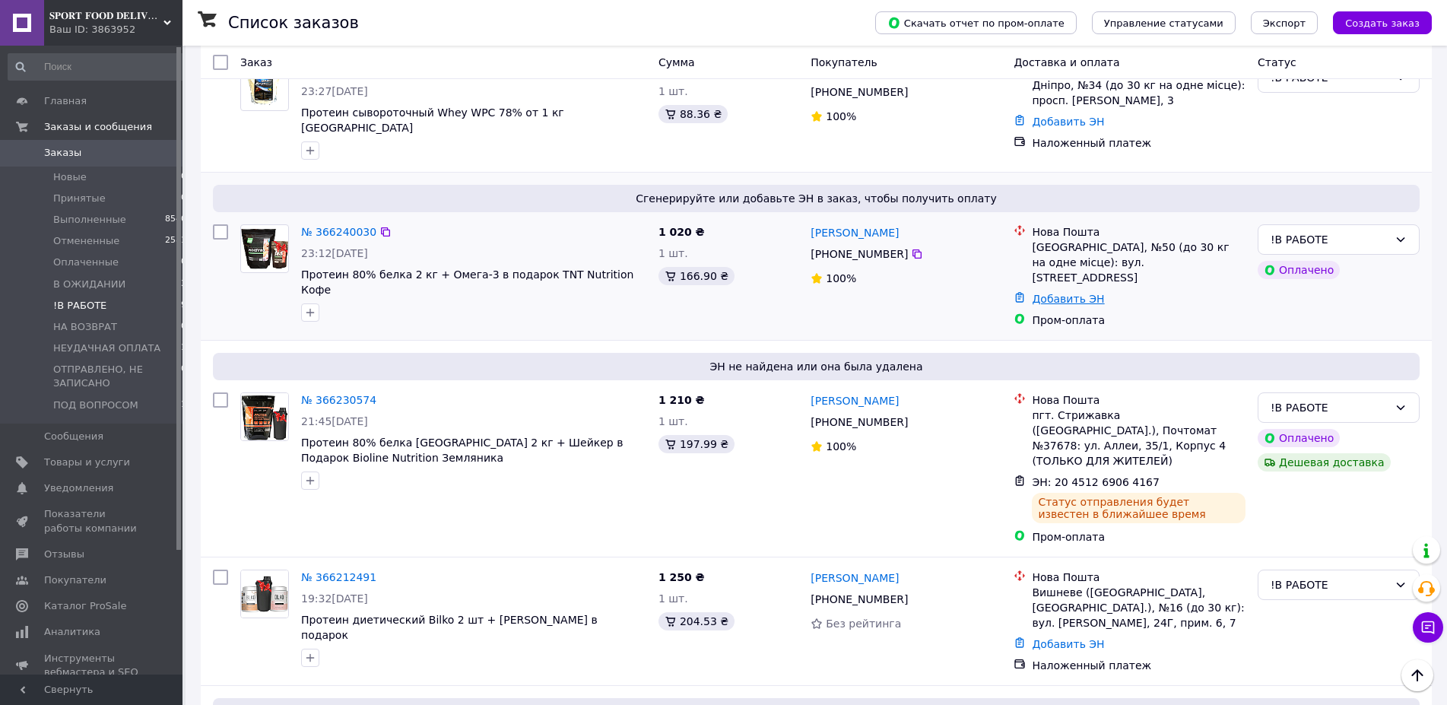
click at [1048, 293] on link "Добавить ЭН" at bounding box center [1068, 299] width 72 height 12
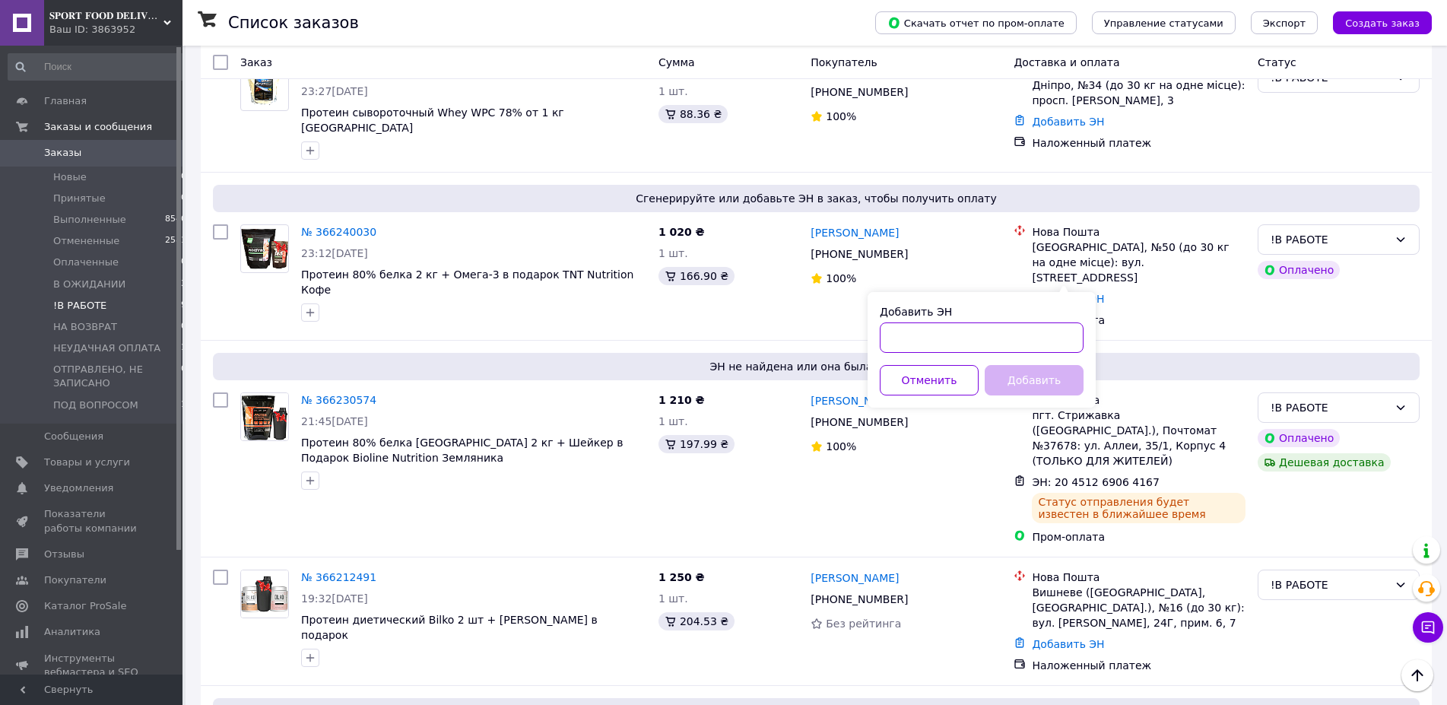
click at [953, 338] on input "Добавить ЭН" at bounding box center [982, 337] width 204 height 30
paste input "20451269064786"
type input "20451269064786"
click at [1021, 383] on button "Добавить" at bounding box center [1034, 380] width 99 height 30
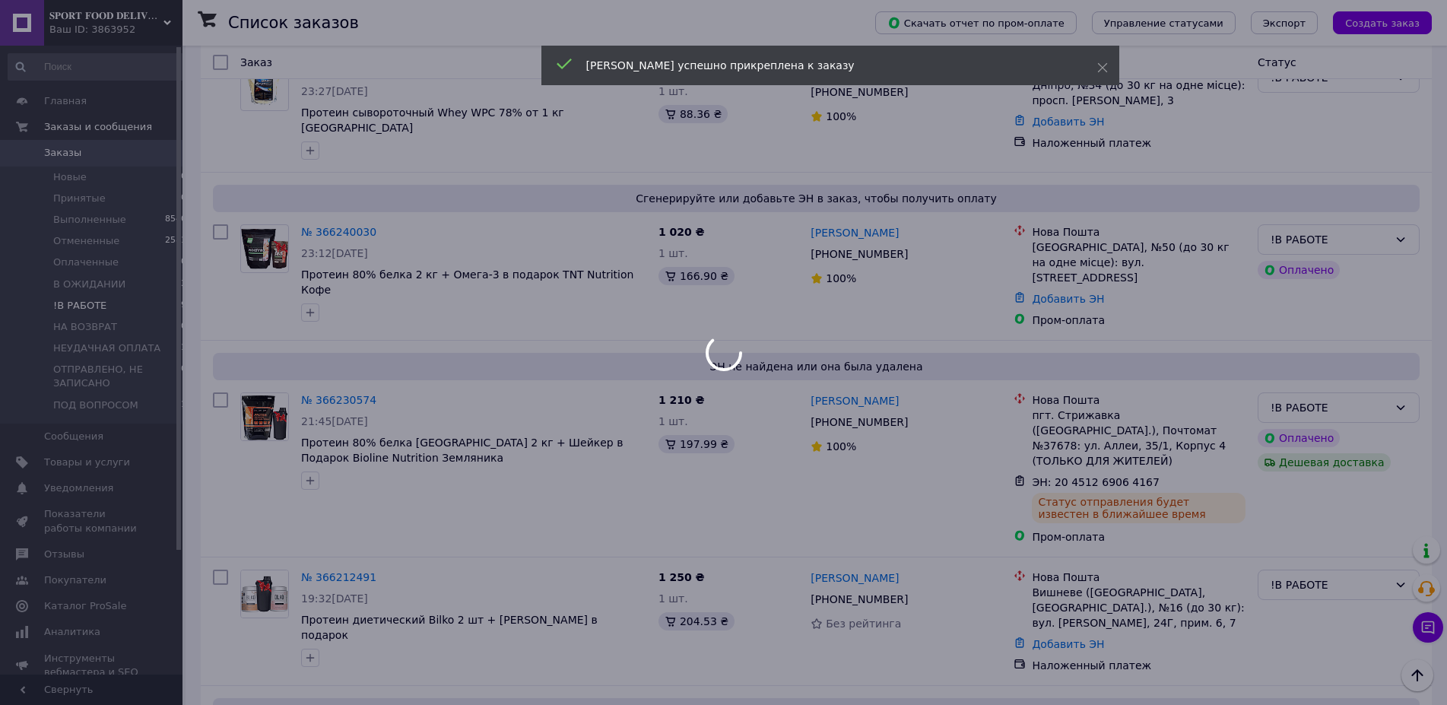
click at [849, 250] on div at bounding box center [723, 352] width 1447 height 705
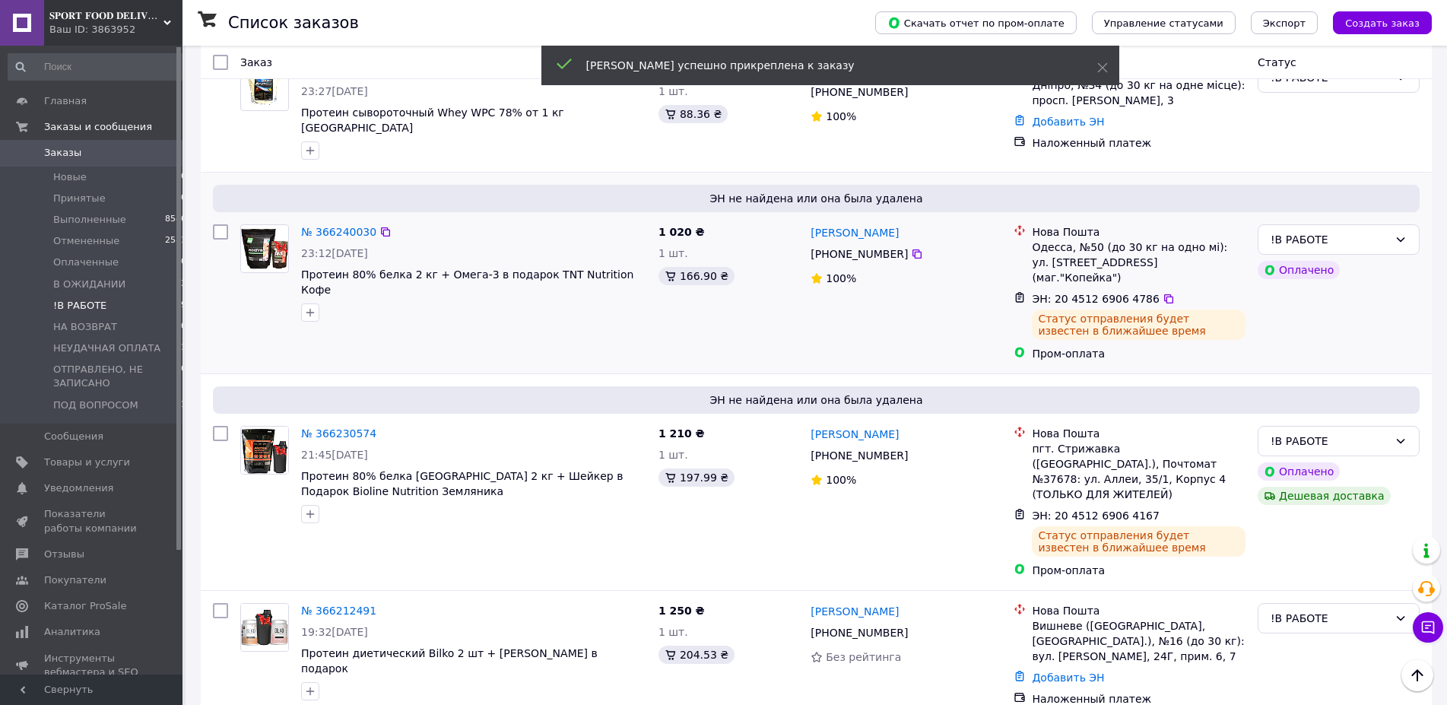
click at [832, 248] on span "[PHONE_NUMBER]" at bounding box center [859, 254] width 97 height 12
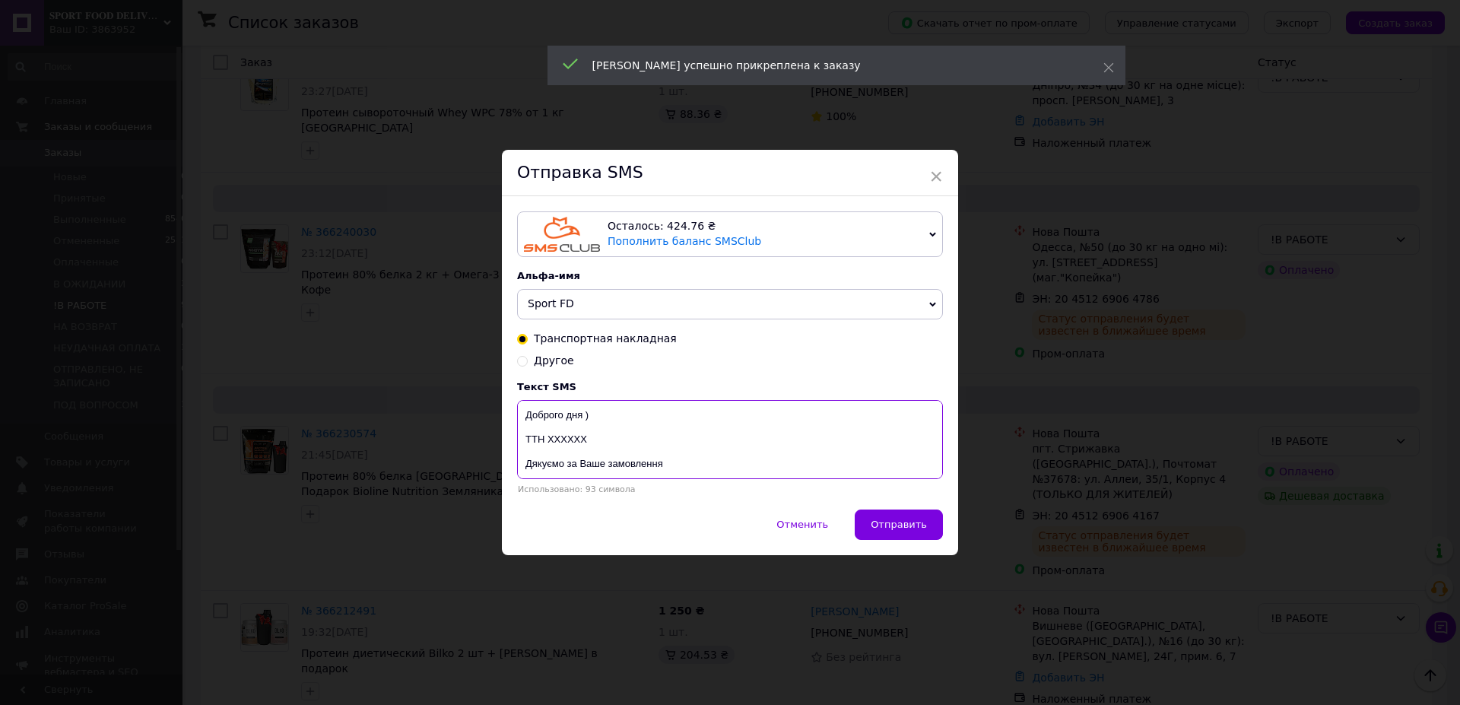
click at [566, 443] on textarea "Доброго дня ) ТТН ХХХХХХ Дякуємо за Ваше замовлення Магазин спортивного харчува…" at bounding box center [730, 439] width 426 height 79
paste textarea "20451269064786"
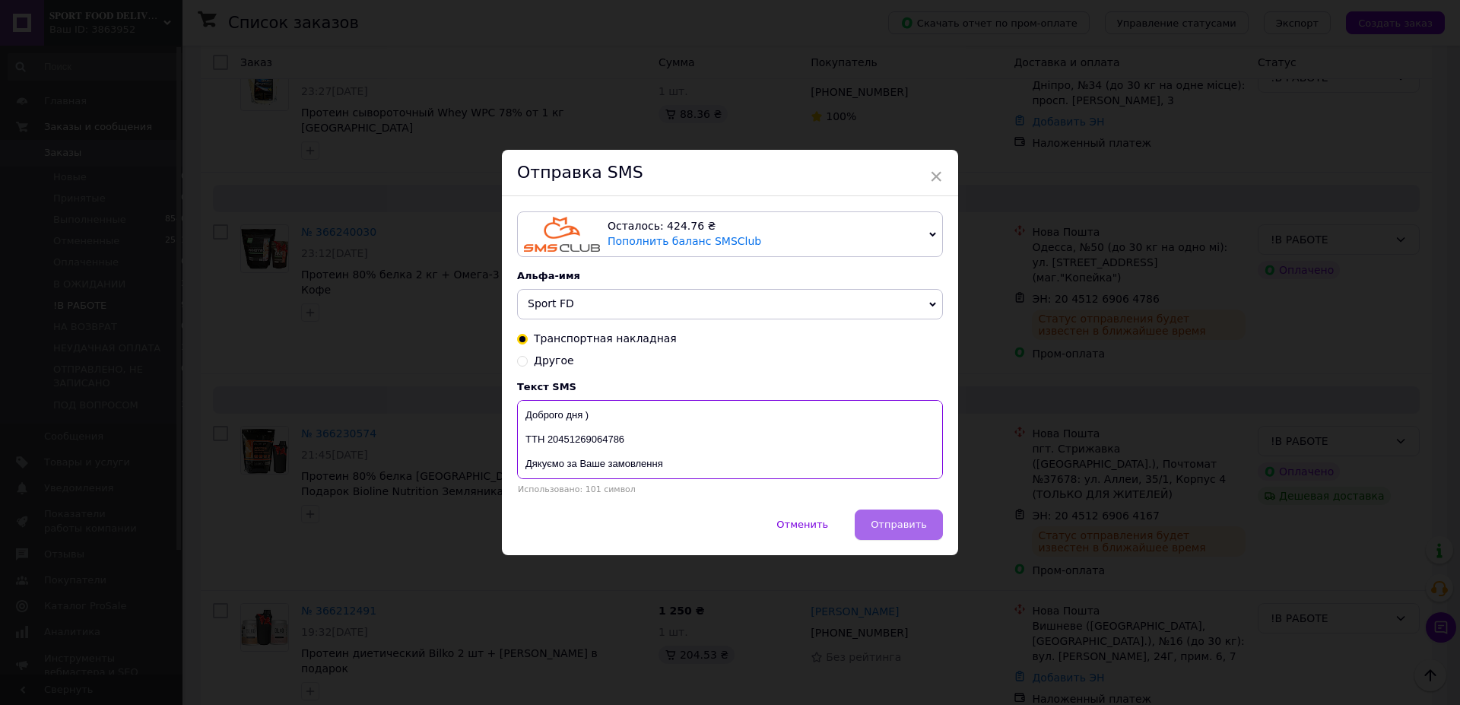
type textarea "Доброго дня ) ТТН 20451269064786 Дякуємо за Ваше замовлення Магазин спортивного…"
click at [900, 522] on span "Отправить" at bounding box center [899, 524] width 56 height 11
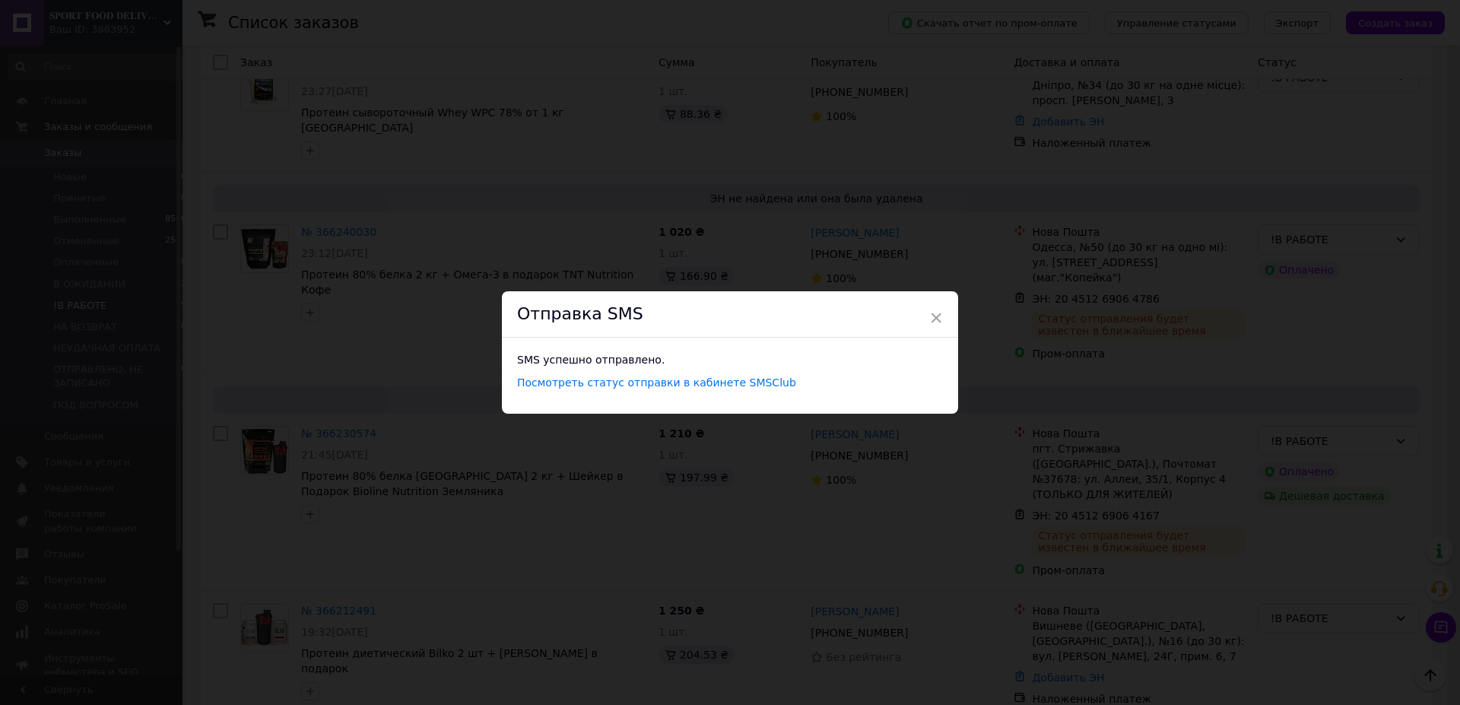
click at [911, 155] on div "× Отправка SMS SMS успешно отправлено. Посмотреть статус отправки в кабинете SM…" at bounding box center [730, 352] width 1460 height 705
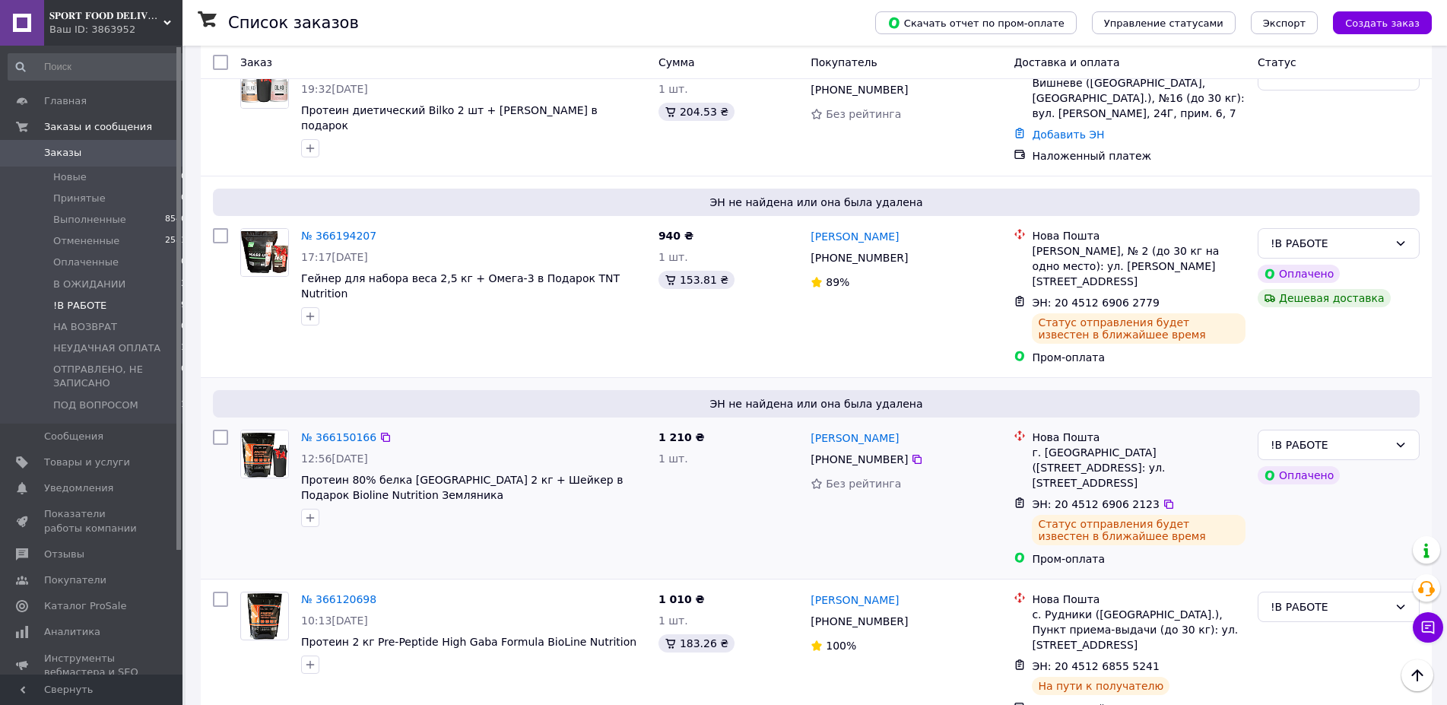
scroll to position [620, 0]
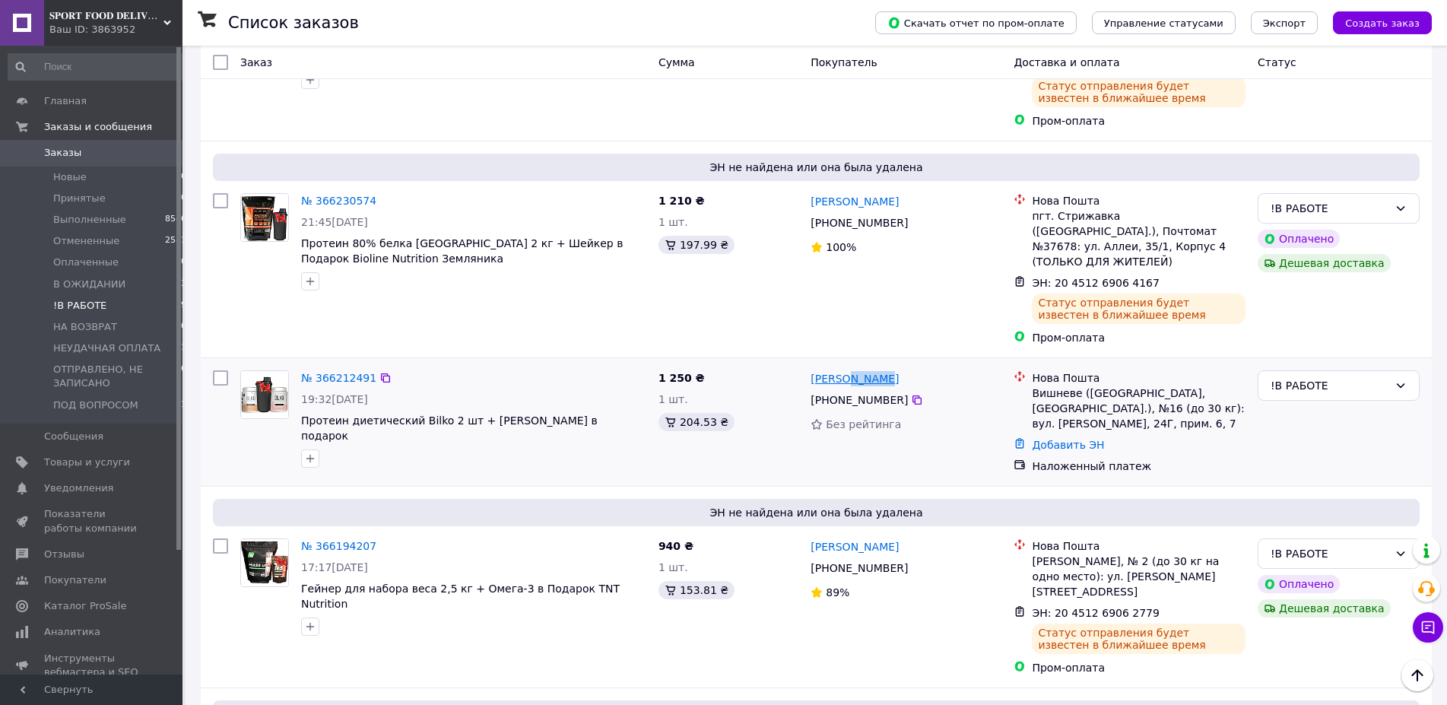
drag, startPoint x: 877, startPoint y: 357, endPoint x: 845, endPoint y: 361, distance: 32.2
click at [845, 369] on div "[PERSON_NAME]" at bounding box center [906, 378] width 194 height 19
copy link "[PERSON_NAME]"
click at [1081, 439] on link "Добавить ЭН" at bounding box center [1068, 445] width 72 height 12
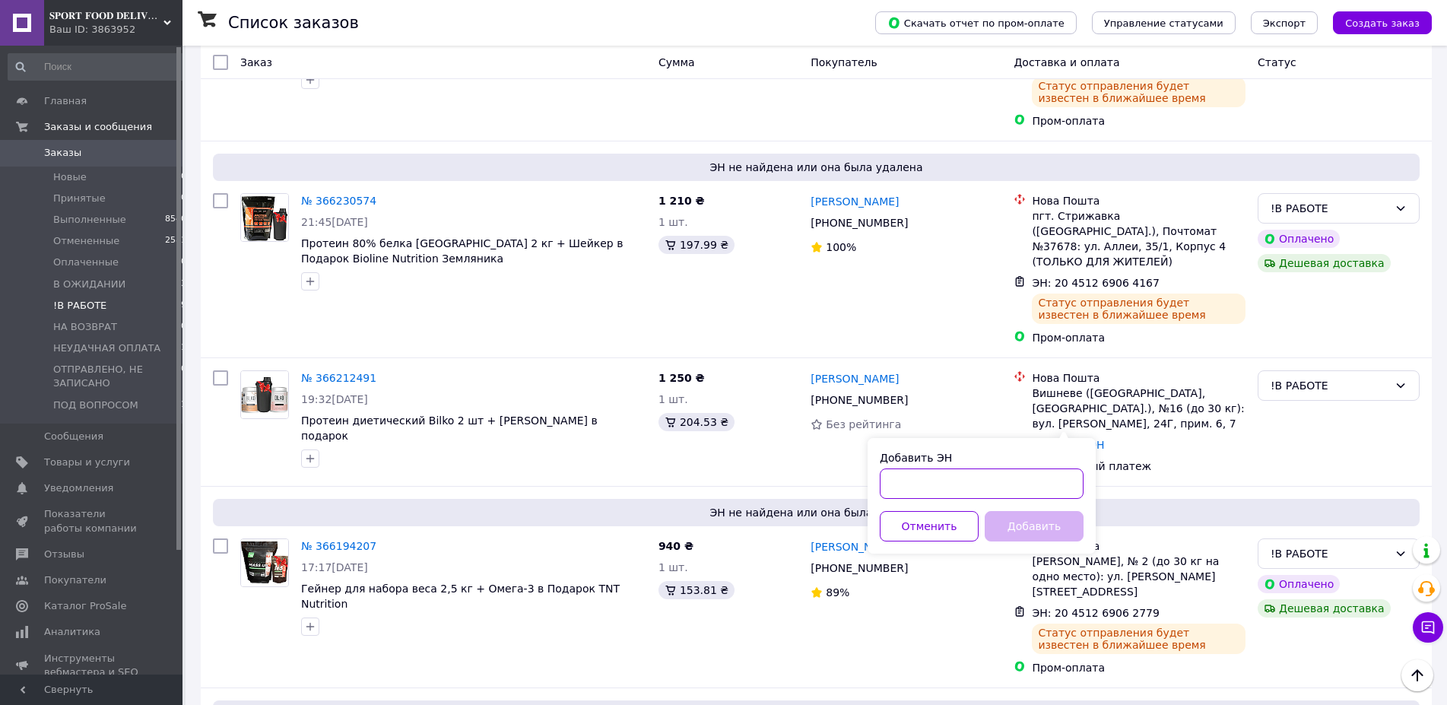
click at [928, 484] on input "Добавить ЭН" at bounding box center [982, 483] width 204 height 30
paste input "20451269063518"
type input "20451269063518"
click at [1068, 543] on div "Добавить ЭН 20451269063518 Отменить Добавить" at bounding box center [982, 496] width 228 height 116
click at [1068, 530] on button "Добавить" at bounding box center [1034, 526] width 99 height 30
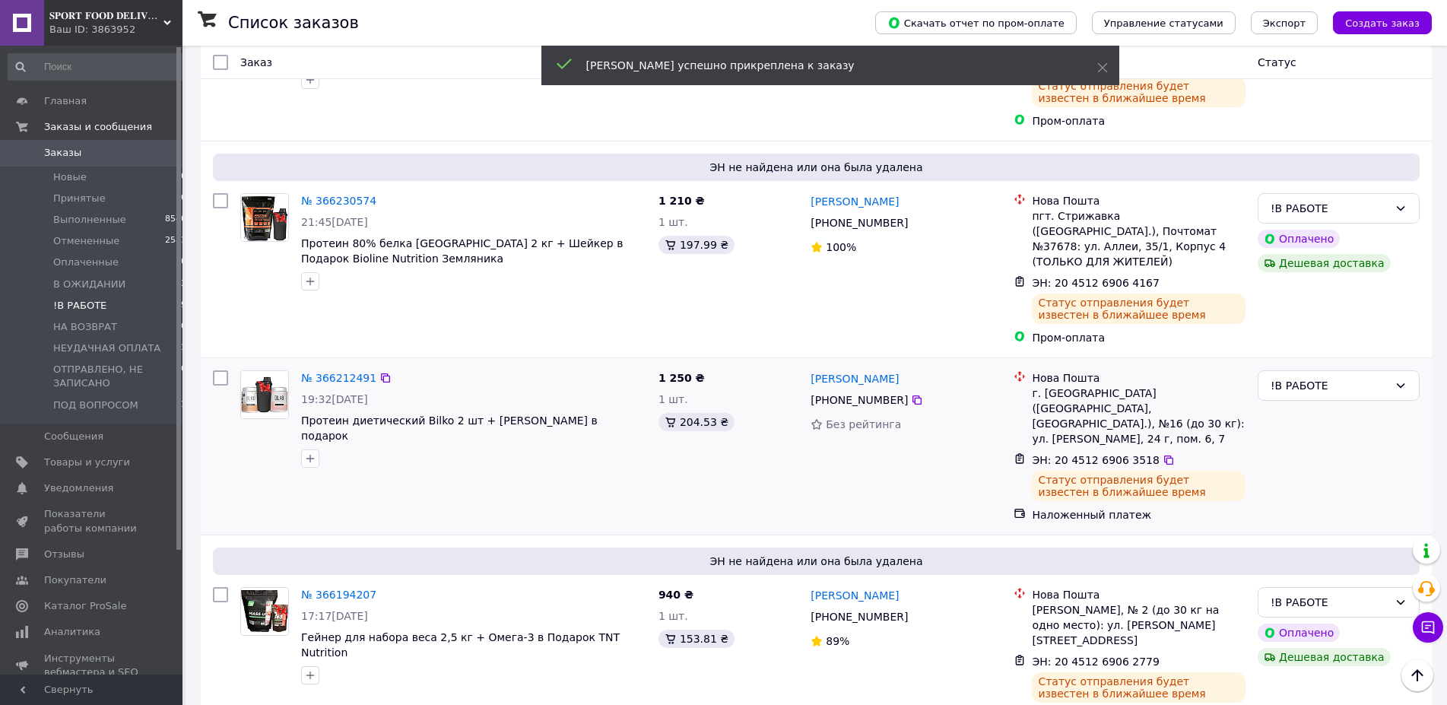
click at [837, 394] on span "[PHONE_NUMBER]" at bounding box center [859, 400] width 97 height 12
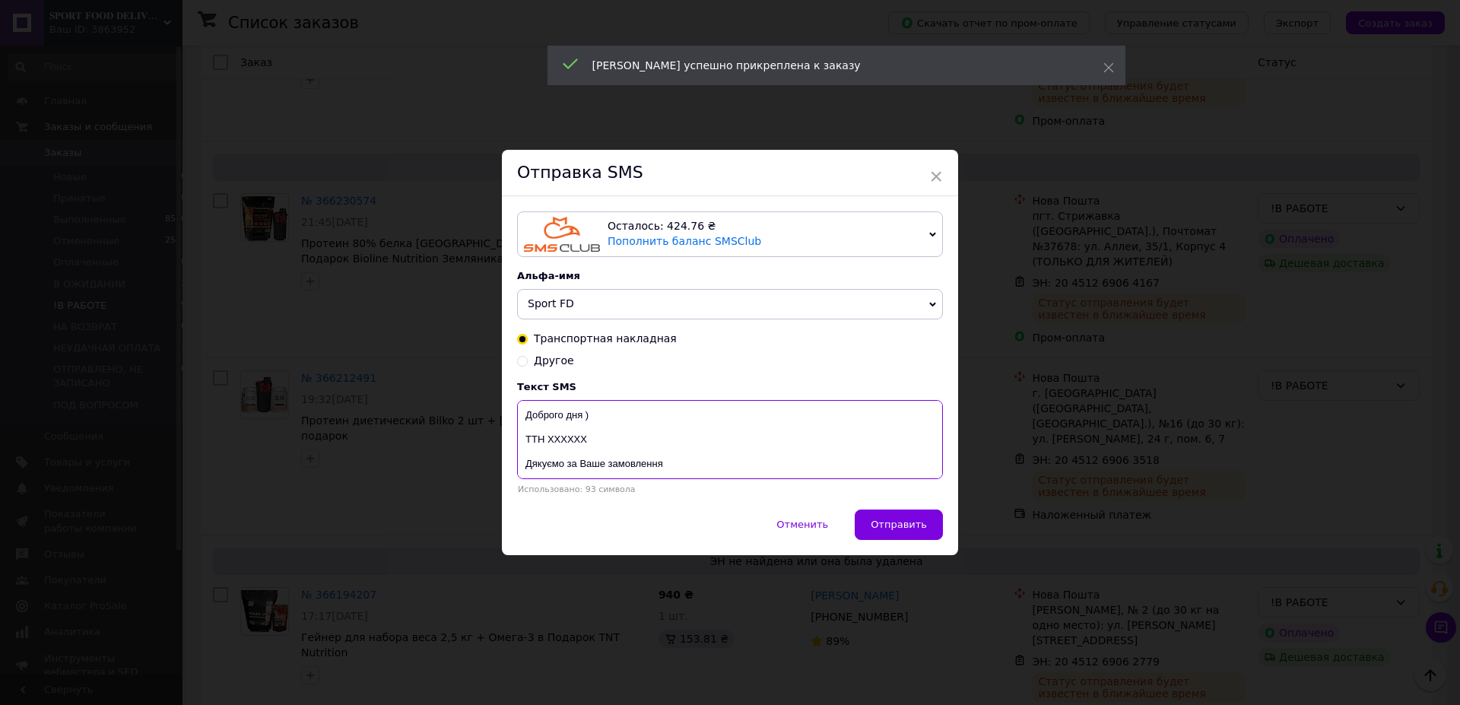
click at [549, 442] on textarea "Доброго дня ) ТТН ХХХХХХ Дякуємо за Ваше замовлення Магазин спортивного харчува…" at bounding box center [730, 439] width 426 height 79
click at [552, 442] on textarea "Доброго дня ) ТТН ХХХХХХ Дякуємо за Ваше замовлення Магазин спортивного харчува…" at bounding box center [730, 439] width 426 height 79
paste textarea "20451269063518"
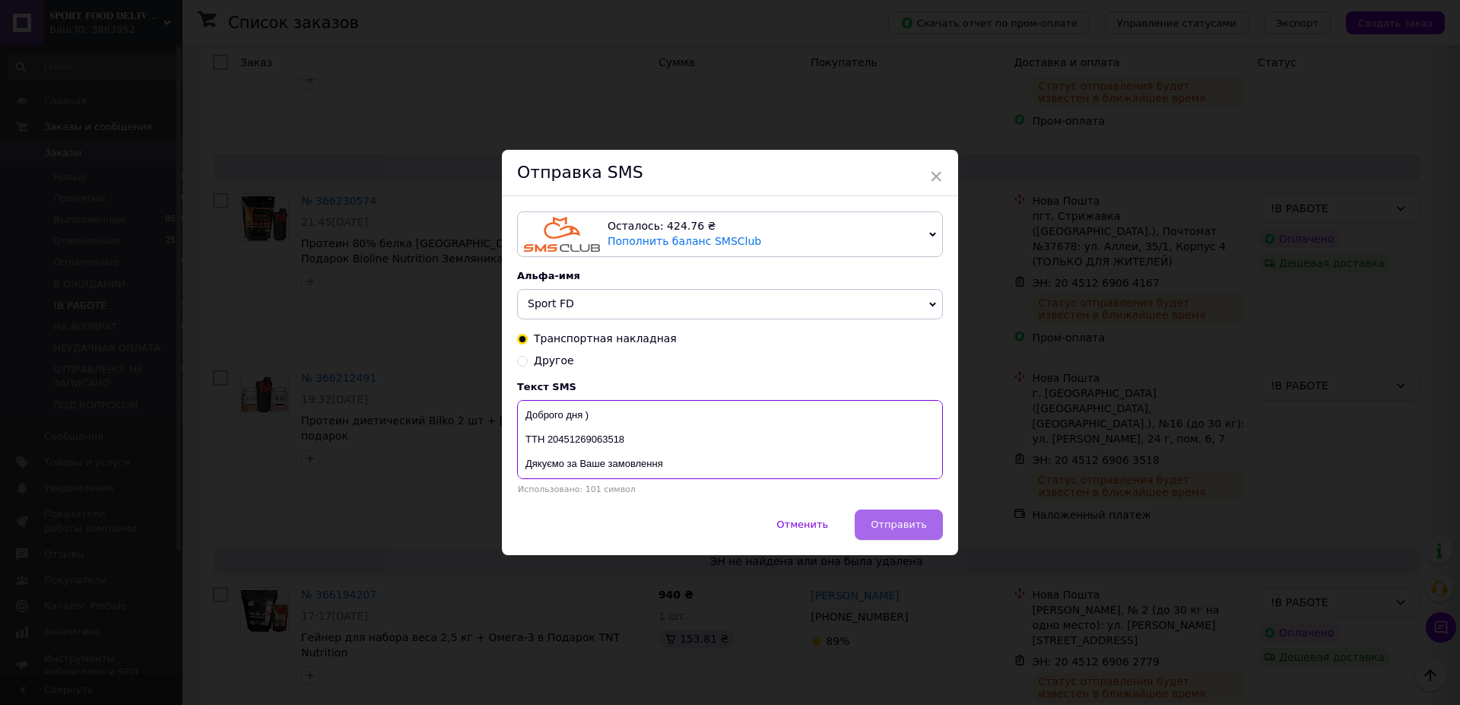
type textarea "Доброго дня ) ТТН 20451269063518 Дякуємо за Ваше замовлення Магазин спортивного…"
click at [897, 519] on button "Отправить" at bounding box center [899, 524] width 88 height 30
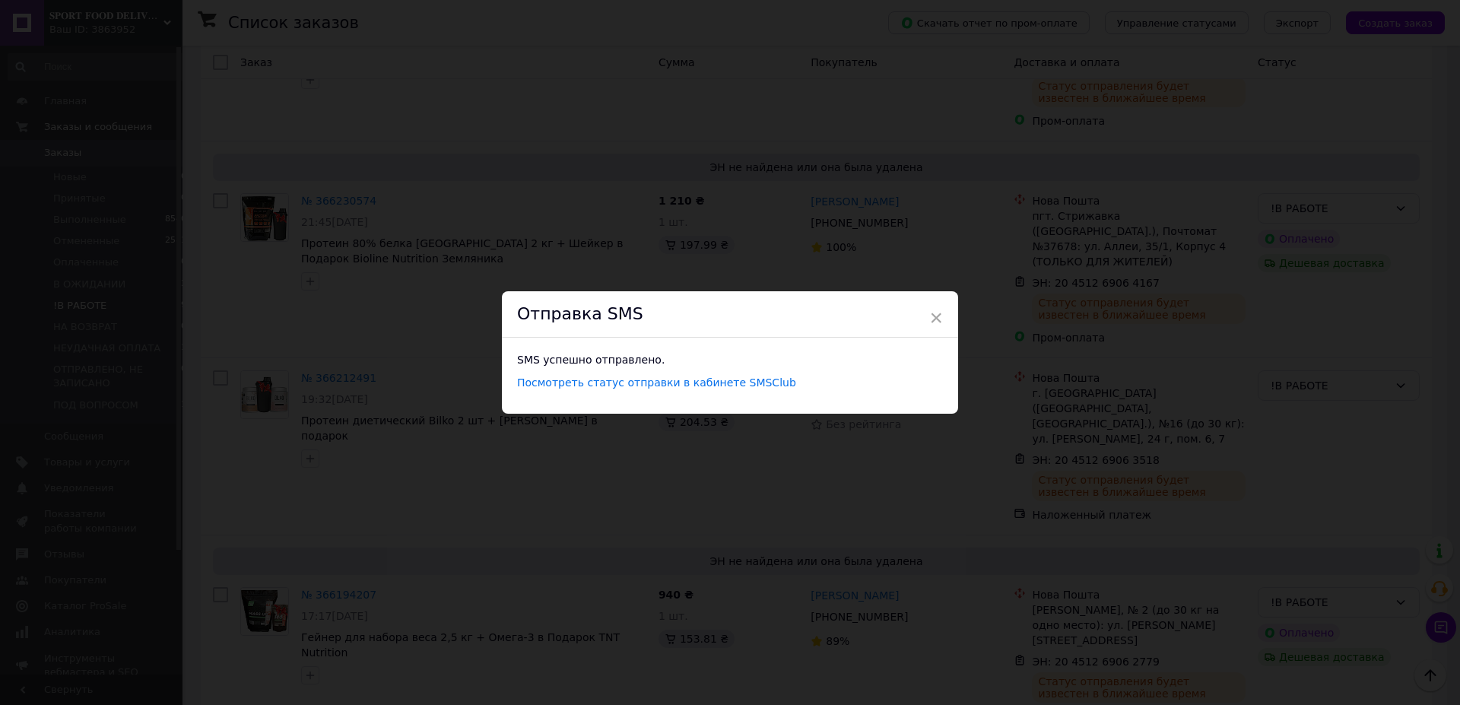
click at [897, 180] on div "× Отправка SMS SMS успешно отправлено. Посмотреть статус отправки в кабинете SM…" at bounding box center [730, 352] width 1460 height 705
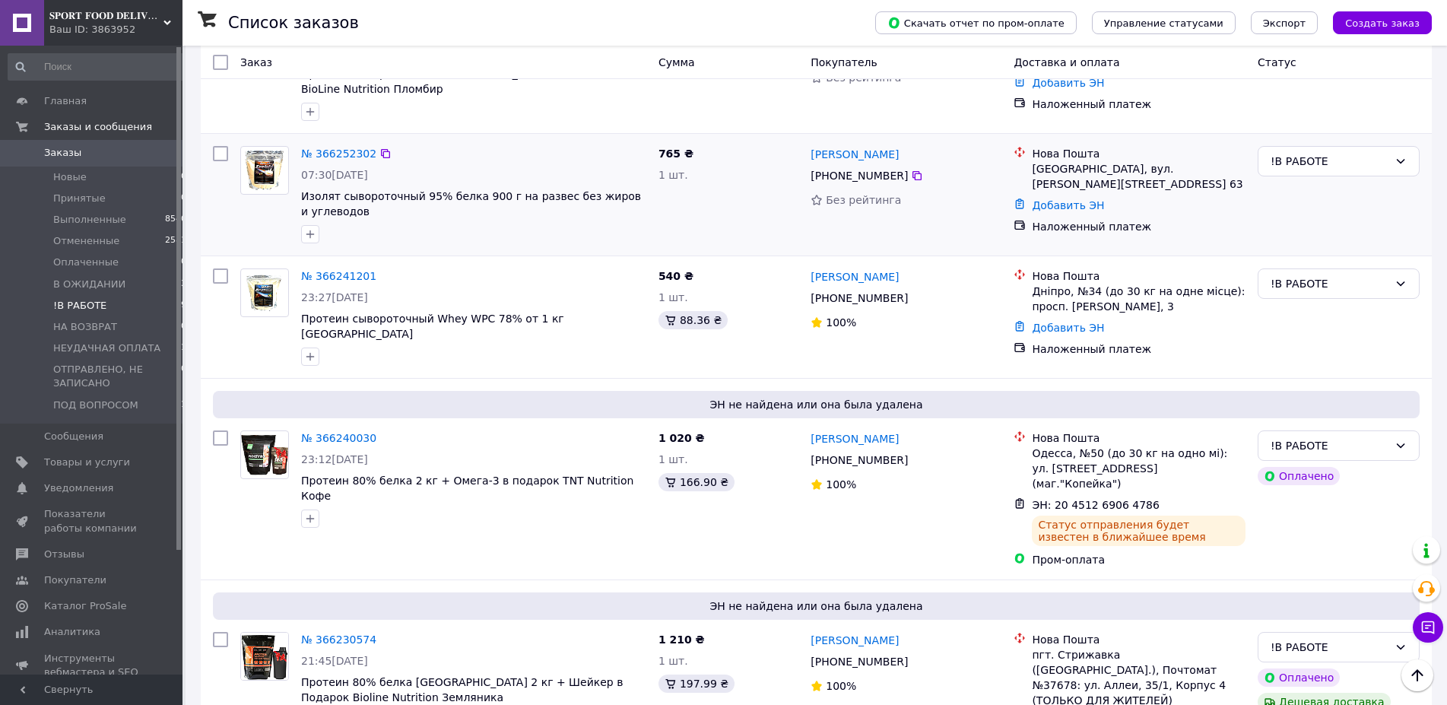
scroll to position [155, 0]
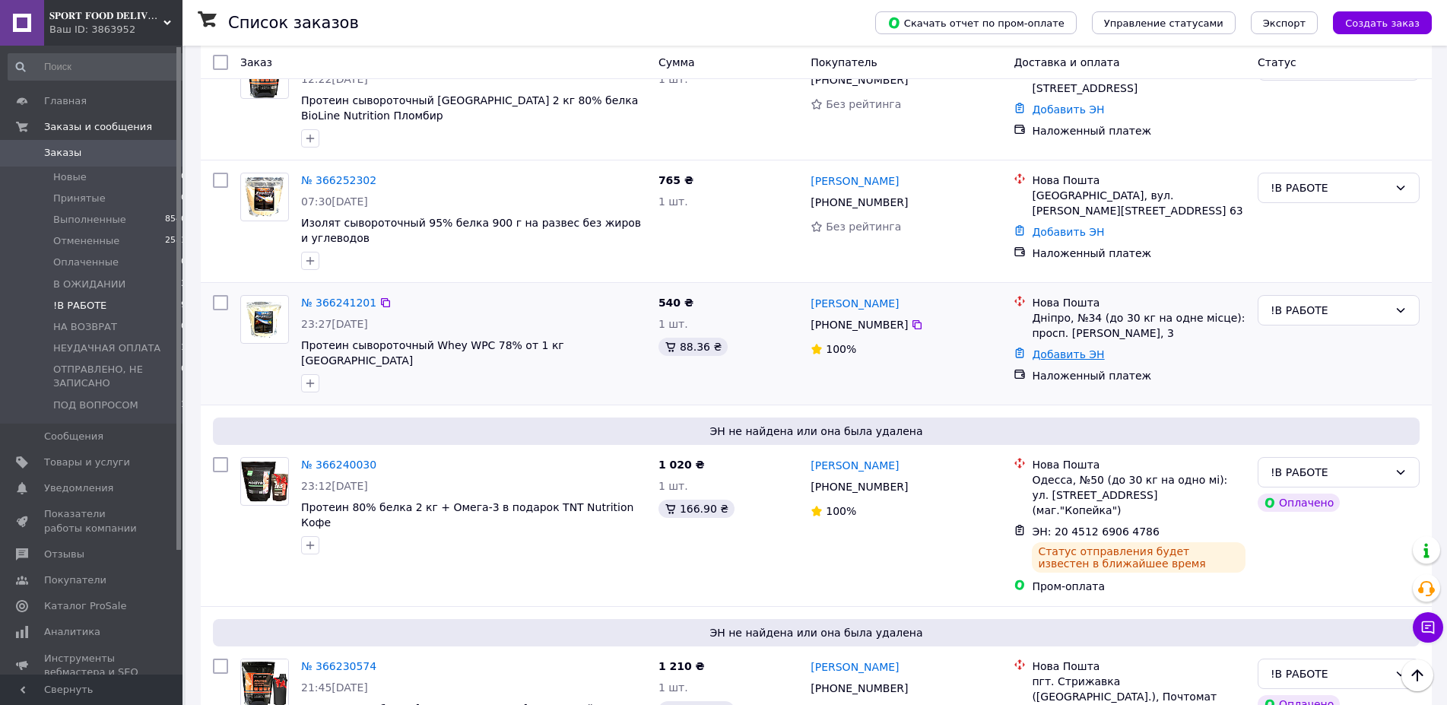
drag, startPoint x: 1051, startPoint y: 363, endPoint x: 1058, endPoint y: 359, distance: 8.5
click at [1052, 362] on div "Добавить ЭН" at bounding box center [1139, 354] width 220 height 21
click at [1058, 357] on link "Добавить ЭН" at bounding box center [1068, 354] width 72 height 12
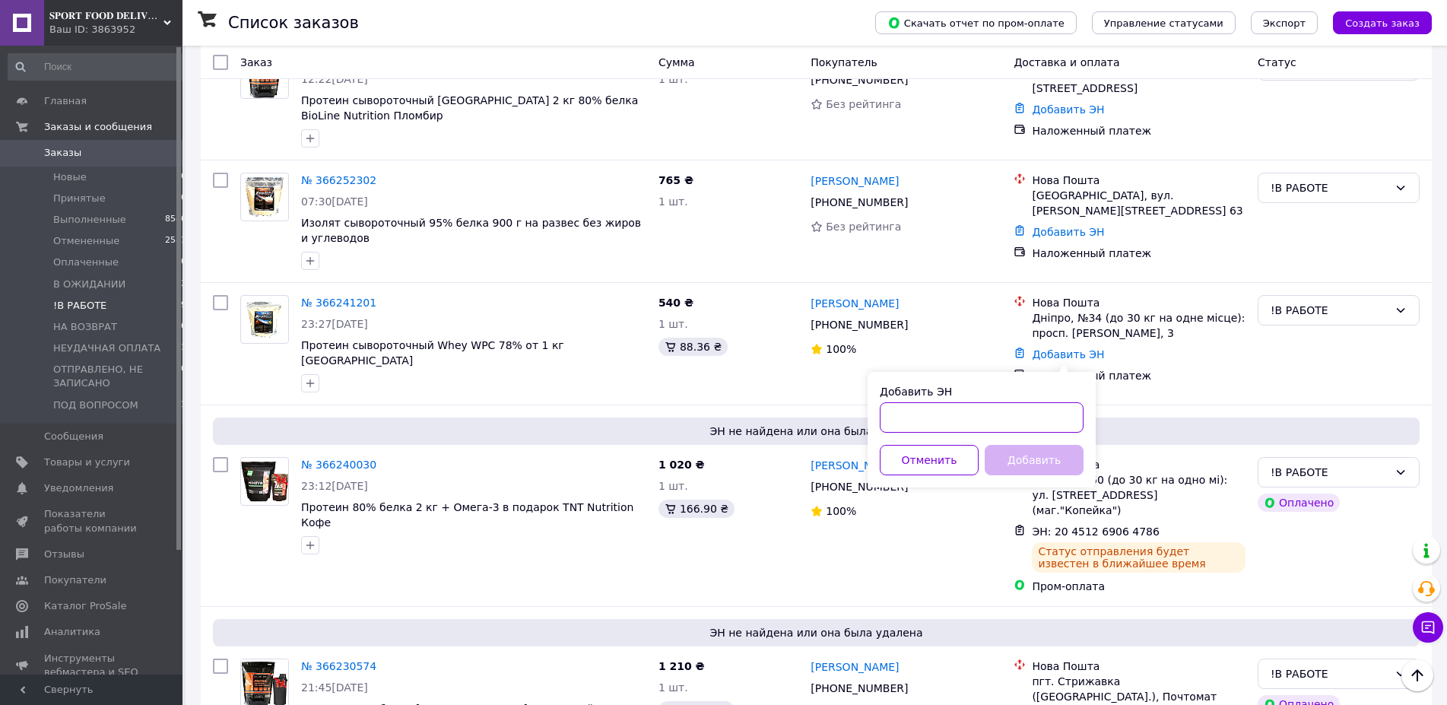
drag, startPoint x: 911, startPoint y: 413, endPoint x: 1030, endPoint y: 449, distance: 124.6
click at [912, 414] on input "Добавить ЭН" at bounding box center [982, 417] width 204 height 30
paste input "20451269065603"
type input "20451269065603"
click at [1048, 458] on button "Добавить" at bounding box center [1034, 460] width 99 height 30
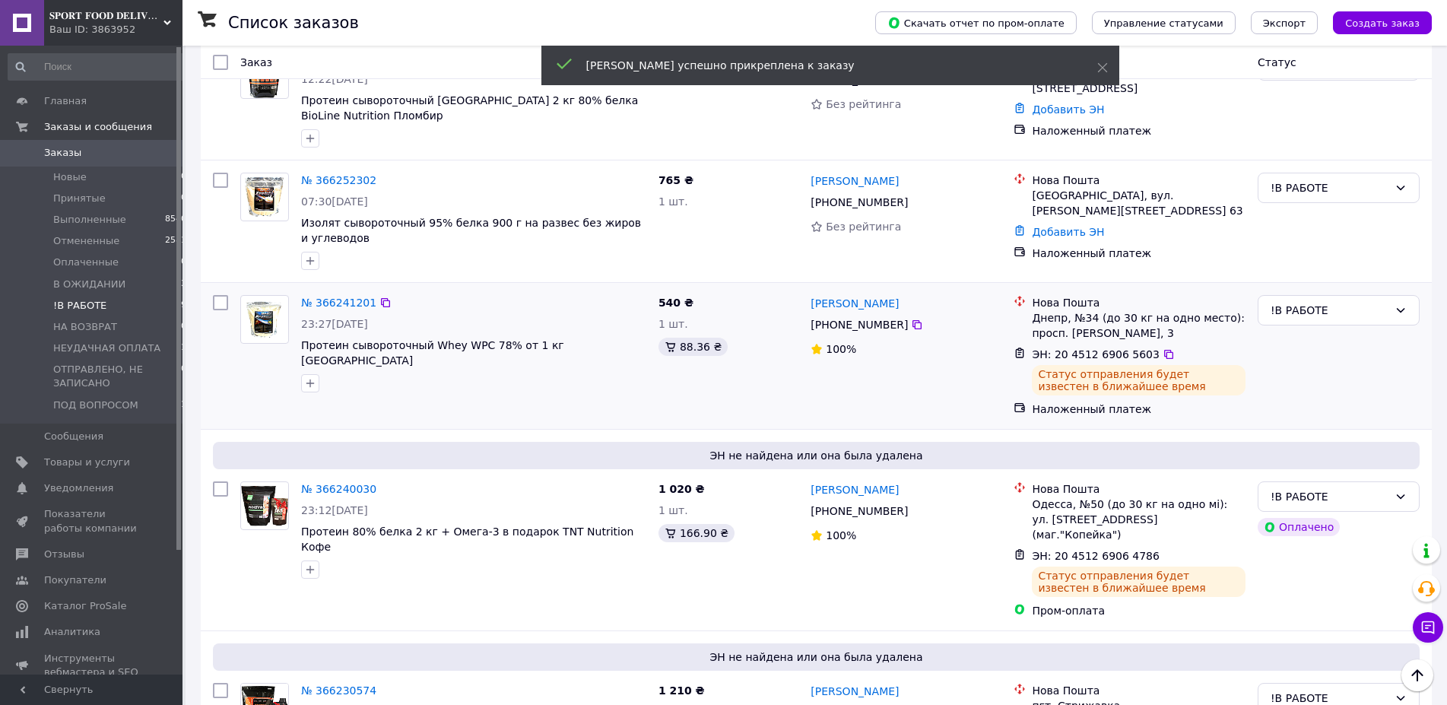
click at [831, 328] on span "[PHONE_NUMBER]" at bounding box center [859, 325] width 97 height 12
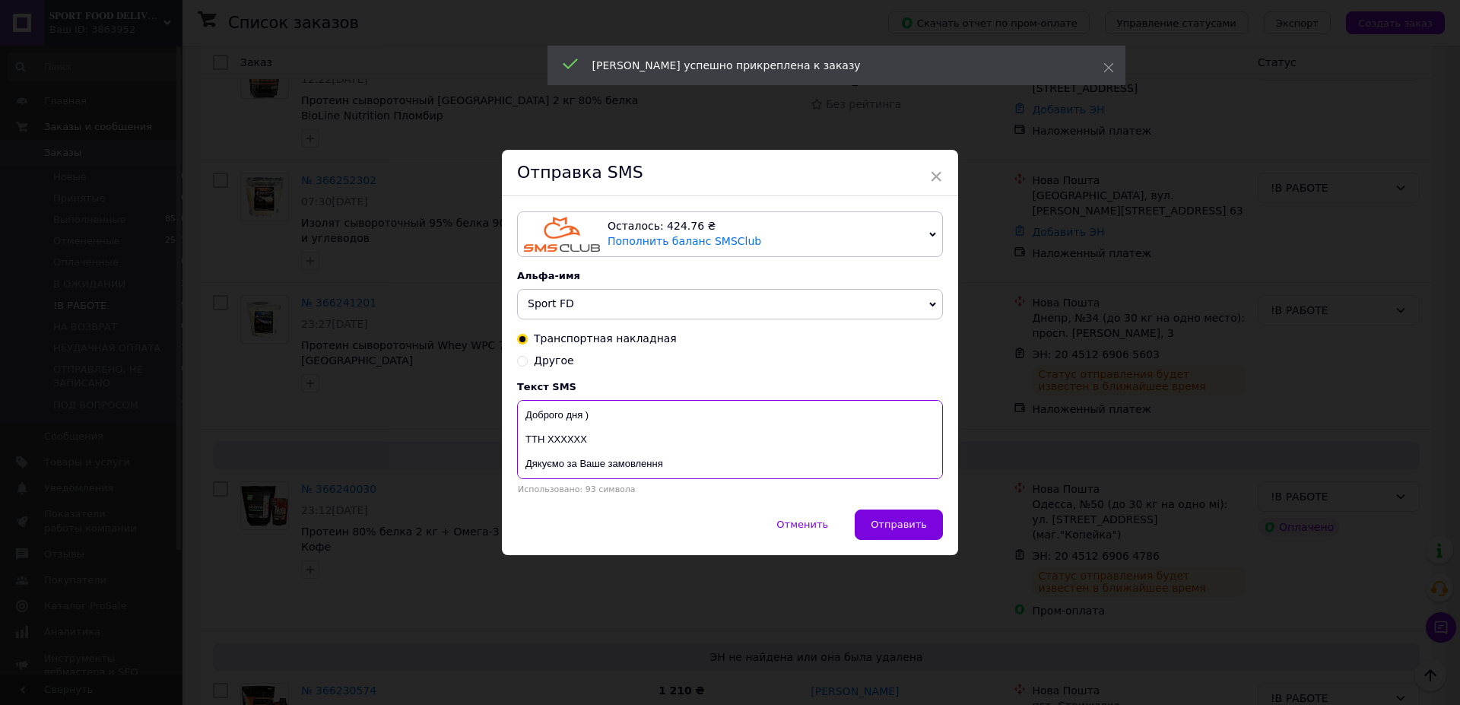
click at [553, 442] on textarea "Доброго дня ) ТТН ХХХХХХ Дякуємо за Ваше замовлення Магазин спортивного харчува…" at bounding box center [730, 439] width 426 height 79
paste textarea "20451269065603"
type textarea "Доброго дня ) ТТН 20451269065603 Дякуємо за Ваше замовлення Магазин спортивного…"
click at [913, 519] on button "Отправить" at bounding box center [899, 524] width 88 height 30
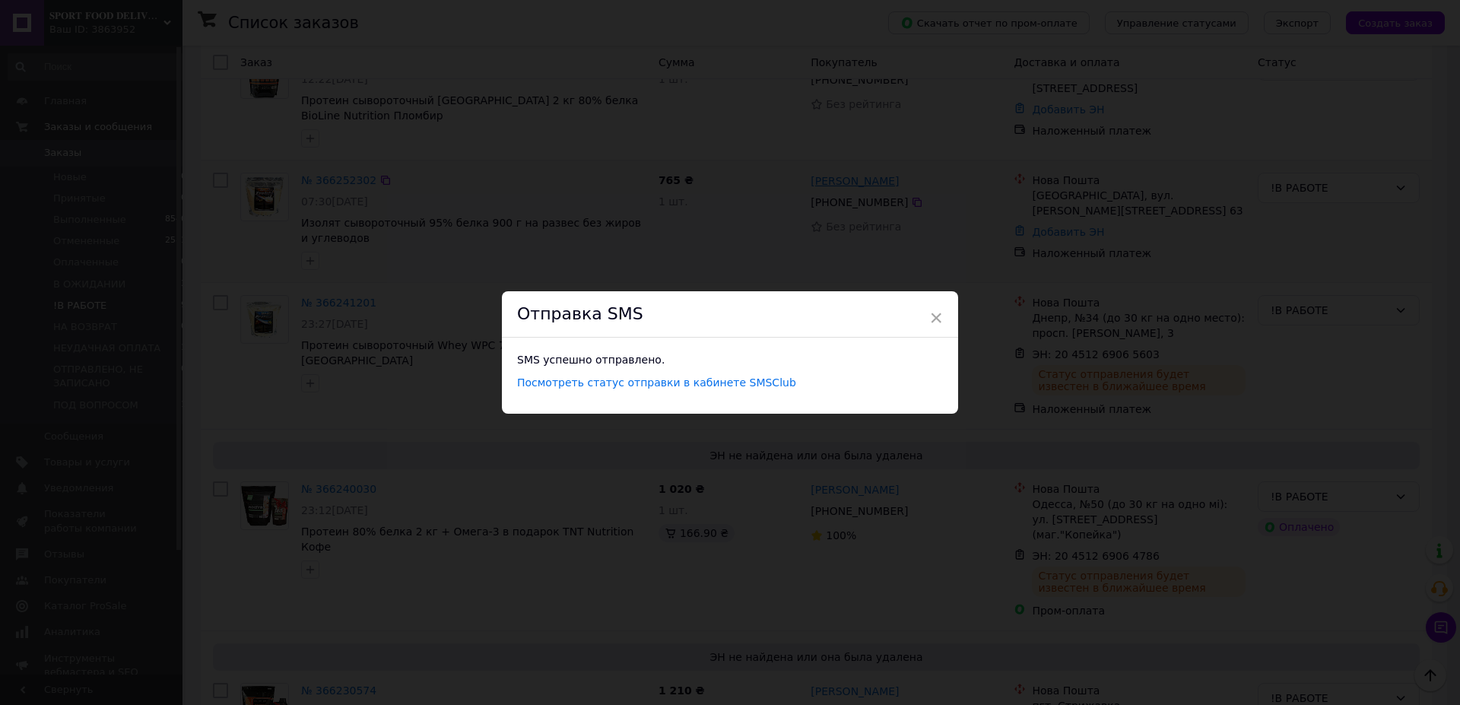
click at [894, 176] on div "× Отправка SMS SMS успешно отправлено. Посмотреть статус отправки в кабинете SM…" at bounding box center [730, 352] width 1460 height 705
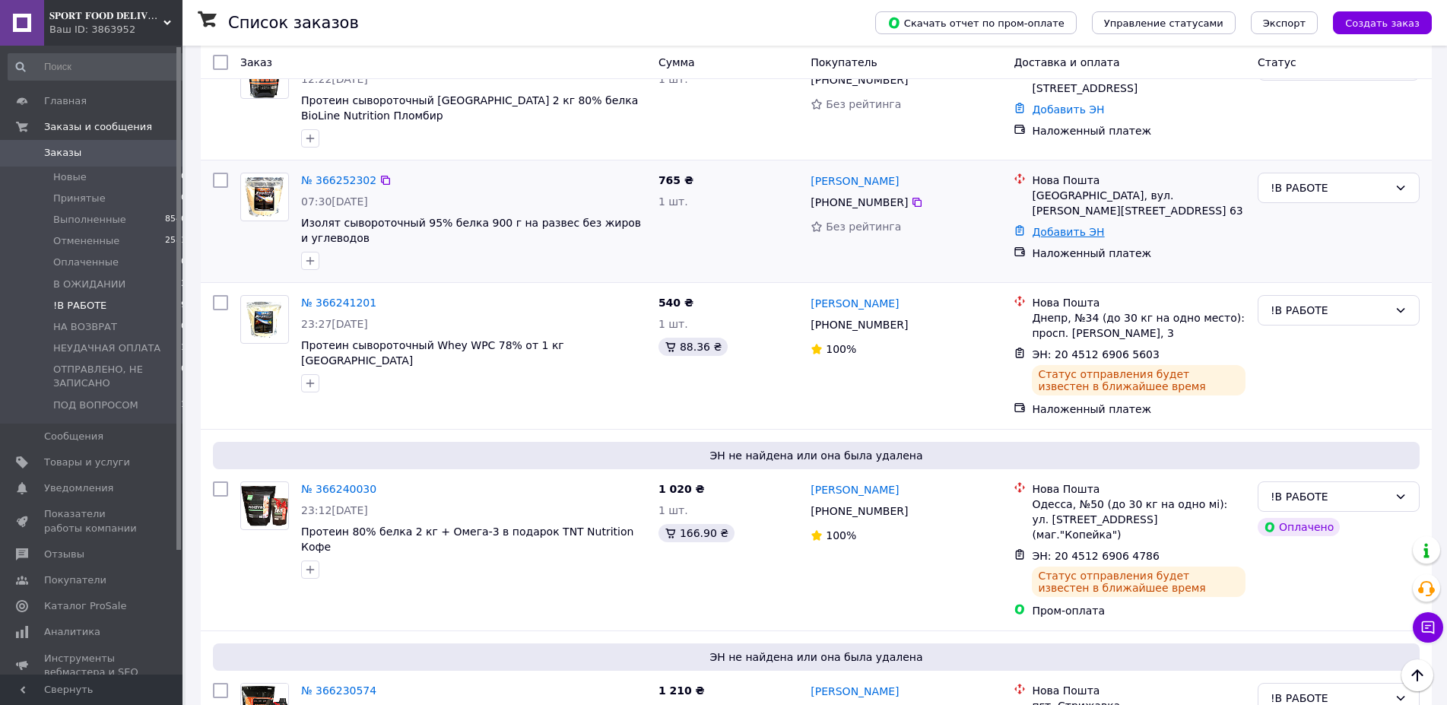
click at [1071, 221] on div "Добавить ЭН" at bounding box center [1139, 231] width 220 height 21
click at [1073, 226] on link "Добавить ЭН" at bounding box center [1068, 232] width 72 height 12
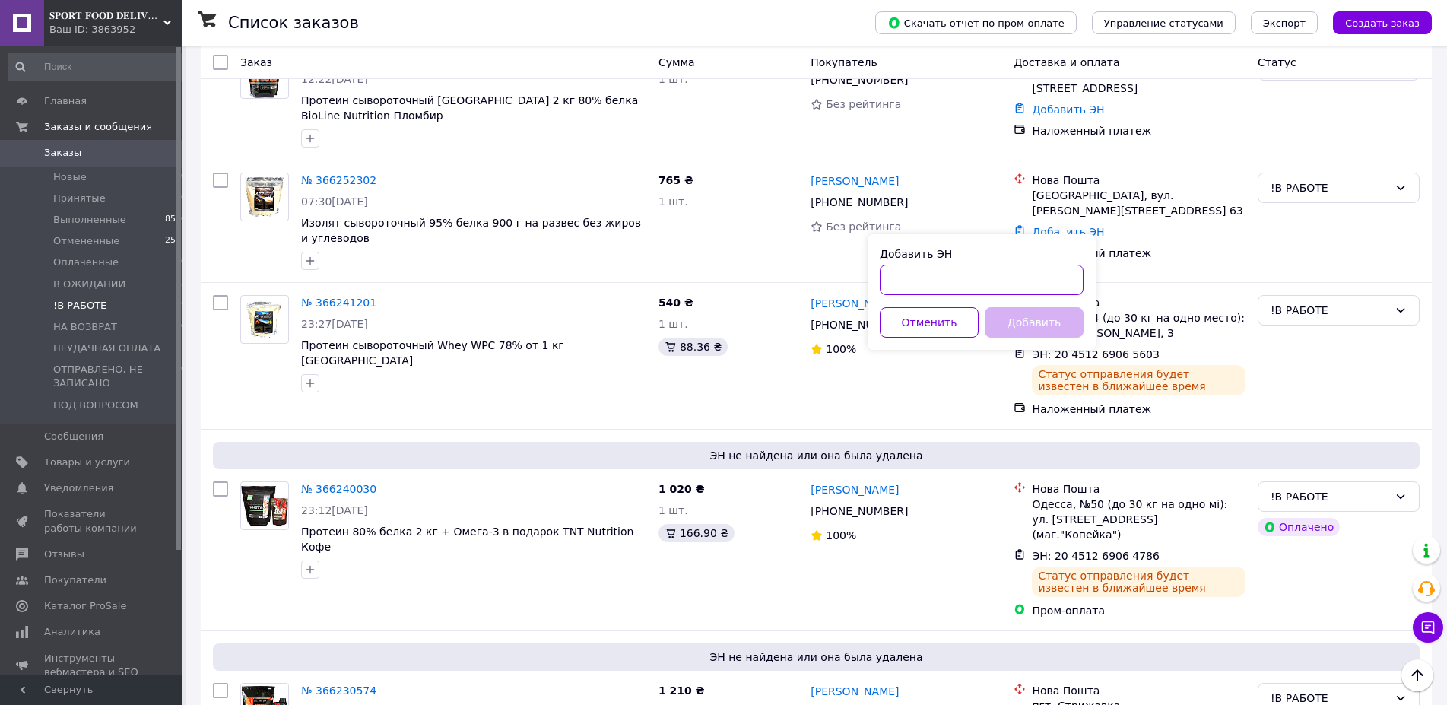
click at [925, 275] on input "Добавить ЭН" at bounding box center [982, 280] width 204 height 30
paste input "20451269068744"
type input "20451269068744"
click at [1052, 319] on button "Добавить" at bounding box center [1034, 322] width 99 height 30
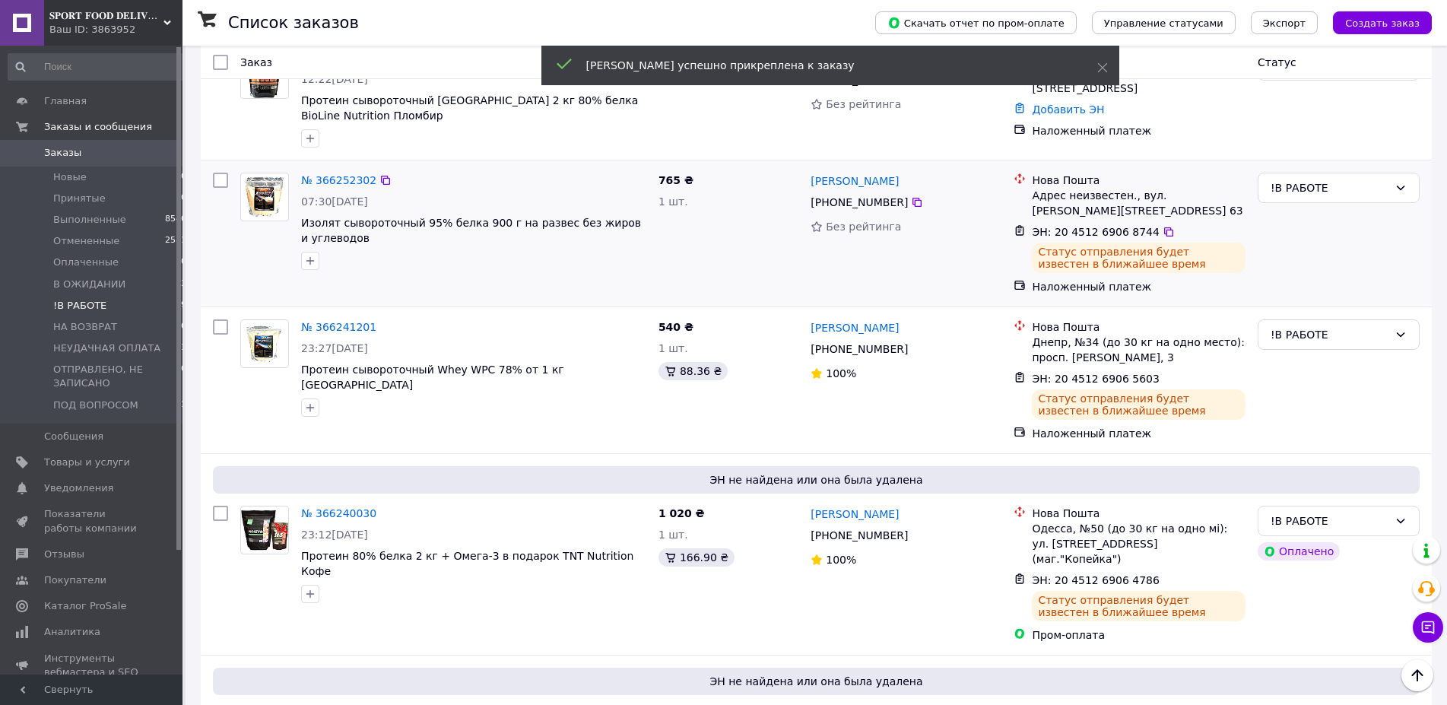
click at [839, 205] on span "+380 50 661 02 70" at bounding box center [859, 202] width 97 height 12
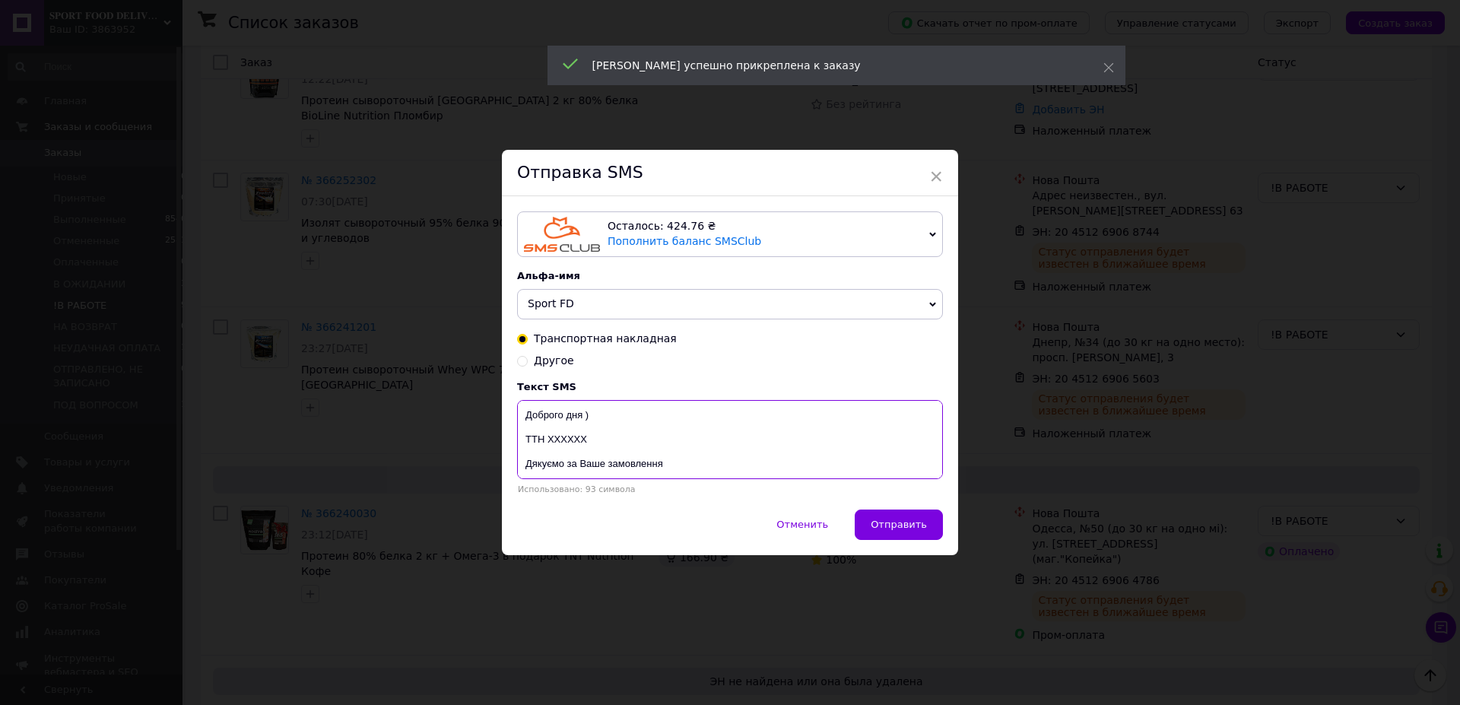
click at [573, 435] on textarea "Доброго дня ) ТТН ХХХХХХ Дякуємо за Ваше замовлення Магазин спортивного харчува…" at bounding box center [730, 439] width 426 height 79
paste textarea "20451269068744"
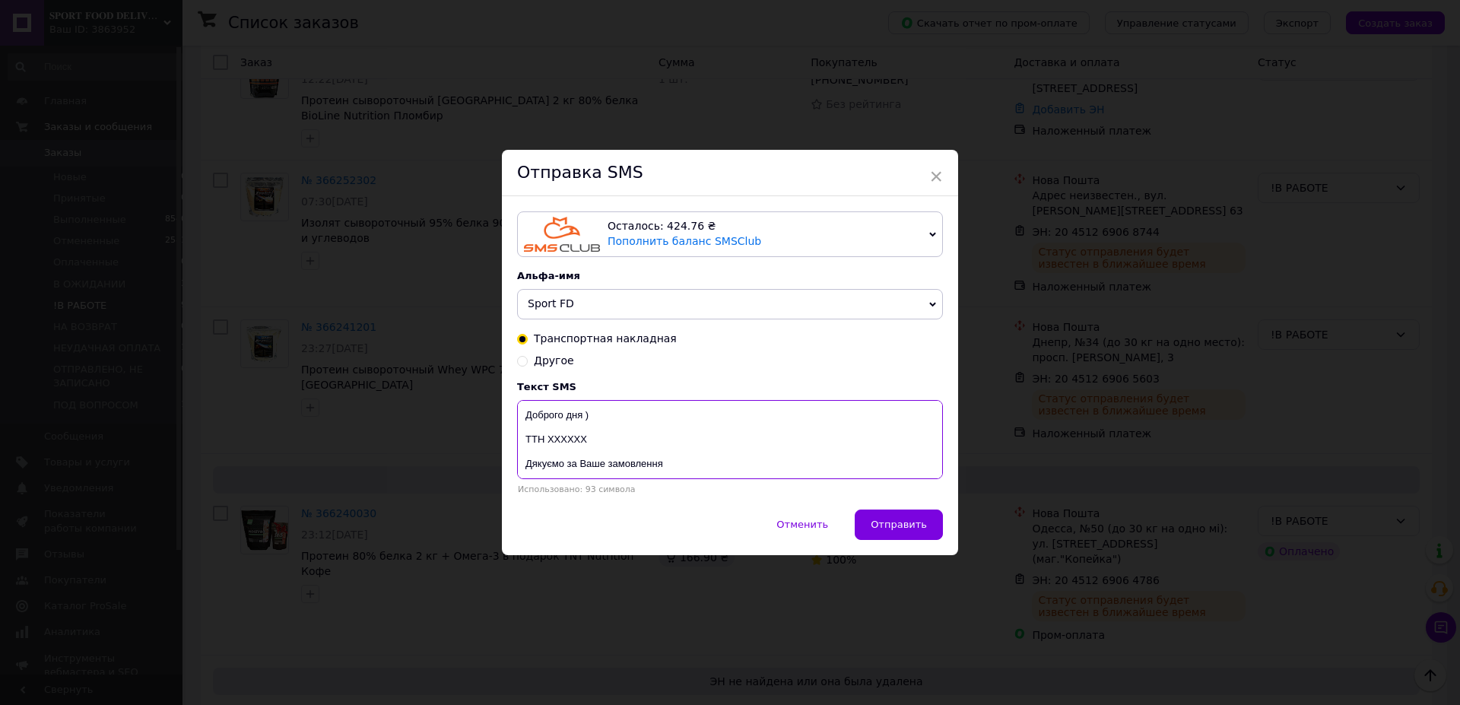
click at [562, 444] on textarea "Доброго дня ) ТТН ХХХХХХ Дякуємо за Ваше замовлення Магазин спортивного харчува…" at bounding box center [730, 439] width 426 height 79
drag, startPoint x: 562, startPoint y: 444, endPoint x: 586, endPoint y: 449, distance: 24.0
click at [563, 444] on textarea "Доброго дня ) ТТН ХХХХХХ Дякуємо за Ваше замовлення Магазин спортивного харчува…" at bounding box center [730, 439] width 426 height 79
paste textarea "20451269068744"
type textarea "Доброго дня ) ТТН 20451269068744 Дякуємо за Ваше замовлення Магазин спортивного…"
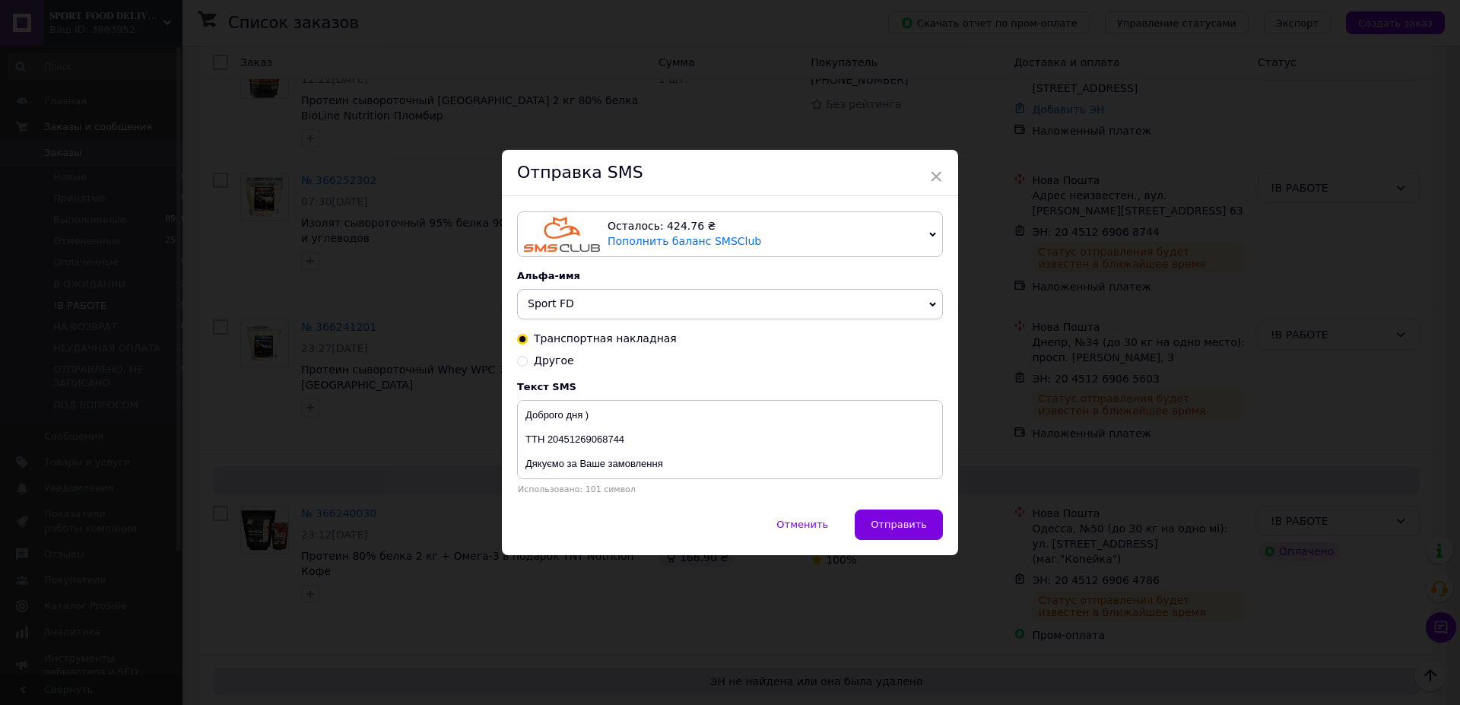
click at [893, 518] on button "Отправить" at bounding box center [899, 524] width 88 height 30
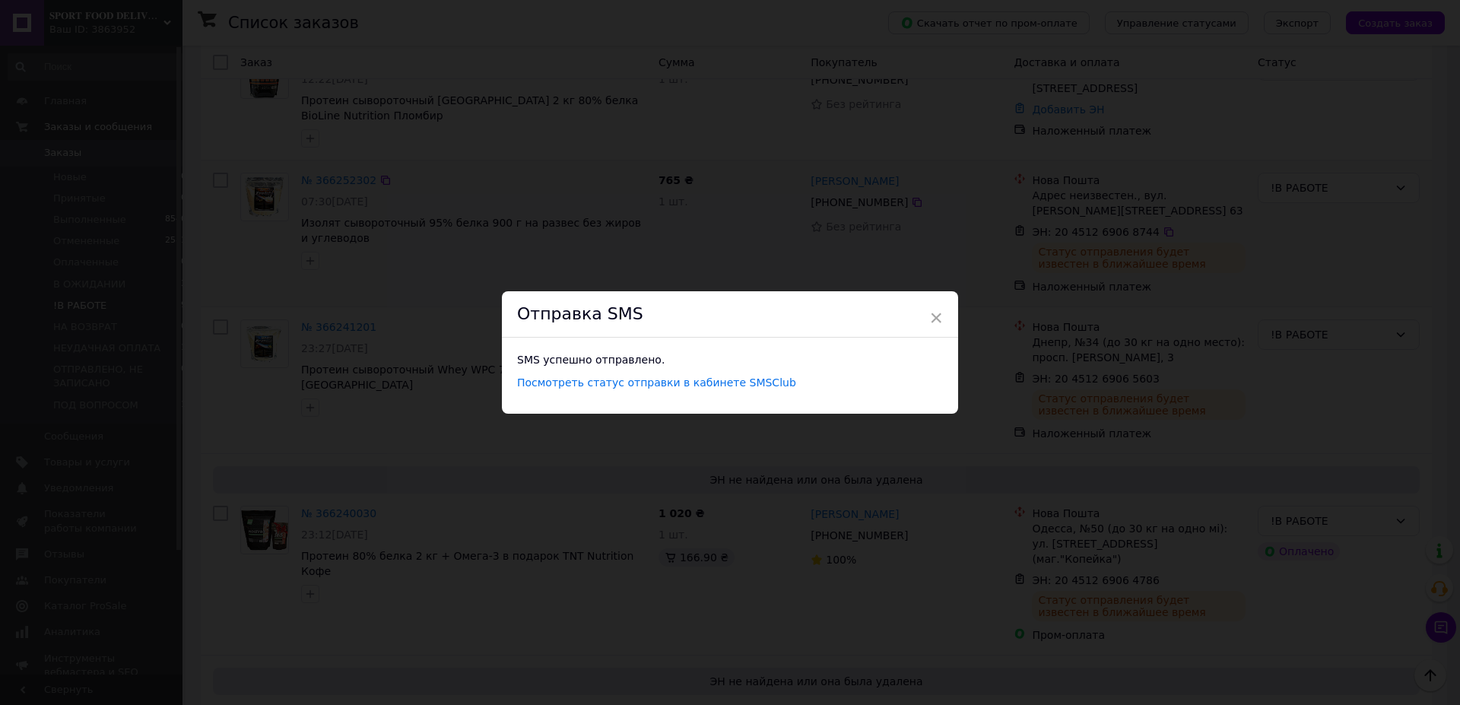
click at [960, 244] on div "× Отправка SMS SMS успешно отправлено. Посмотреть статус отправки в кабинете SM…" at bounding box center [730, 352] width 1460 height 705
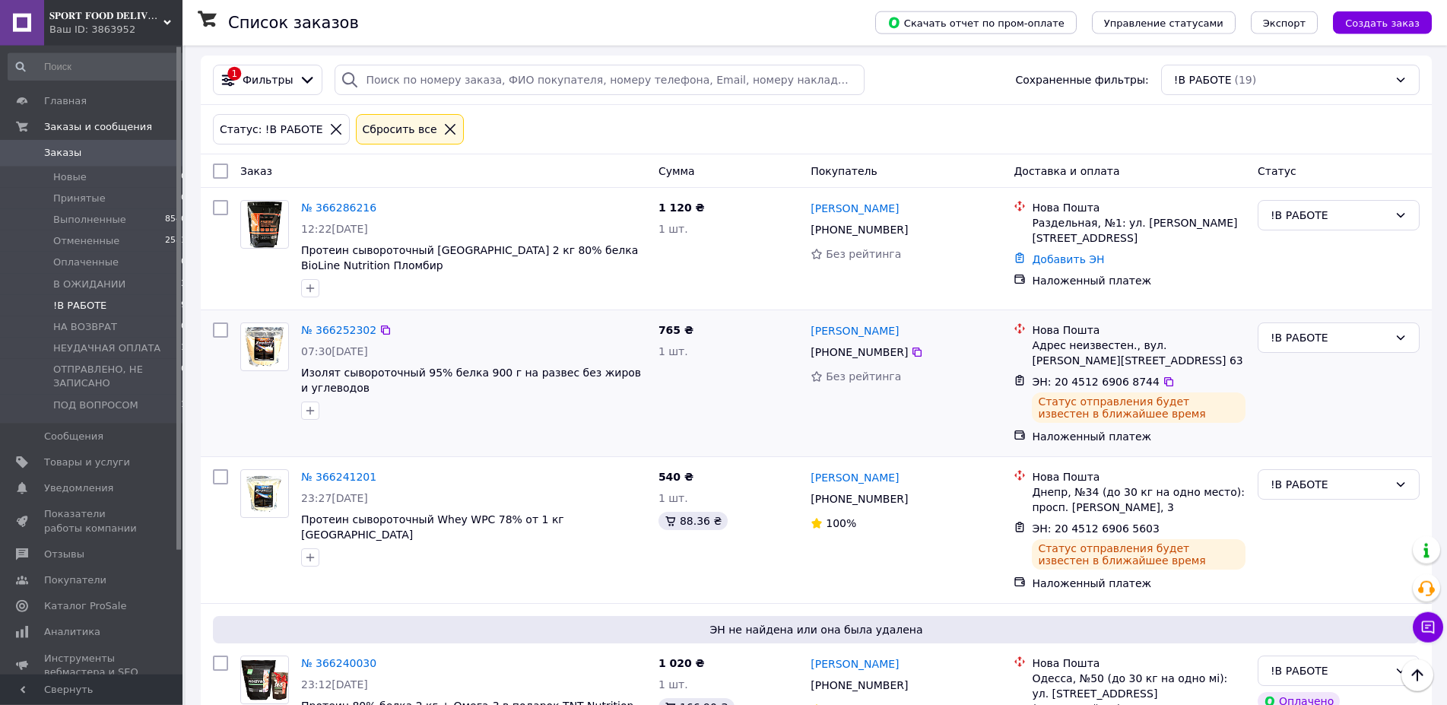
scroll to position [0, 0]
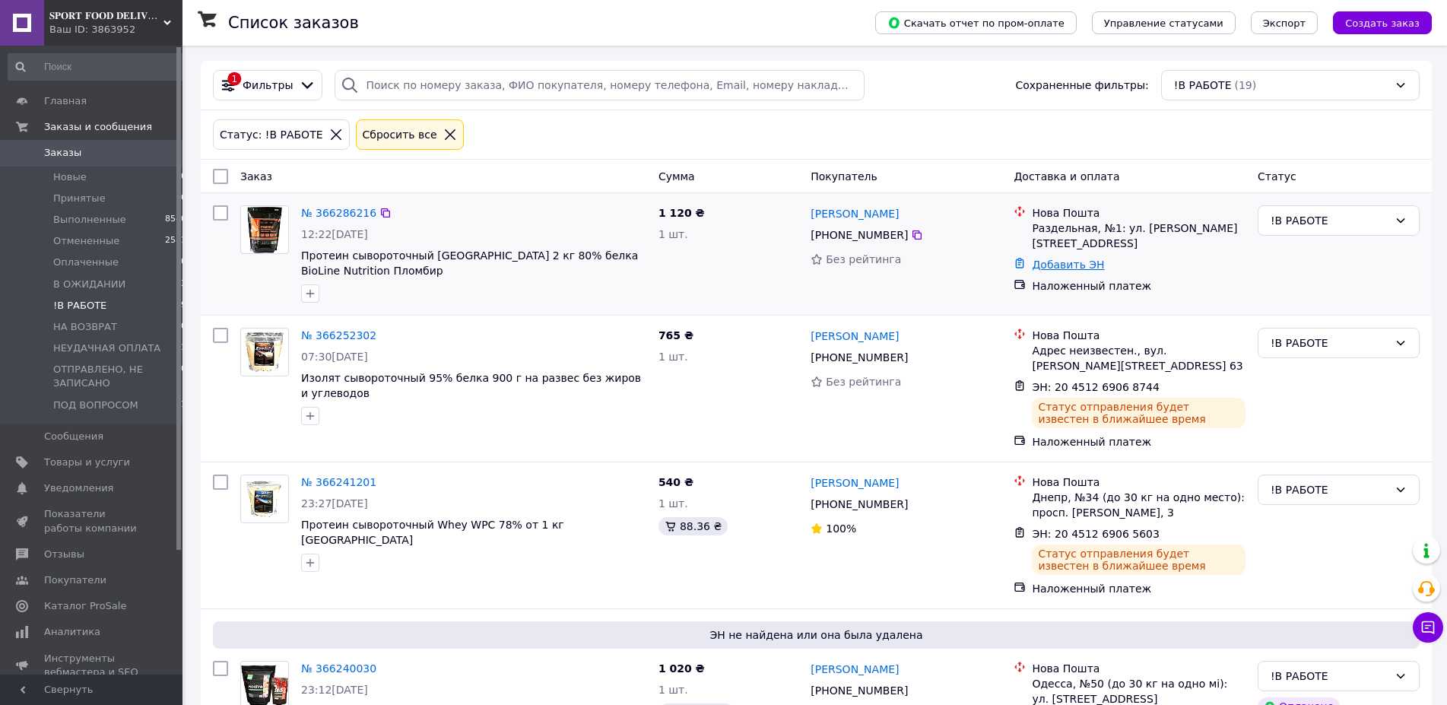
click at [1078, 259] on link "Добавить ЭН" at bounding box center [1068, 265] width 72 height 12
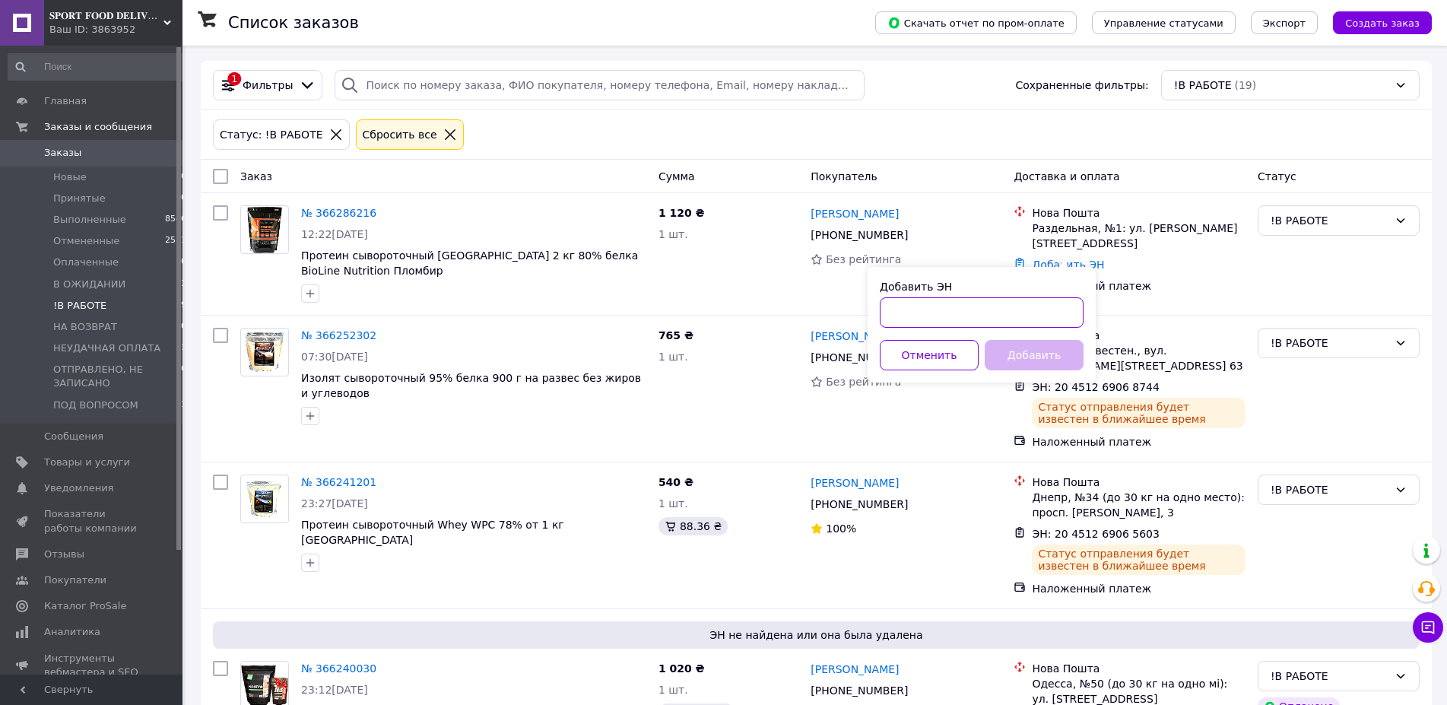
click at [940, 302] on input "Добавить ЭН" at bounding box center [982, 312] width 204 height 30
paste input "20451269069346"
type input "20451269069346"
click at [1037, 359] on button "Добавить" at bounding box center [1034, 355] width 99 height 30
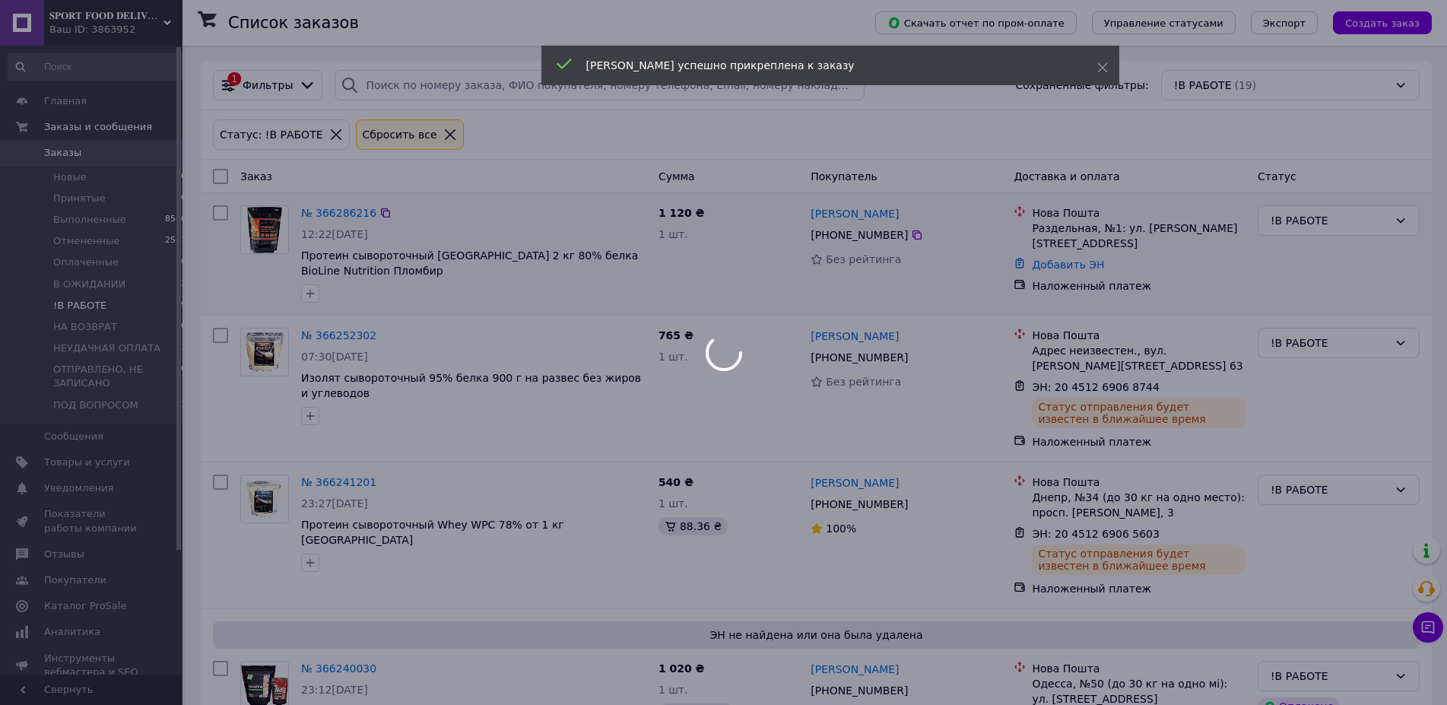
click at [832, 234] on div at bounding box center [723, 352] width 1447 height 705
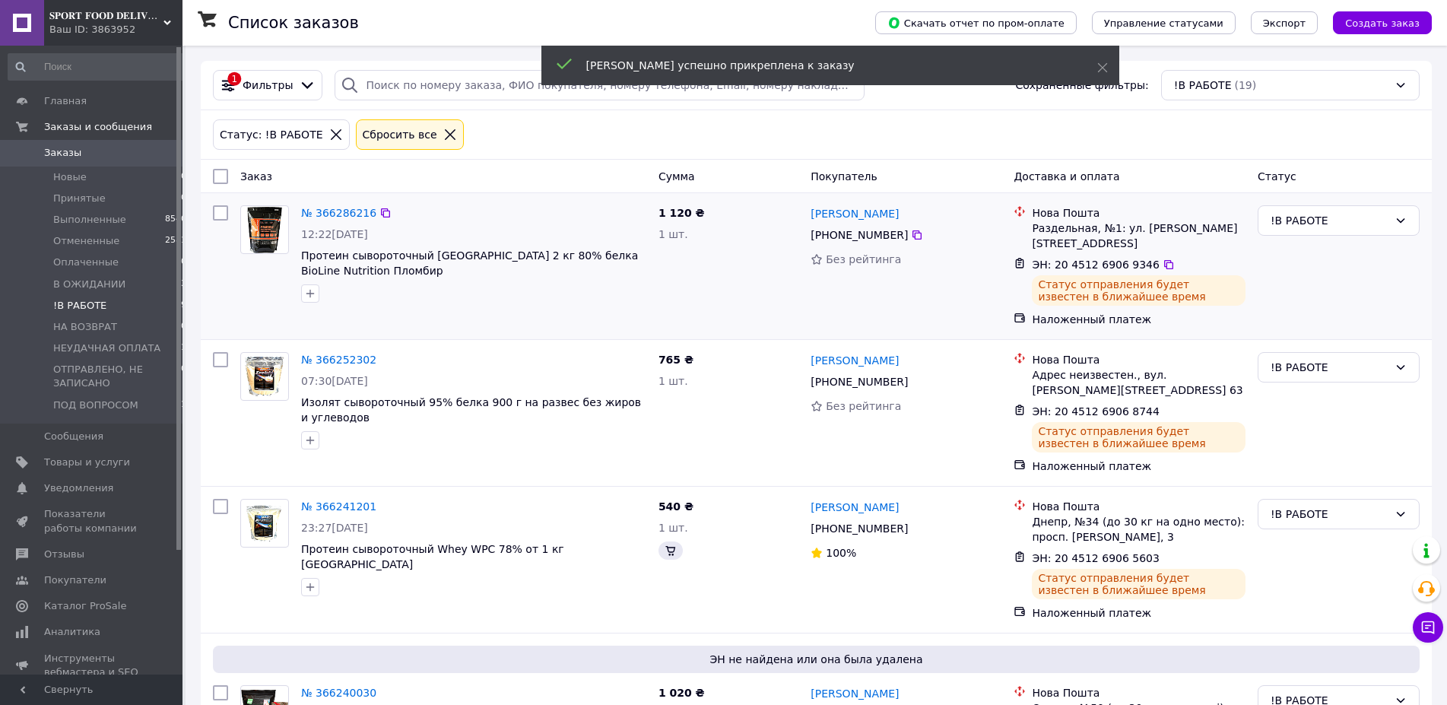
click at [824, 235] on span "+380 95 017 19 33" at bounding box center [859, 235] width 97 height 12
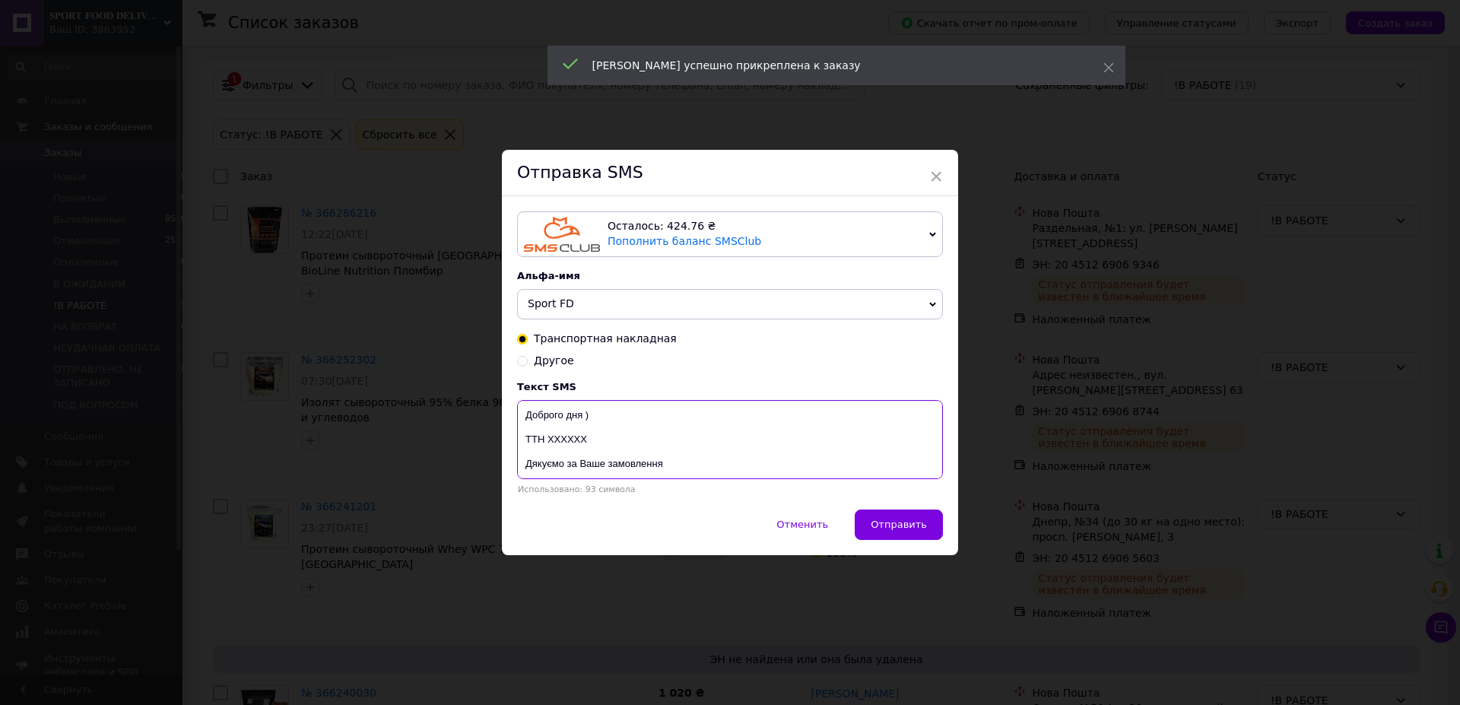
click at [567, 439] on textarea "Доброго дня ) ТТН ХХХХХХ Дякуємо за Ваше замовлення Магазин спортивного харчува…" at bounding box center [730, 439] width 426 height 79
drag, startPoint x: 567, startPoint y: 439, endPoint x: 879, endPoint y: 540, distance: 327.8
click at [567, 440] on textarea "Доброго дня ) ТТН ХХХХХХ Дякуємо за Ваше замовлення Магазин спортивного харчува…" at bounding box center [730, 439] width 426 height 79
paste textarea "20451269069346"
type textarea "Доброго дня ) ТТН 20451269069346 Дякуємо за Ваше замовлення Магазин спортивного…"
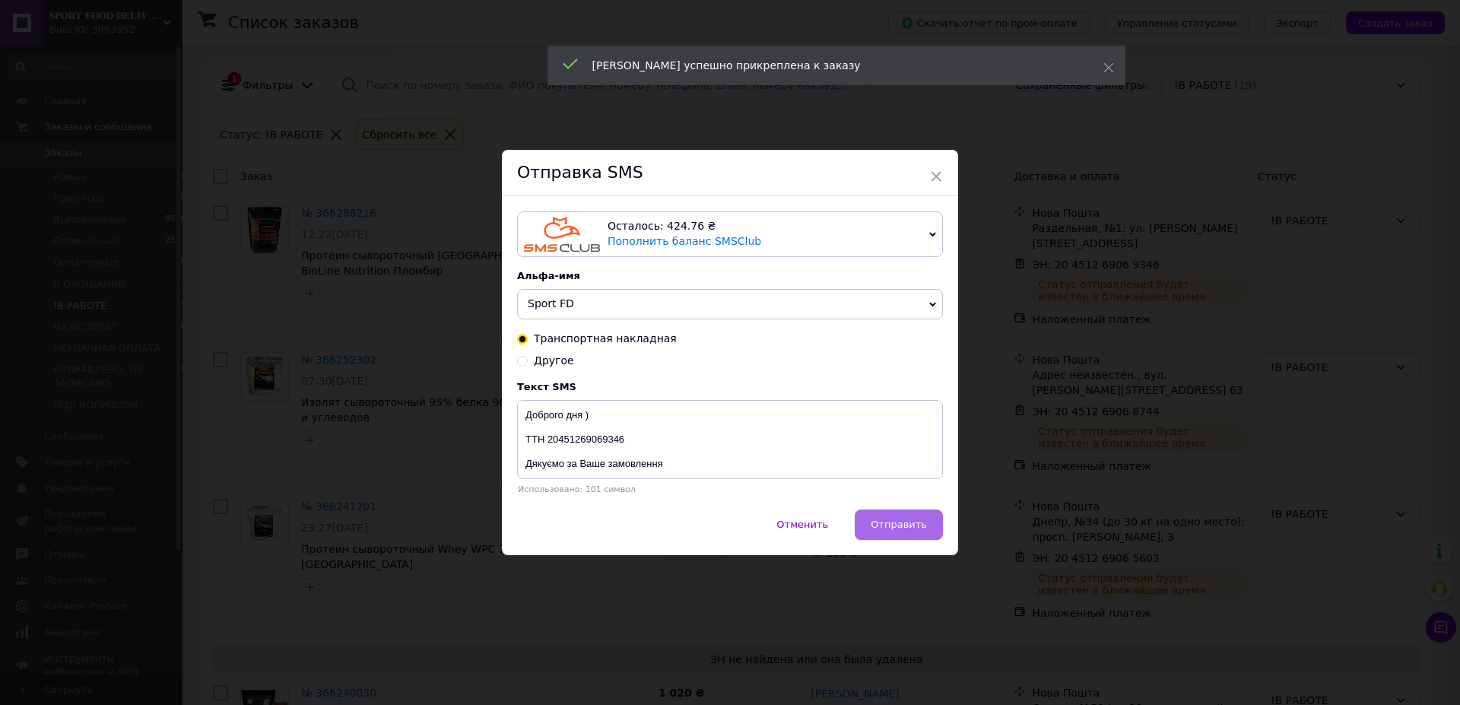
click at [907, 519] on button "Отправить" at bounding box center [899, 524] width 88 height 30
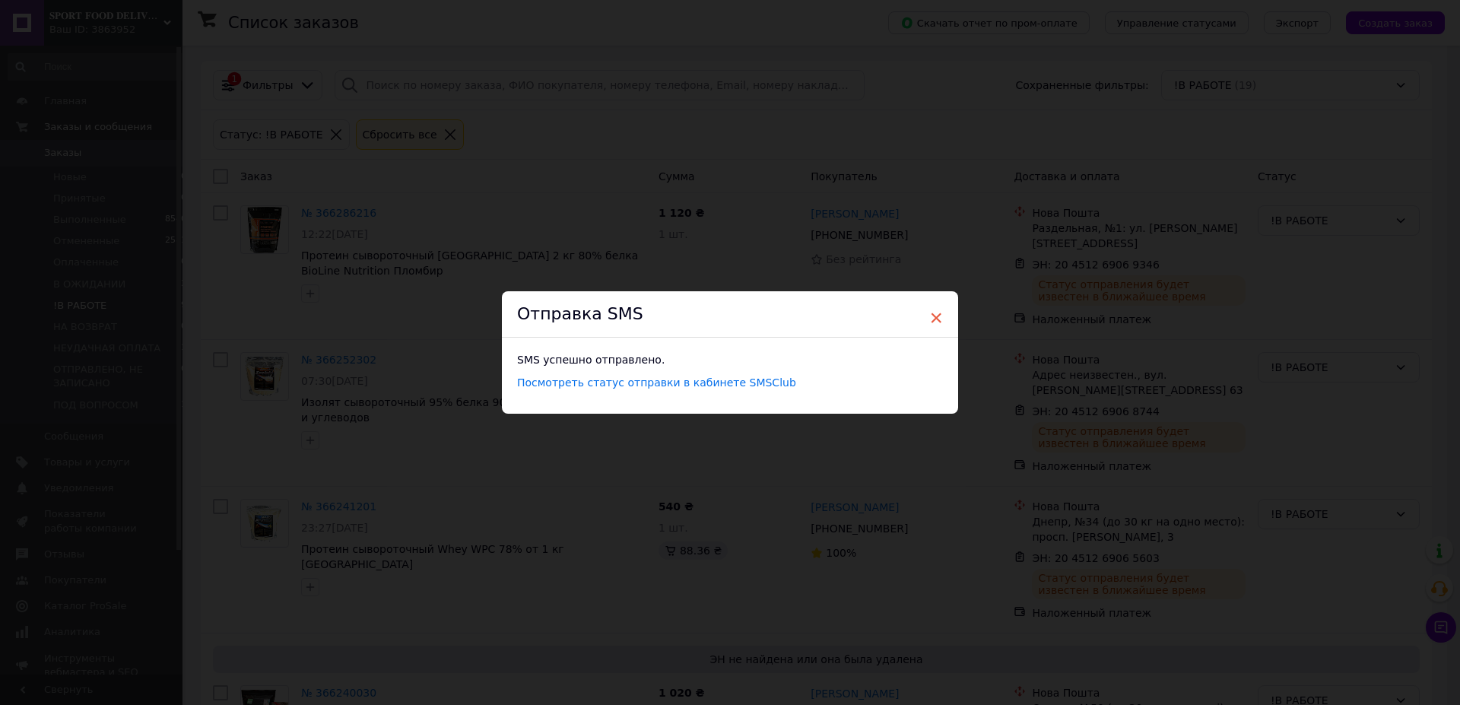
click at [936, 312] on span "×" at bounding box center [936, 318] width 14 height 26
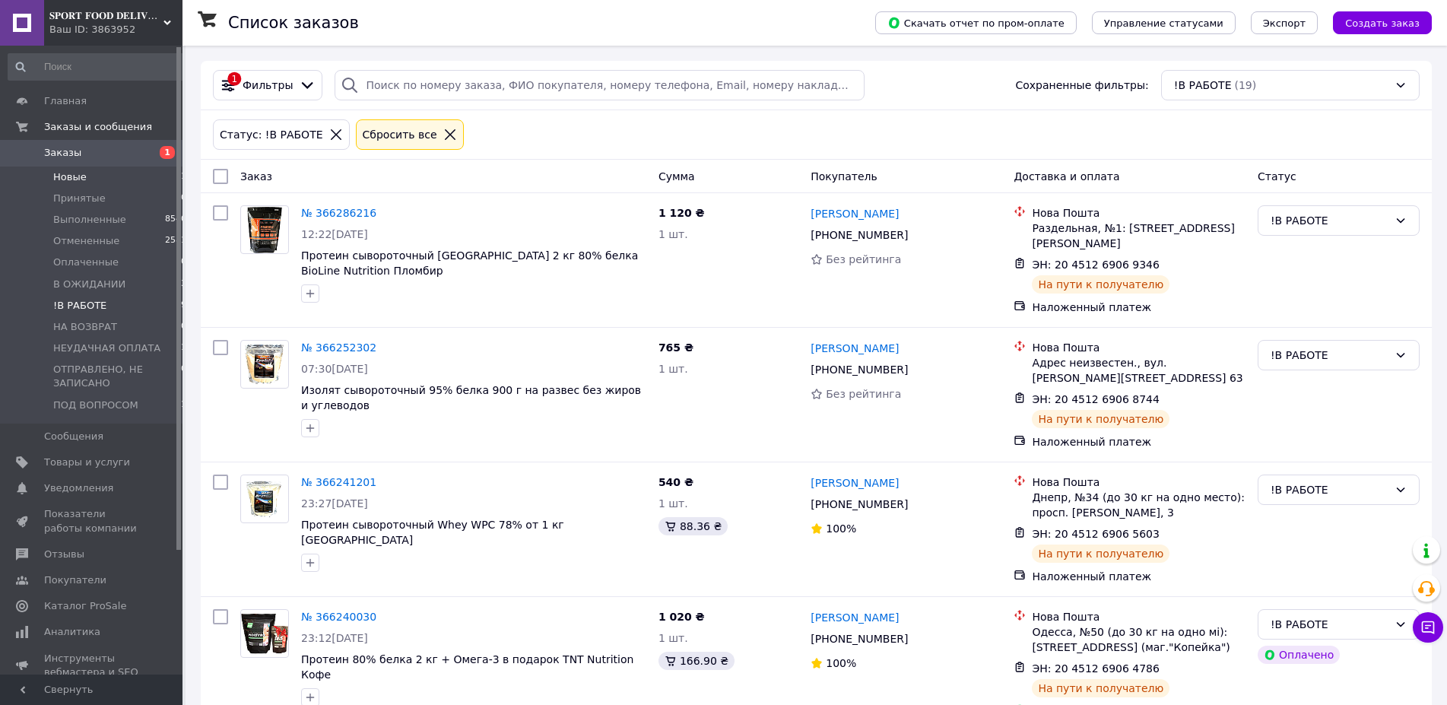
click at [132, 181] on li "Новые 1" at bounding box center [97, 177] width 195 height 21
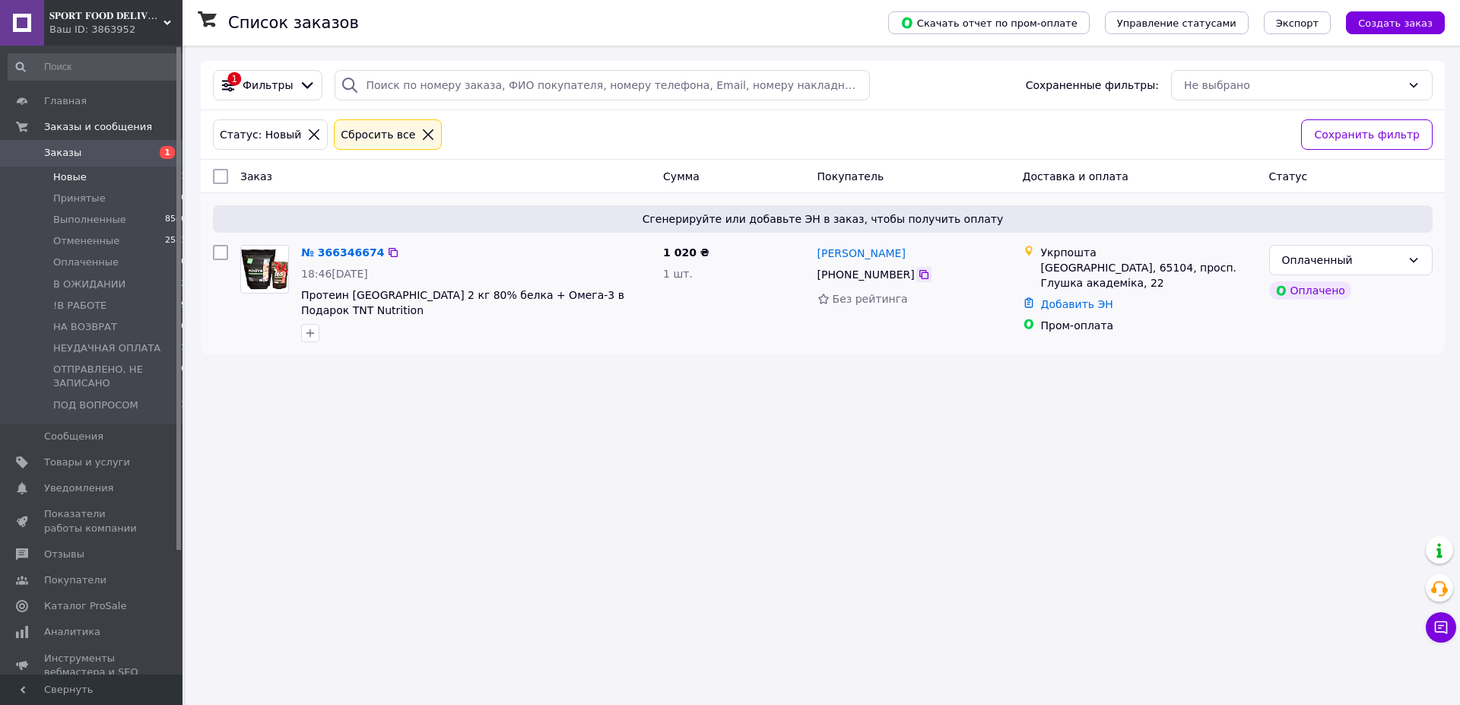
click at [919, 276] on icon at bounding box center [923, 274] width 9 height 9
click at [1374, 261] on div "Оплаченный" at bounding box center [1341, 260] width 119 height 17
click at [918, 277] on icon at bounding box center [924, 274] width 12 height 12
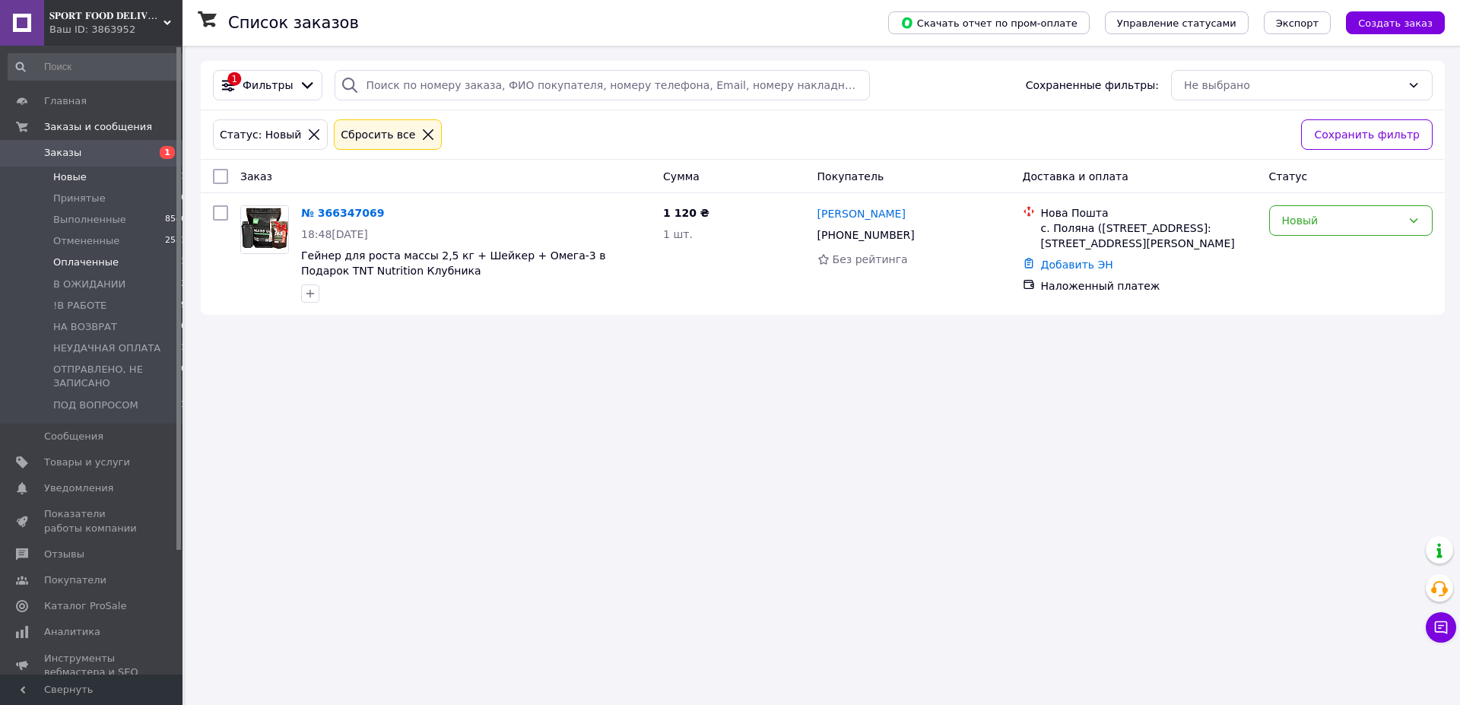
click at [91, 255] on li "Оплаченные 1" at bounding box center [97, 262] width 195 height 21
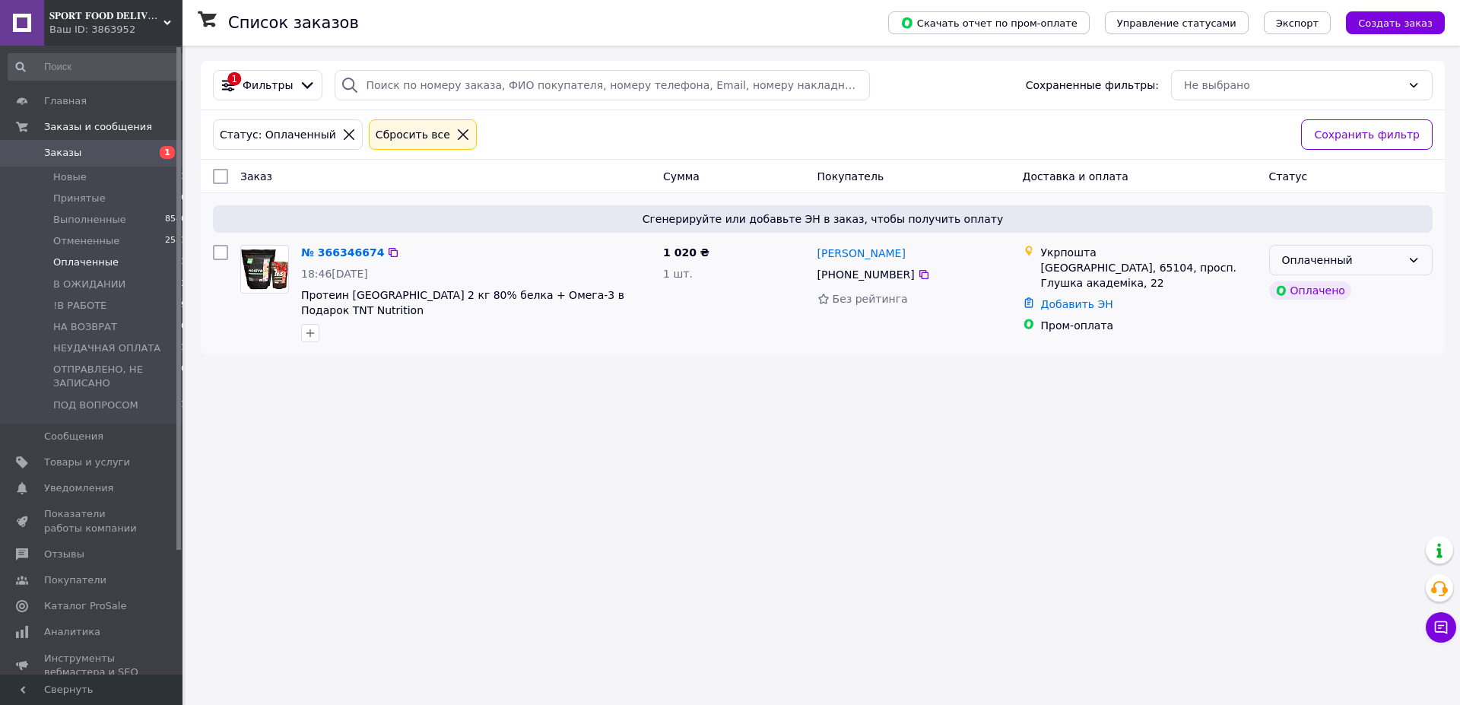
click at [1395, 249] on div "Оплаченный" at bounding box center [1350, 260] width 163 height 30
click at [1334, 375] on li "В ОЖИДАНИИ" at bounding box center [1351, 375] width 162 height 27
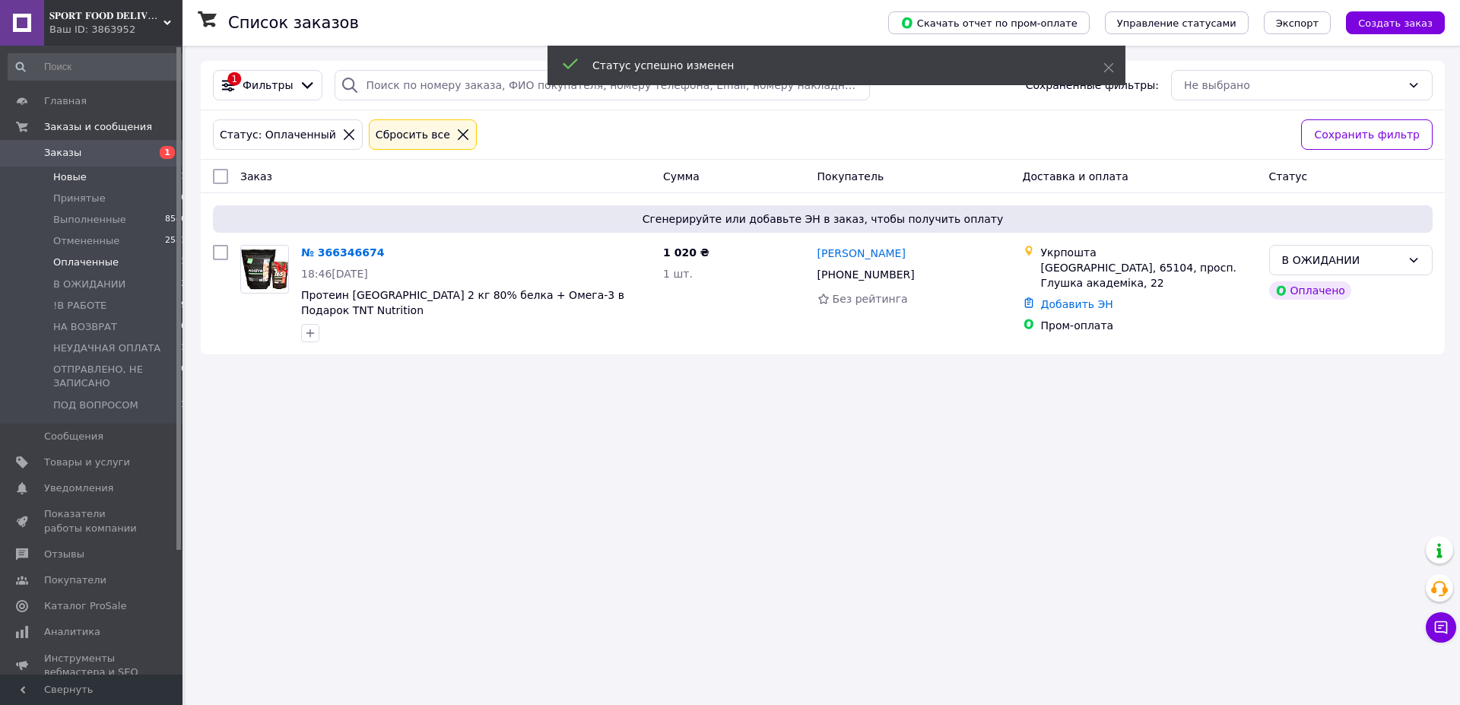
click at [119, 179] on li "Новые 1" at bounding box center [97, 177] width 195 height 21
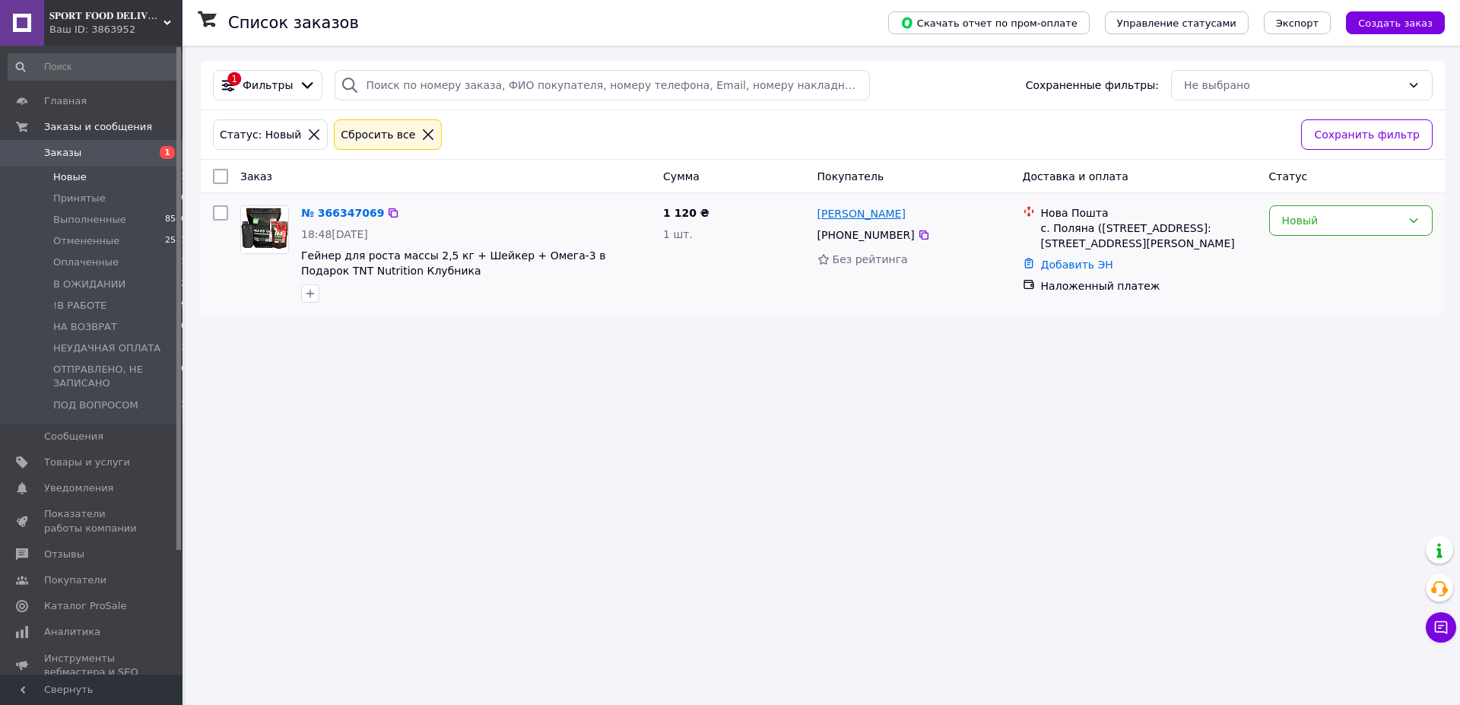
click at [887, 220] on link "[PERSON_NAME]" at bounding box center [861, 213] width 88 height 15
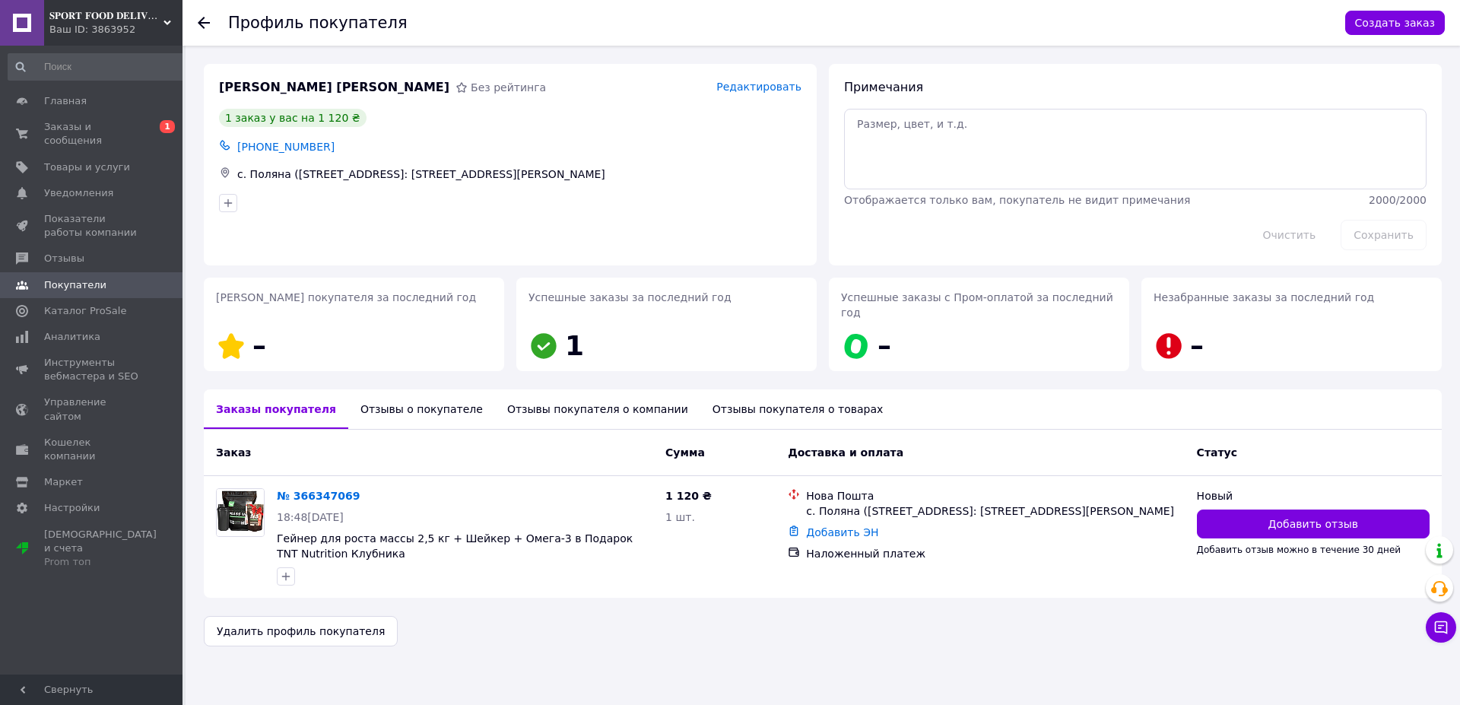
click at [358, 393] on div "Отзывы о покупателе" at bounding box center [421, 409] width 147 height 40
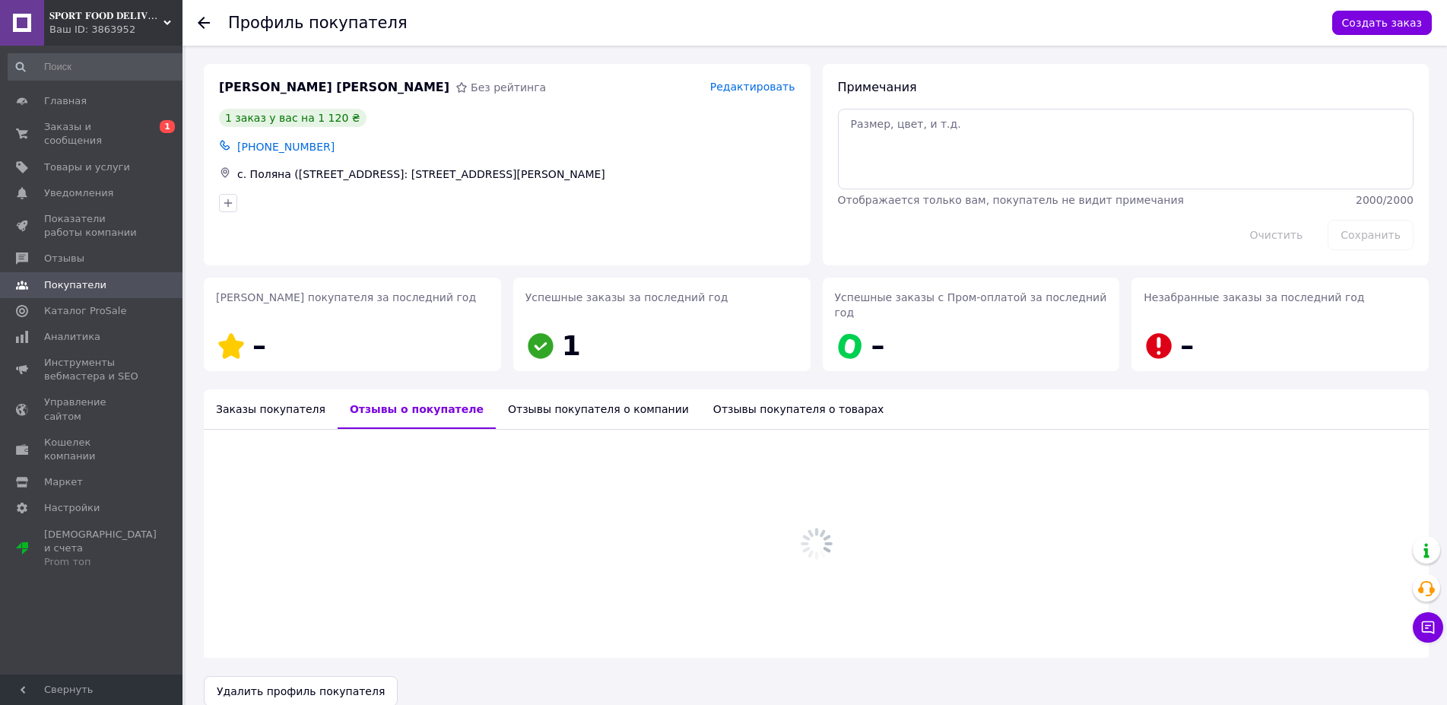
click at [274, 395] on div "Заказы покупателя" at bounding box center [271, 409] width 134 height 40
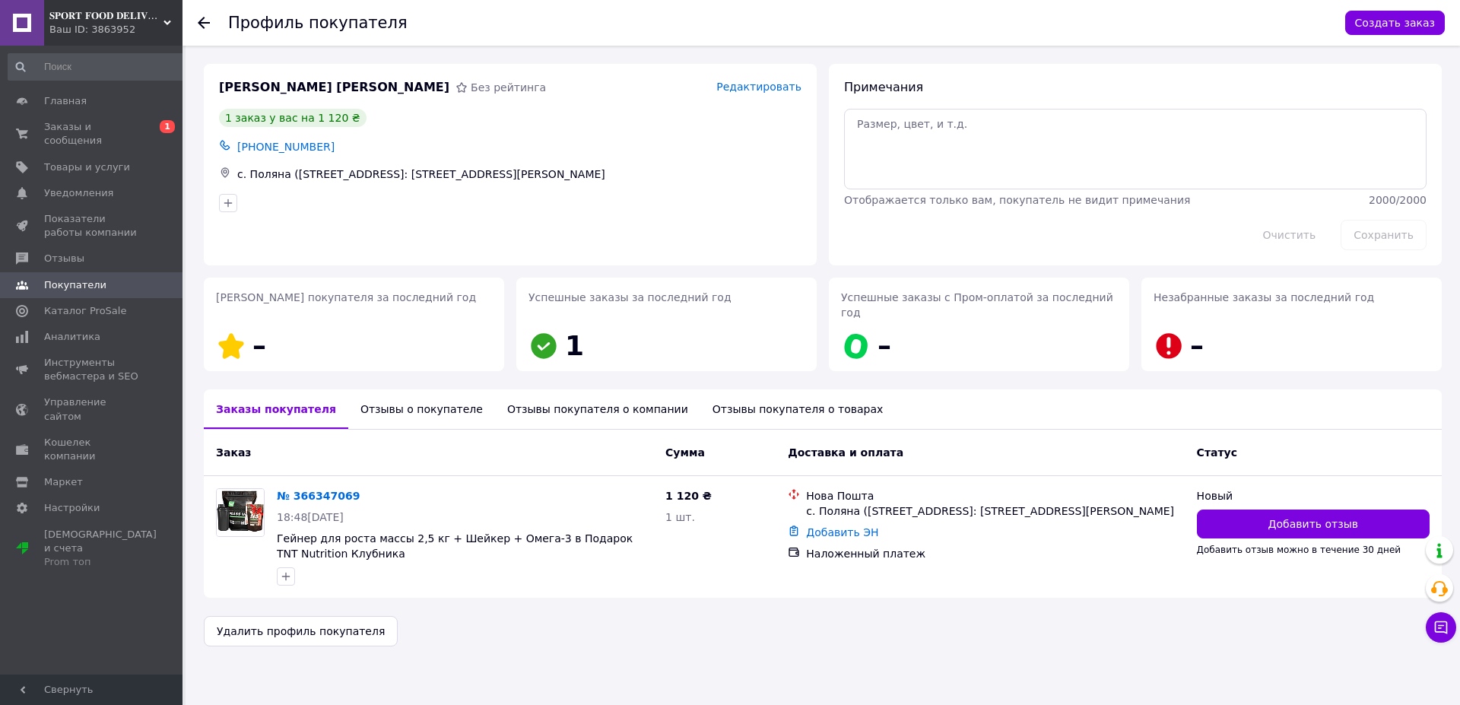
click at [198, 24] on icon at bounding box center [204, 23] width 12 height 12
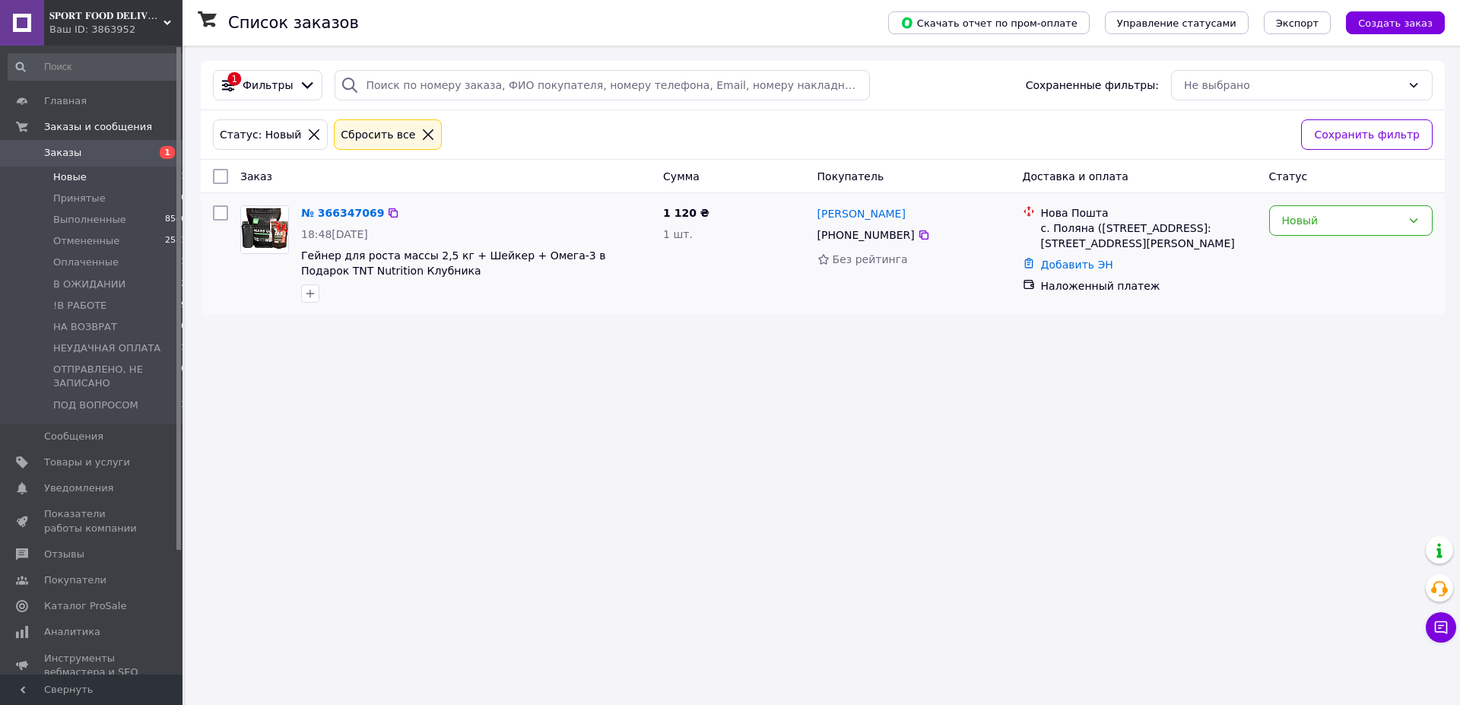
drag, startPoint x: 1320, startPoint y: 208, endPoint x: 1359, endPoint y: 237, distance: 48.8
click at [1323, 208] on div "Новый" at bounding box center [1350, 220] width 163 height 30
click at [1366, 360] on li "ПОД ВОПРОСОМ" at bounding box center [1351, 357] width 162 height 27
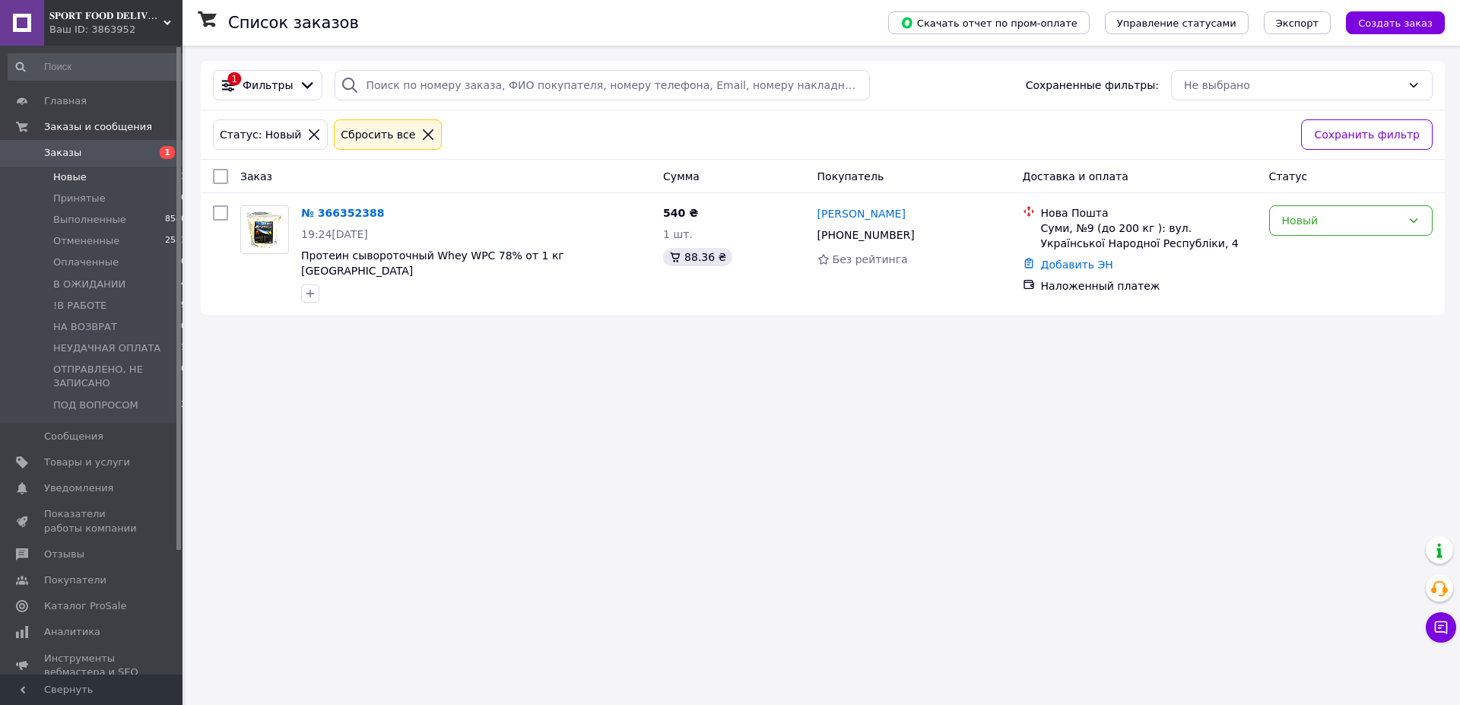
click at [100, 172] on li "Новые 1" at bounding box center [97, 177] width 195 height 21
click at [833, 218] on link "[PERSON_NAME]" at bounding box center [861, 213] width 88 height 15
drag, startPoint x: 1303, startPoint y: 217, endPoint x: 1315, endPoint y: 233, distance: 19.6
click at [1304, 217] on div "Новый" at bounding box center [1341, 220] width 119 height 17
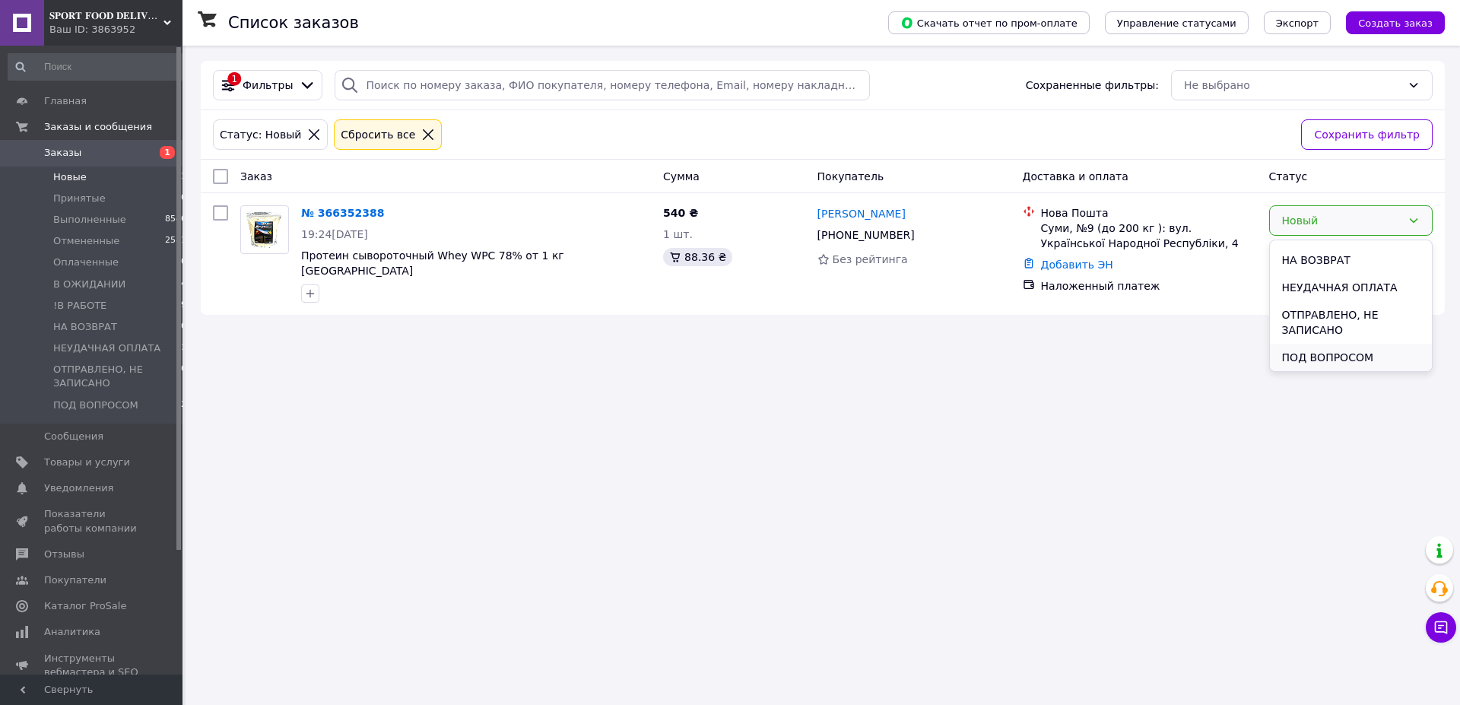
click at [1326, 364] on li "ПОД ВОПРОСОМ" at bounding box center [1351, 357] width 162 height 27
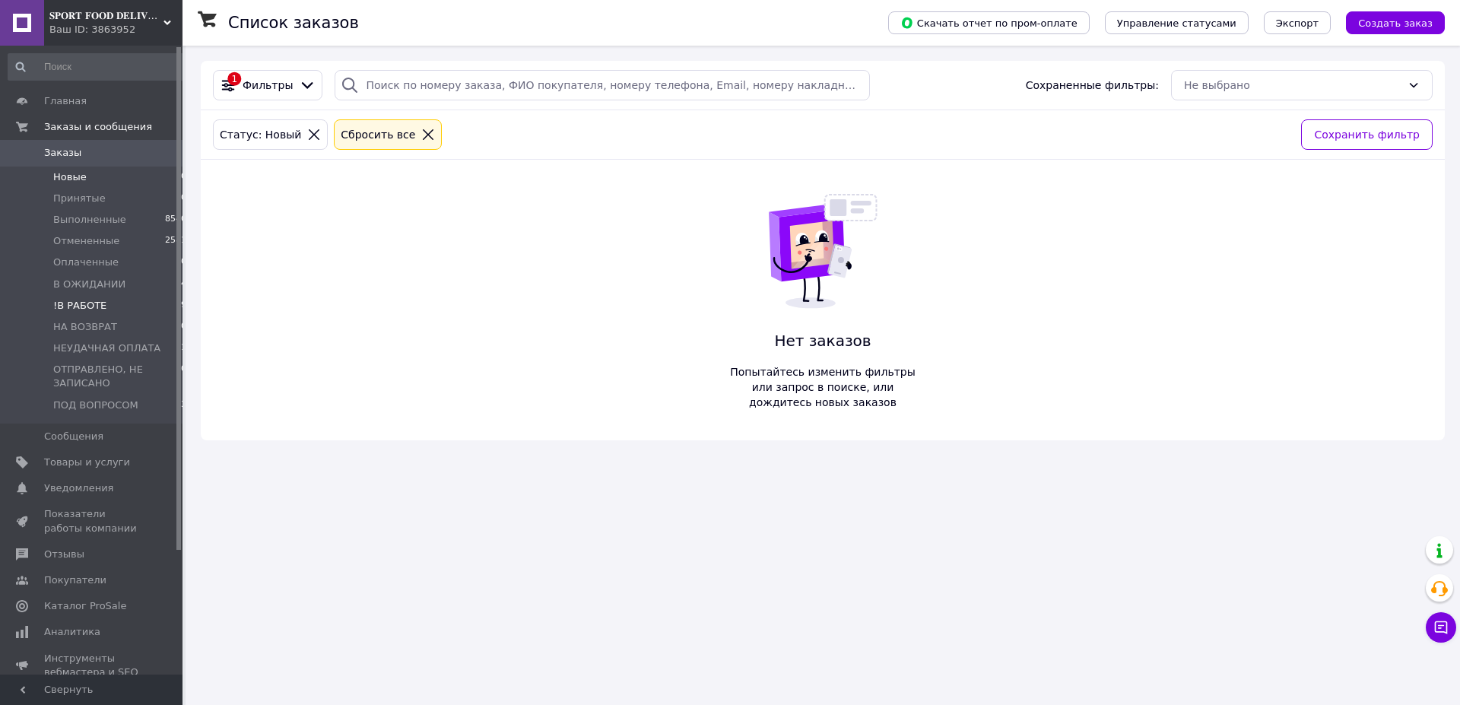
click at [113, 303] on li "!В РАБОТЕ 19" at bounding box center [97, 305] width 195 height 21
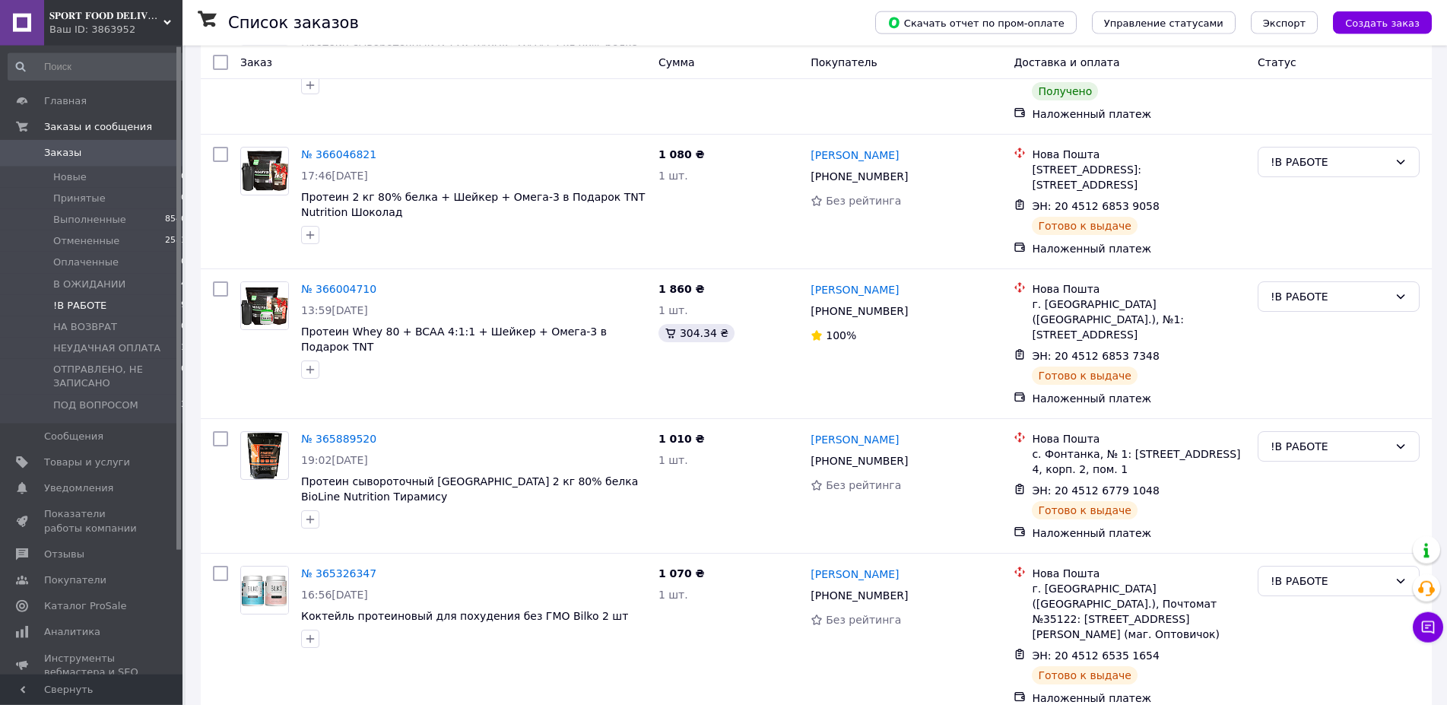
scroll to position [1975, 0]
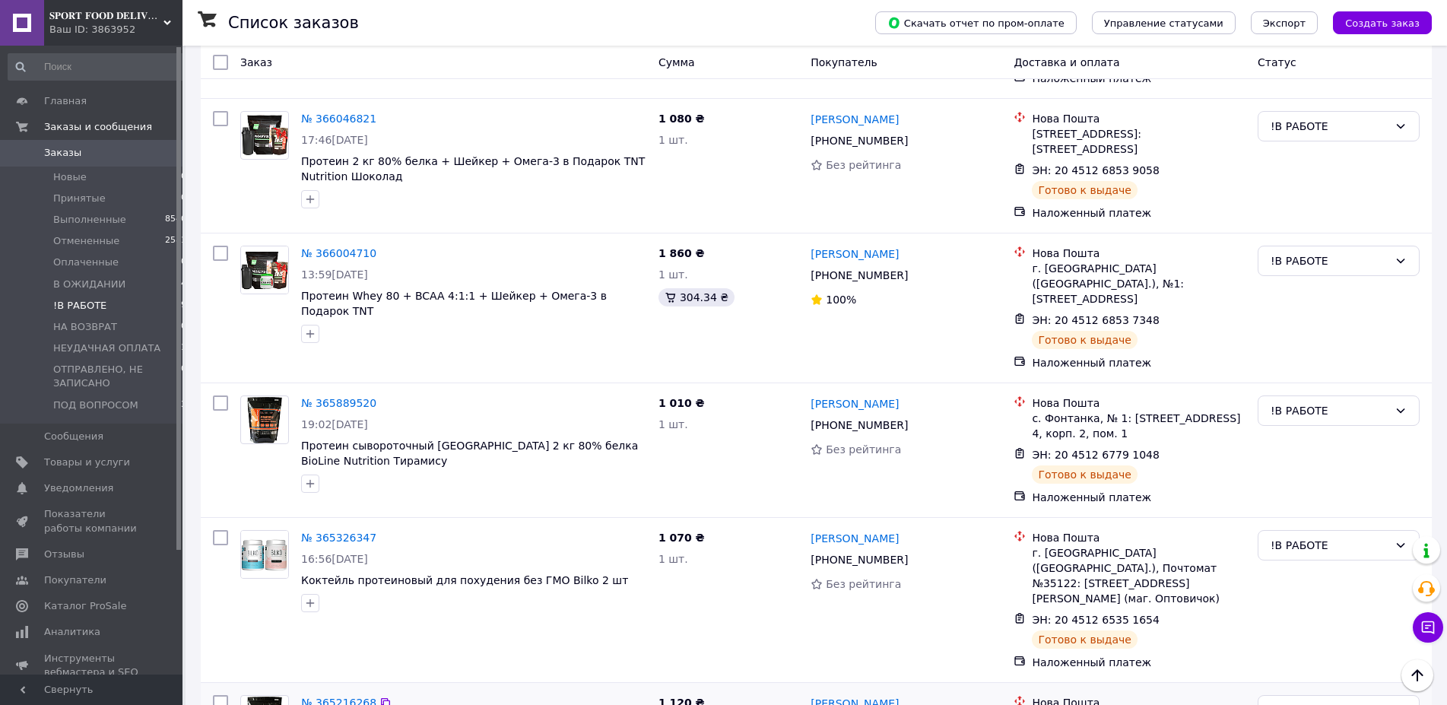
drag, startPoint x: 906, startPoint y: 597, endPoint x: 721, endPoint y: 405, distance: 266.7
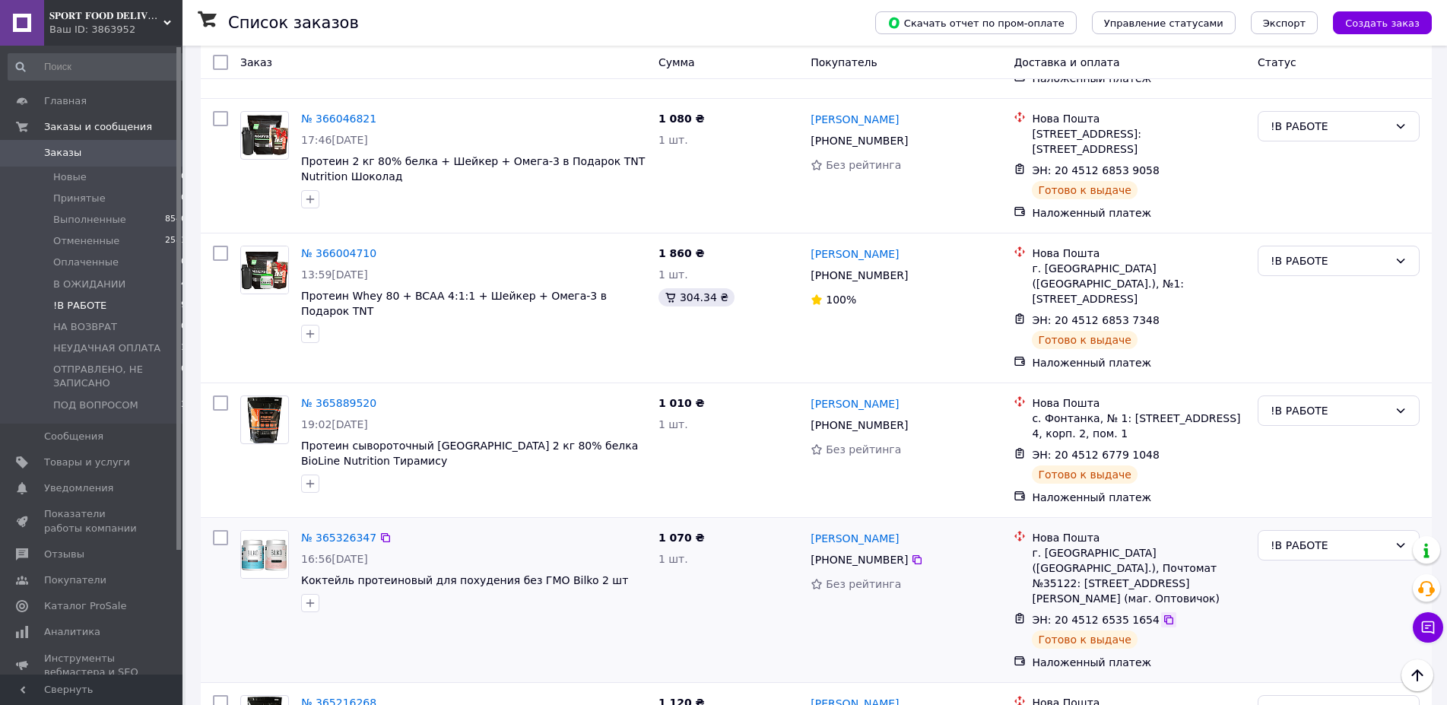
click at [1164, 615] on icon at bounding box center [1168, 619] width 9 height 9
click at [912, 555] on icon at bounding box center [916, 559] width 9 height 9
click at [1164, 450] on icon at bounding box center [1168, 454] width 9 height 9
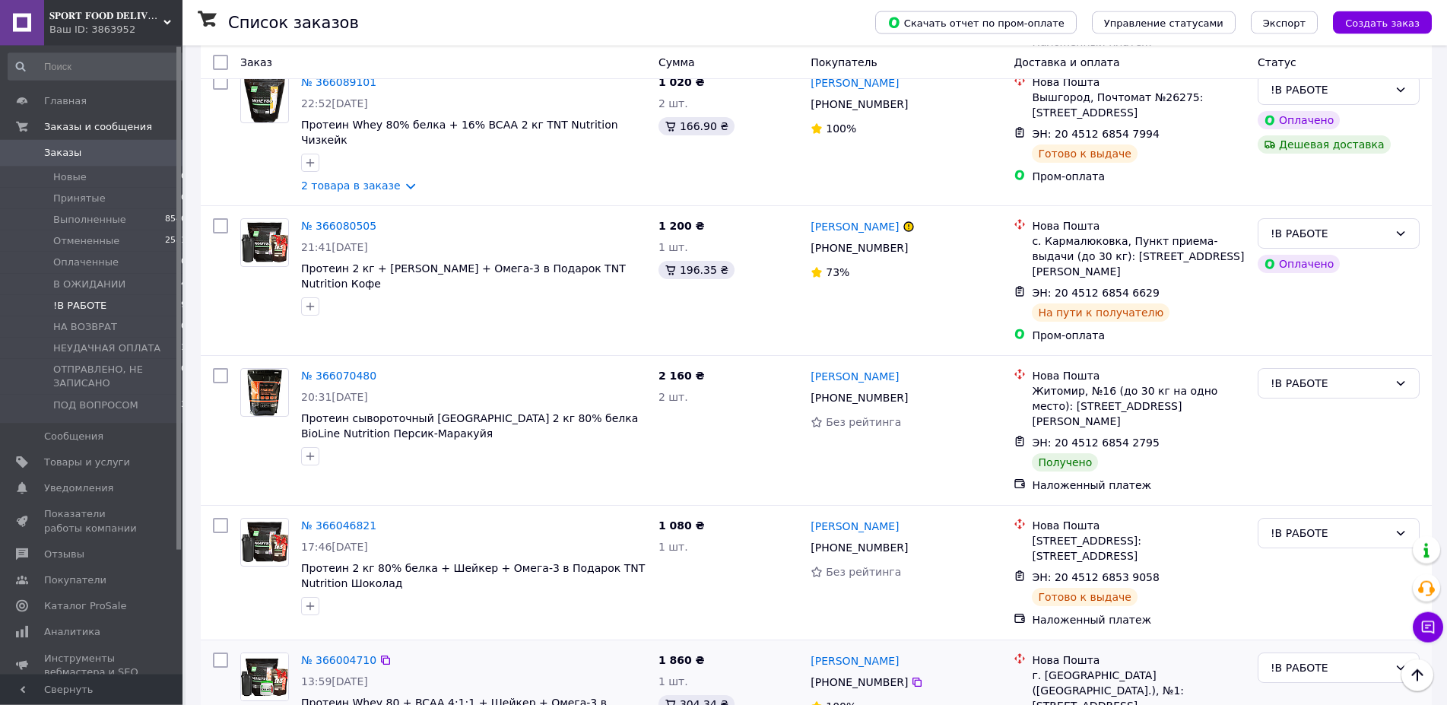
scroll to position [1587, 0]
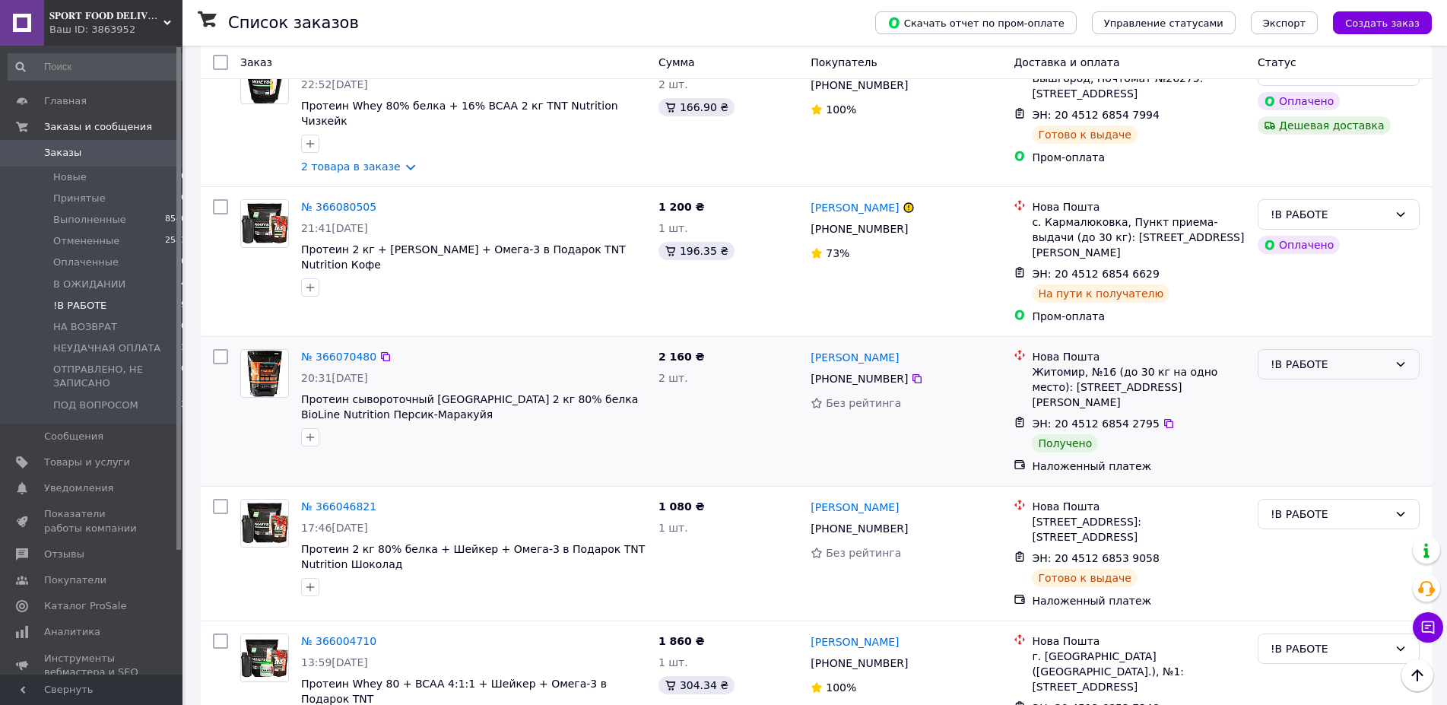
click at [1338, 356] on div "!В РАБОТЕ" at bounding box center [1330, 364] width 118 height 17
click at [1301, 338] on li "Выполнен" at bounding box center [1338, 342] width 160 height 27
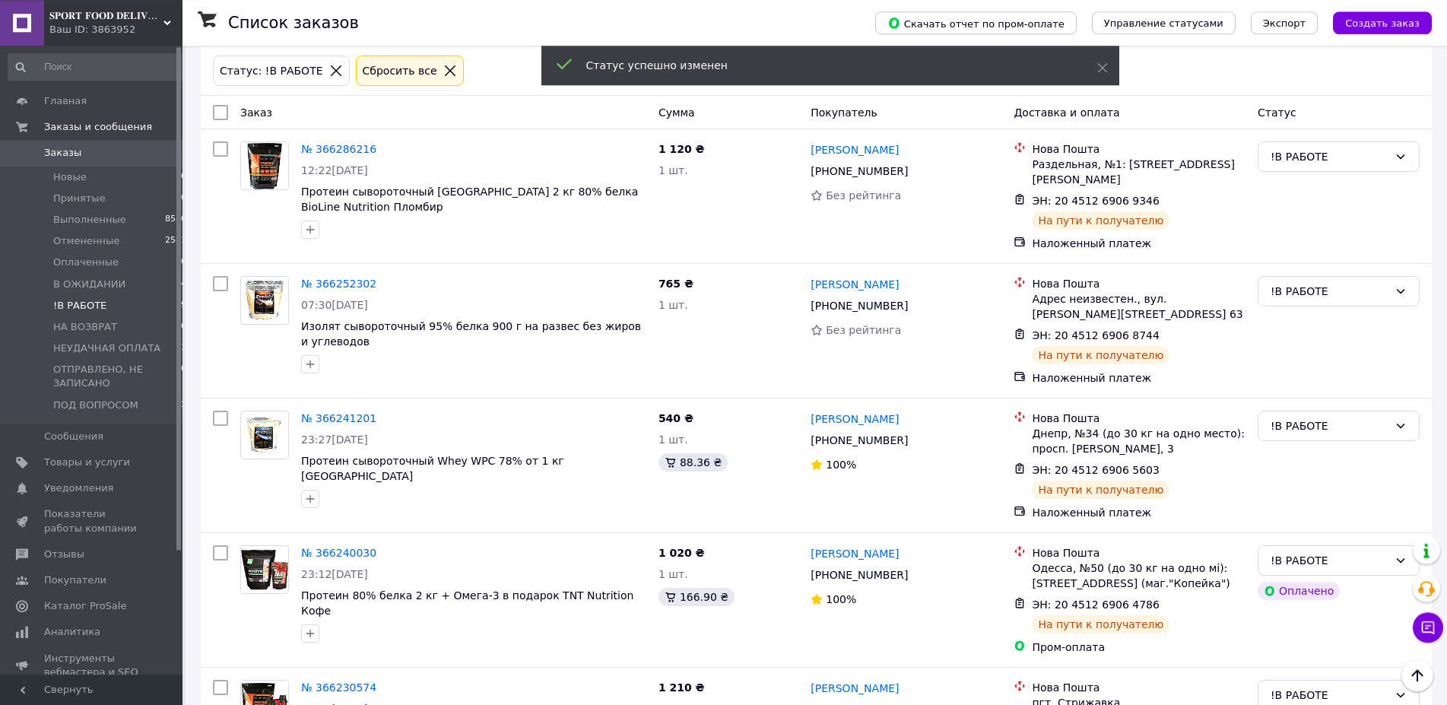
scroll to position [0, 0]
